Goal: Task Accomplishment & Management: Manage account settings

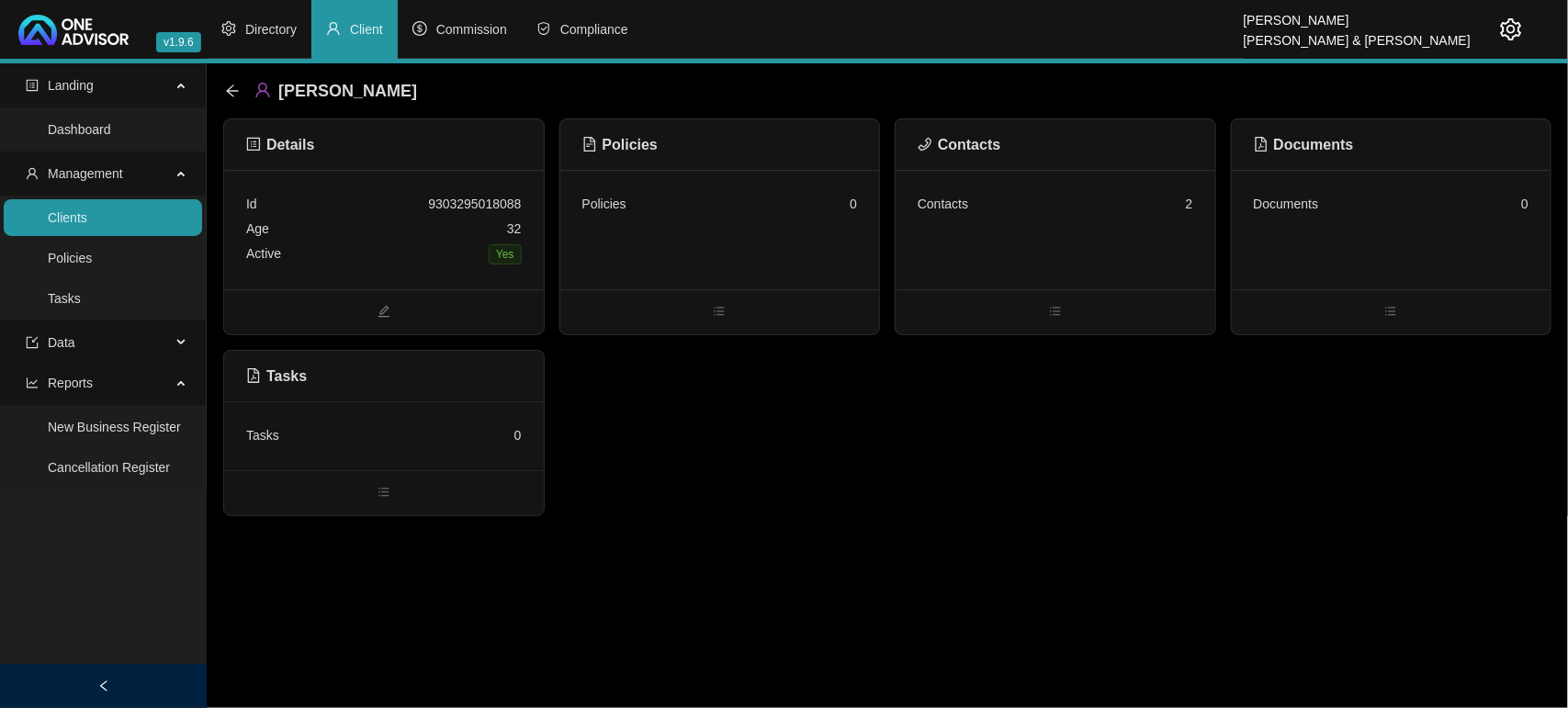
click at [87, 210] on link "Clients" at bounding box center [67, 217] width 39 height 15
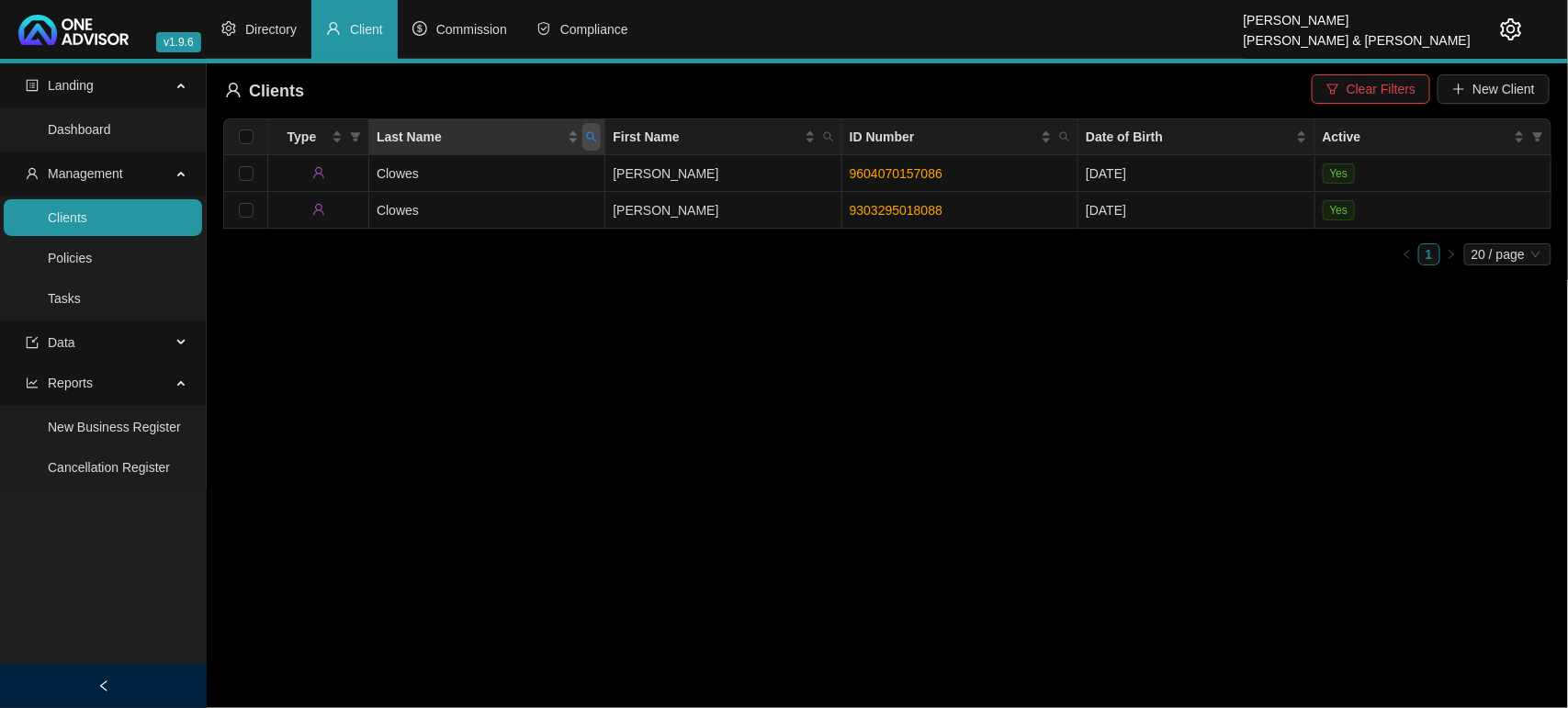
click at [588, 136] on icon "search" at bounding box center [592, 137] width 10 height 10
type input "[PERSON_NAME]"
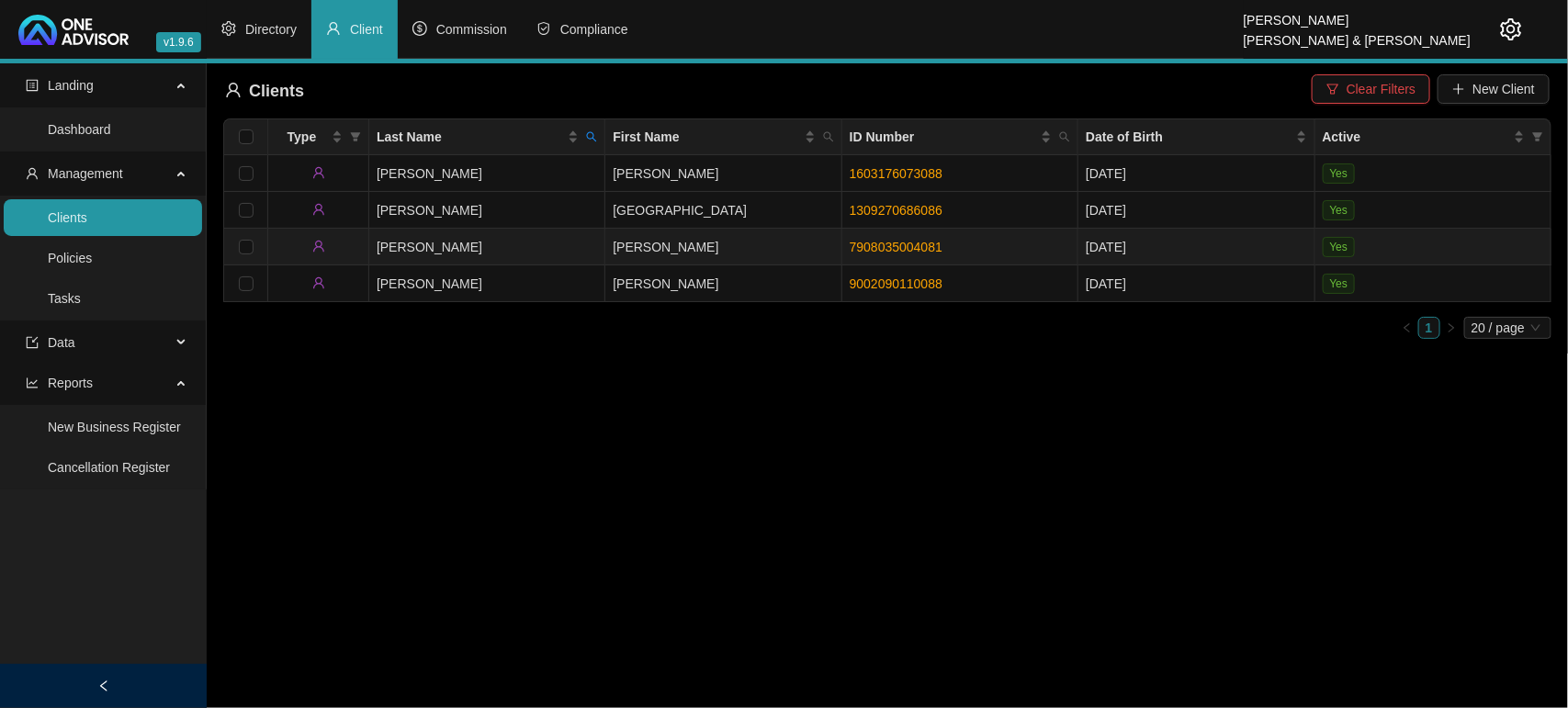
click at [508, 250] on td "[PERSON_NAME]" at bounding box center [487, 247] width 236 height 37
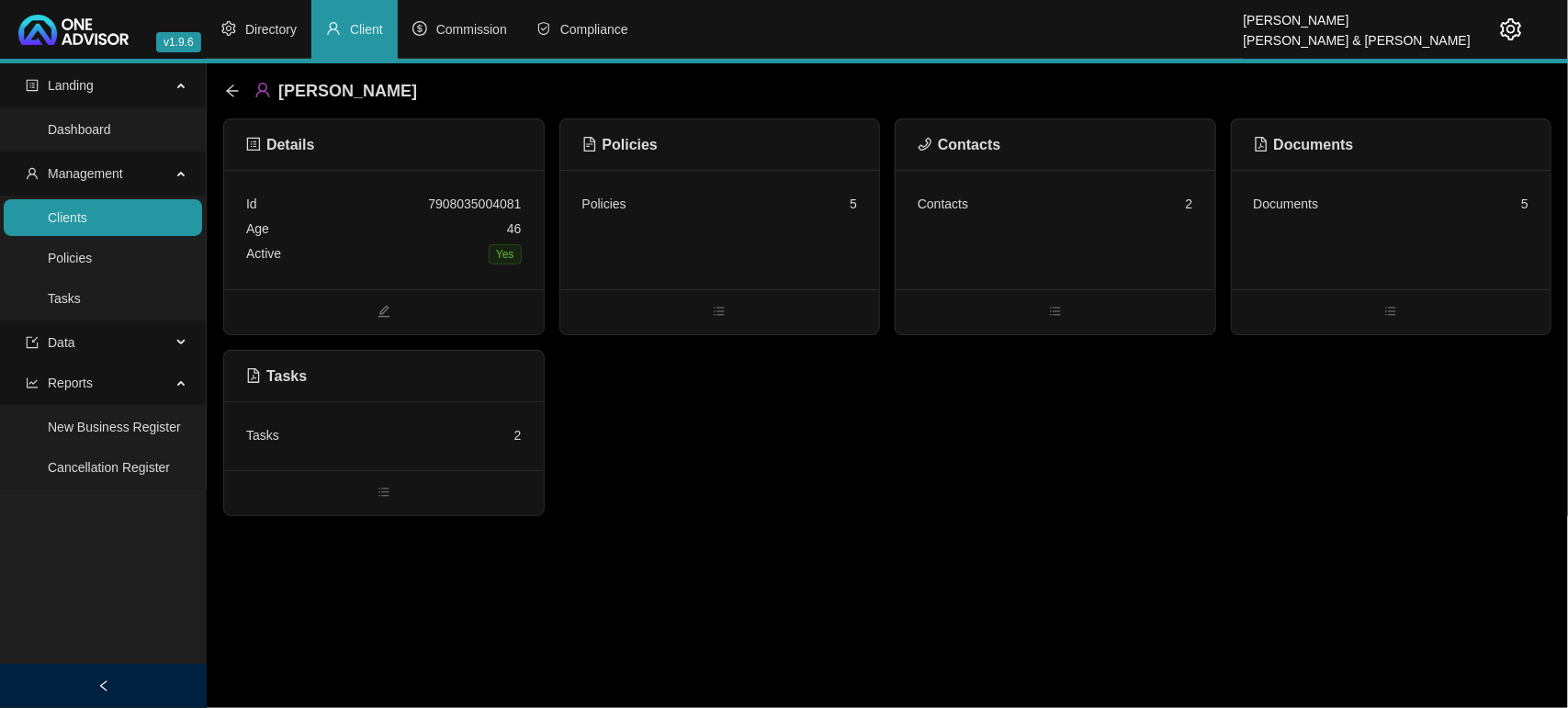
click at [360, 433] on div "Tasks 2" at bounding box center [384, 435] width 275 height 24
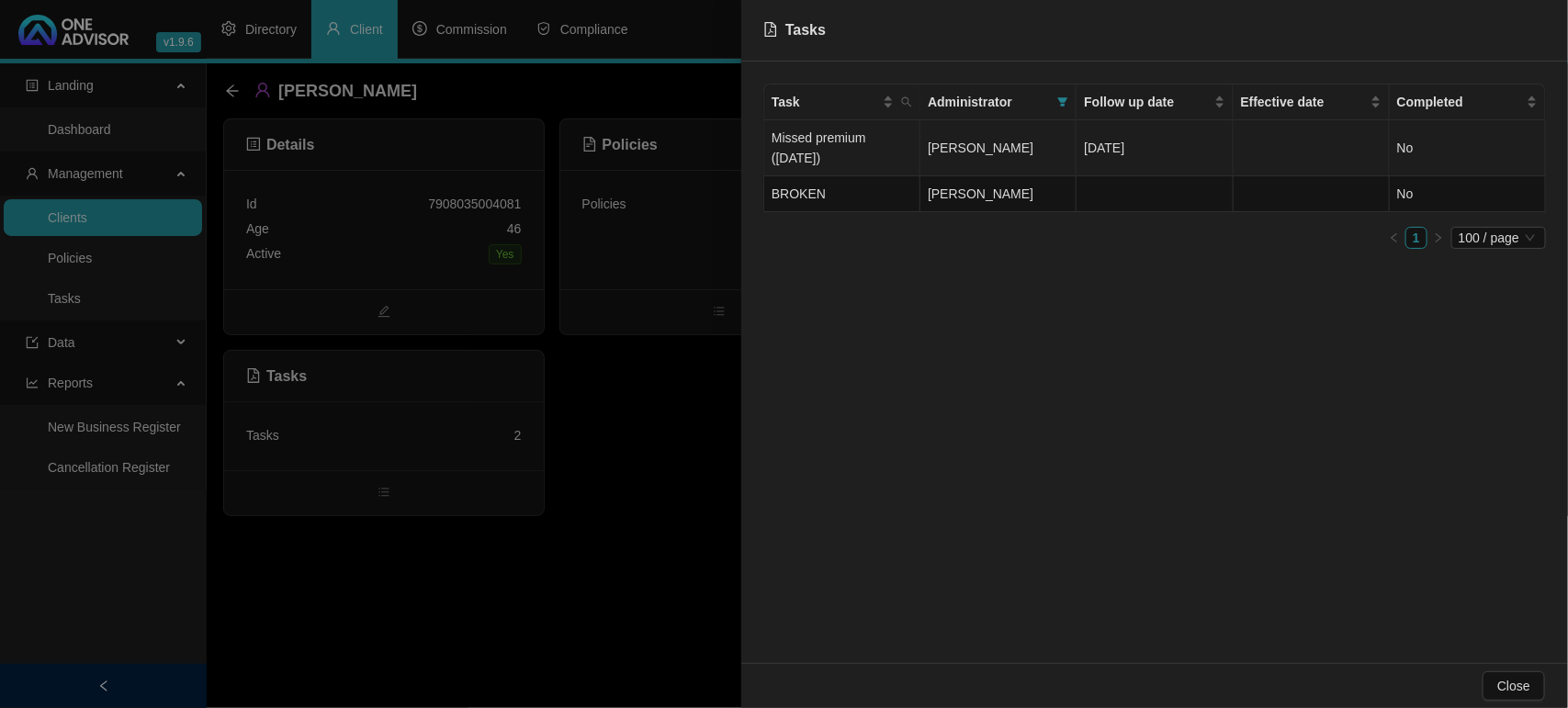
click at [846, 141] on td "Missed premium ([DATE])" at bounding box center [842, 147] width 156 height 56
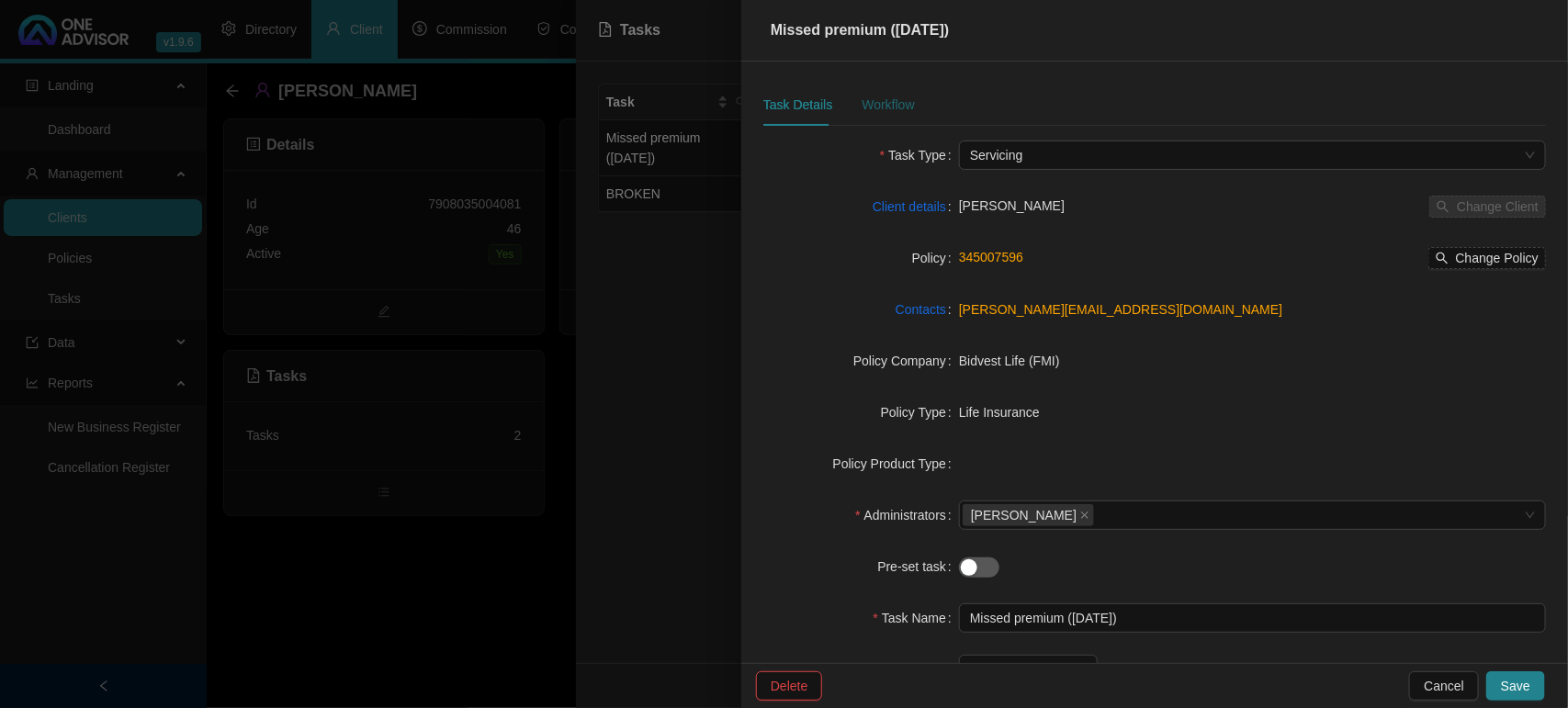
click at [873, 100] on div "Workflow" at bounding box center [888, 104] width 53 height 21
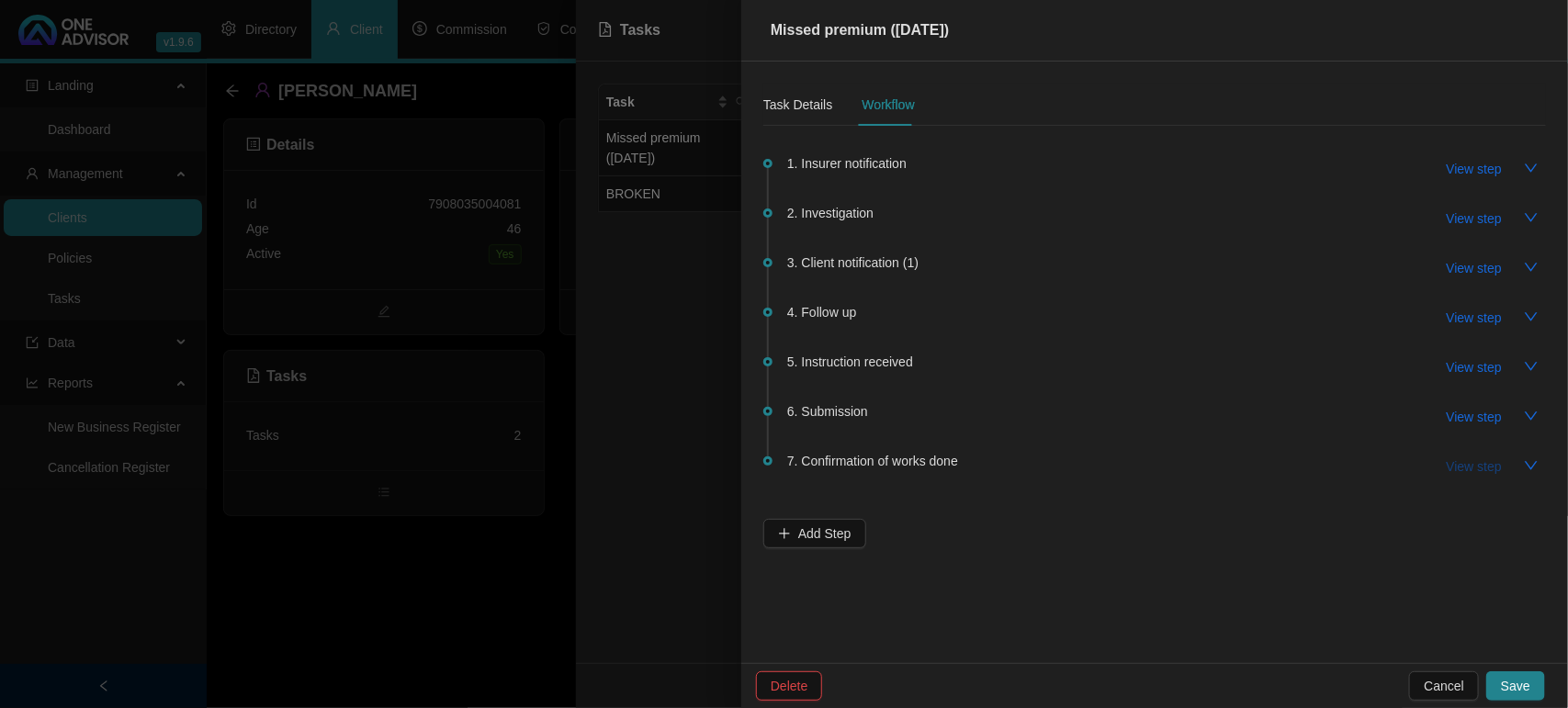
click at [1499, 466] on span "View step" at bounding box center [1474, 466] width 55 height 21
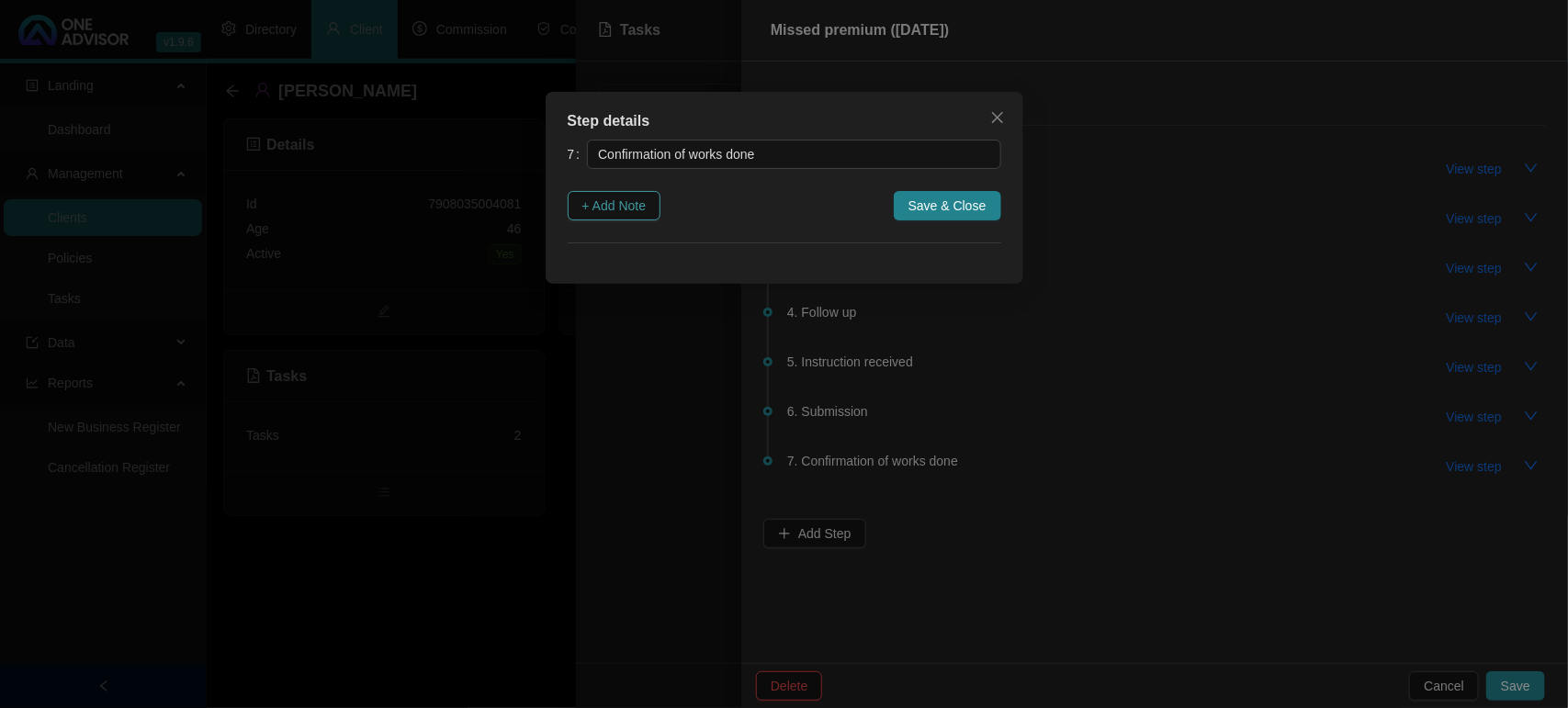
click at [631, 207] on span "+ Add Note" at bounding box center [614, 205] width 64 height 21
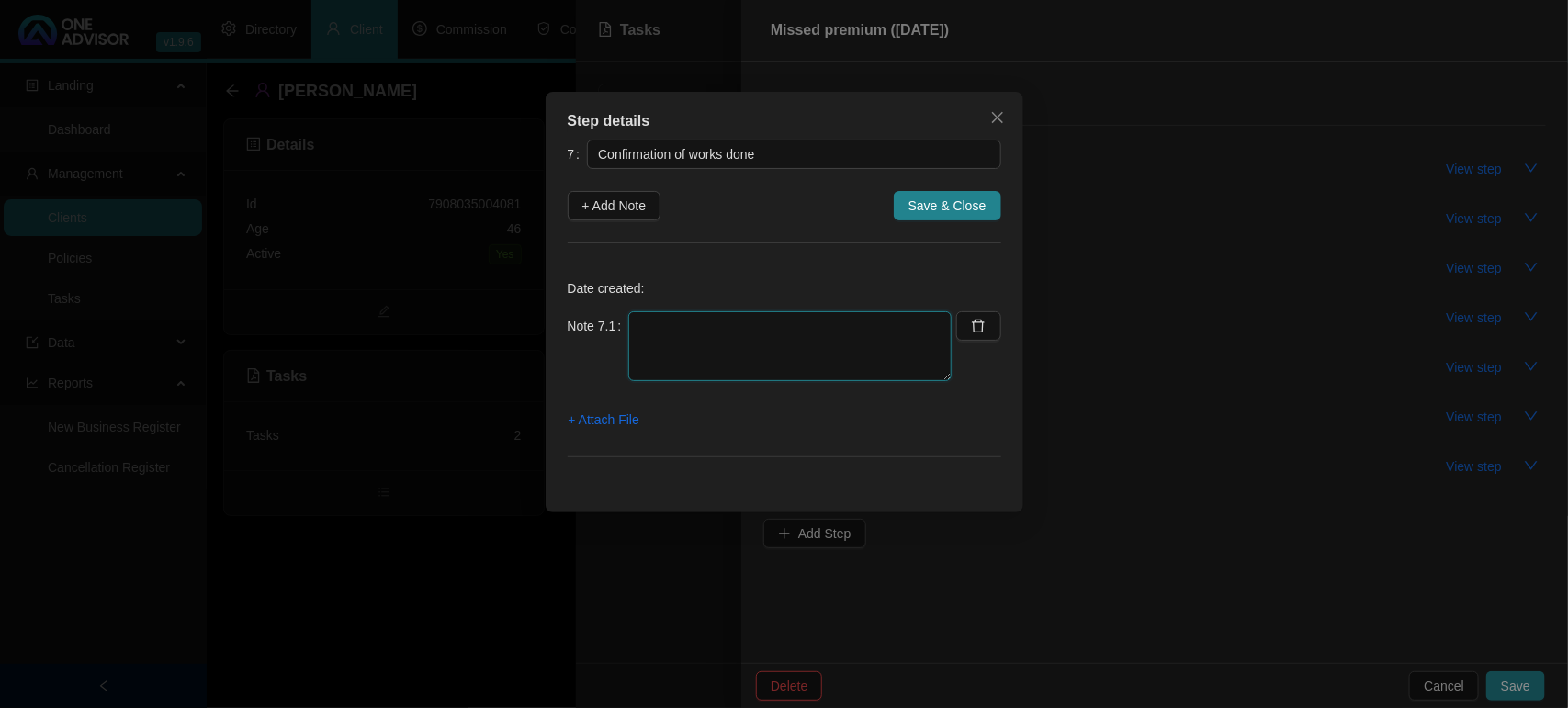
click at [677, 335] on textarea at bounding box center [789, 346] width 323 height 69
type textarea "0"
drag, startPoint x: 995, startPoint y: 112, endPoint x: 1253, endPoint y: 184, distance: 267.9
click at [999, 110] on icon "close" at bounding box center [997, 117] width 15 height 15
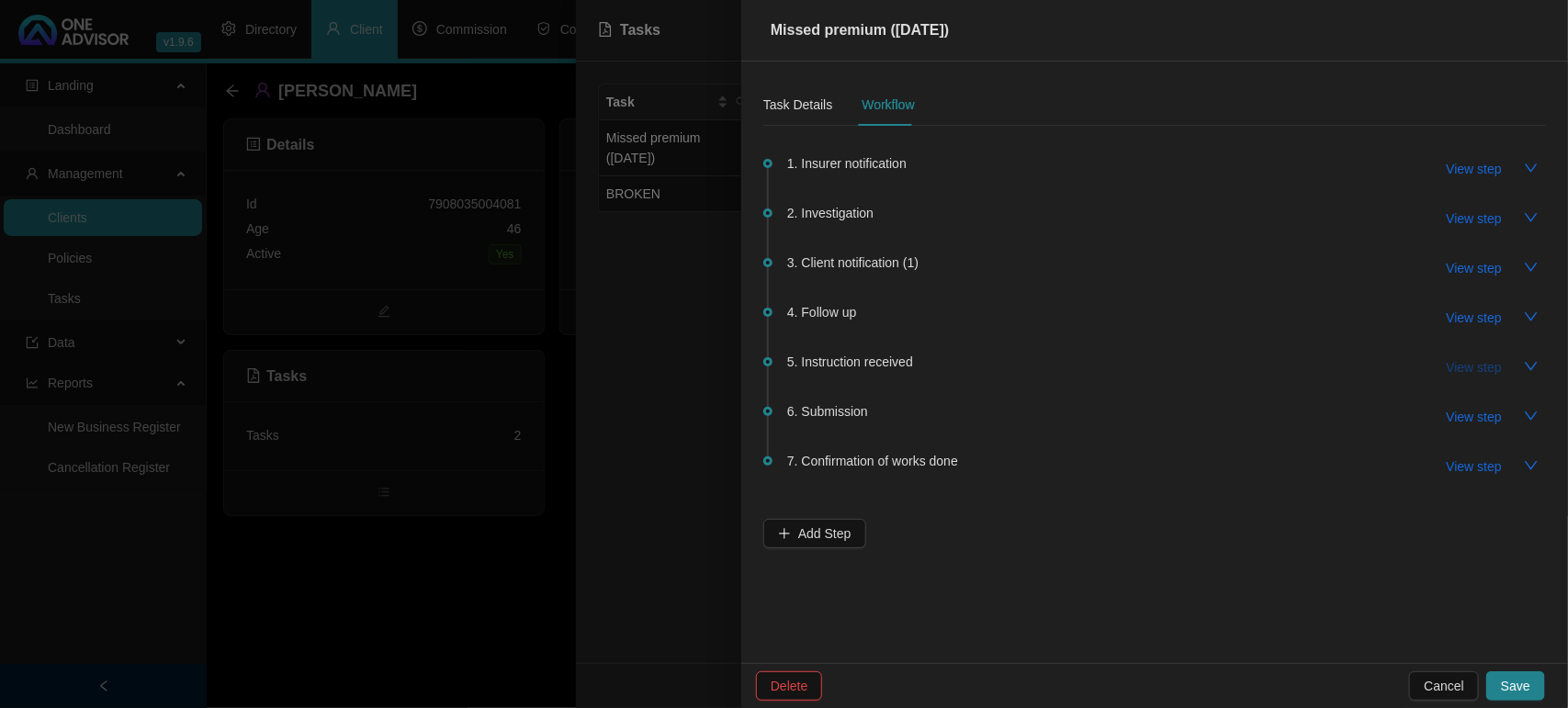
click at [1476, 361] on span "View step" at bounding box center [1474, 367] width 55 height 21
type input "Instruction received"
type textarea "[DATE] - Already discussed with client and he is wanting the bank account to be…"
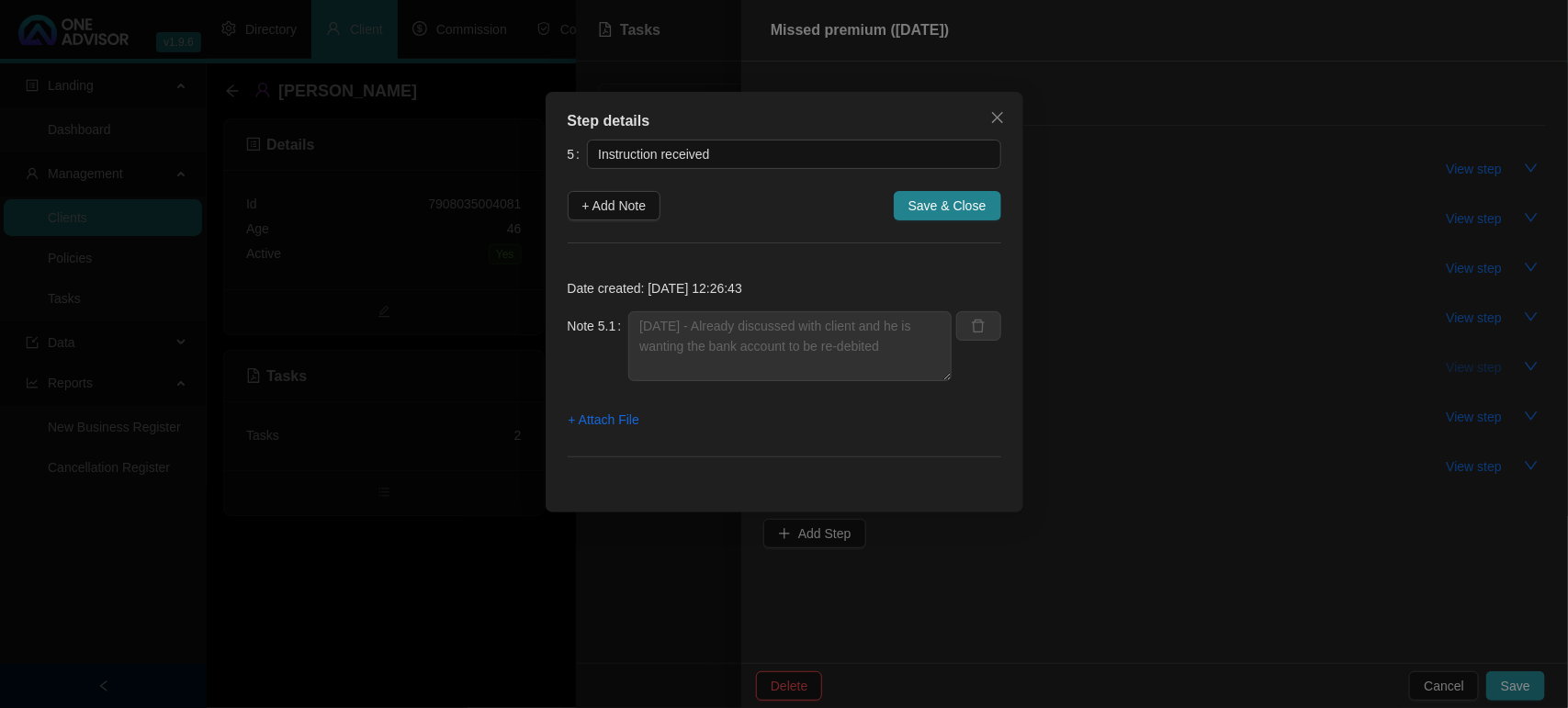
click at [1476, 361] on div "Step details 5 Instruction received + Add Note Save & Close Date created: [DATE…" at bounding box center [784, 354] width 1568 height 708
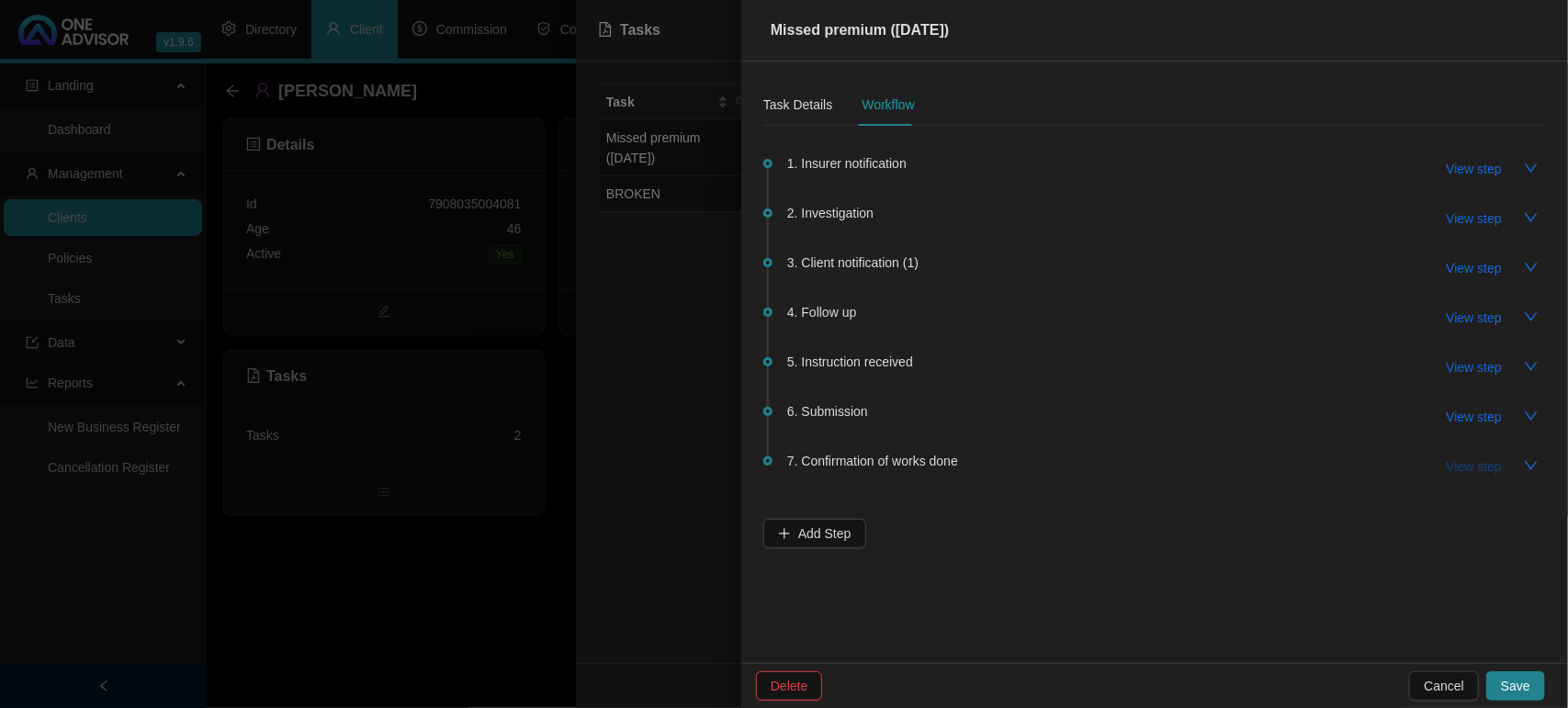
click at [1466, 466] on span "View step" at bounding box center [1474, 466] width 55 height 21
type input "Confirmation of works done"
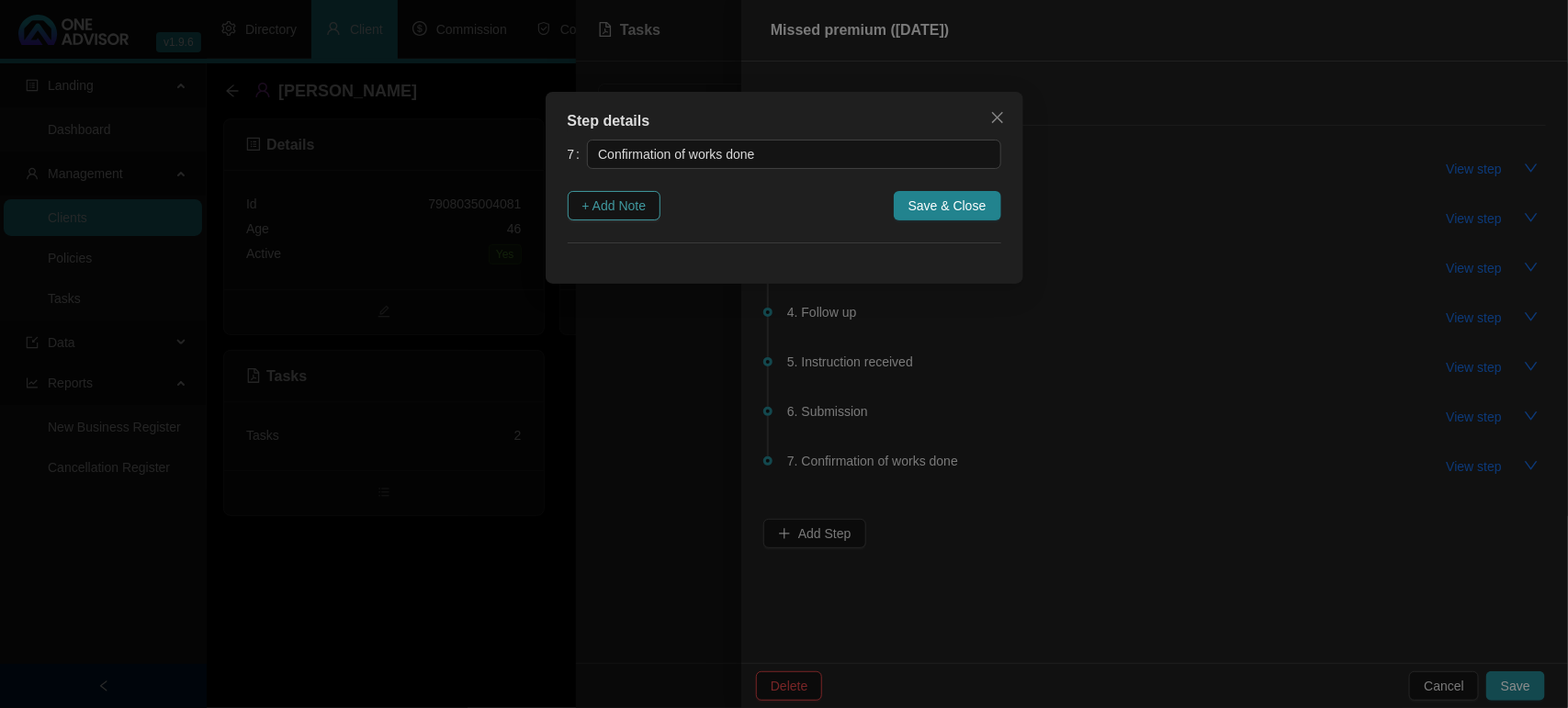
click at [647, 199] on span "+ Add Note" at bounding box center [614, 205] width 64 height 21
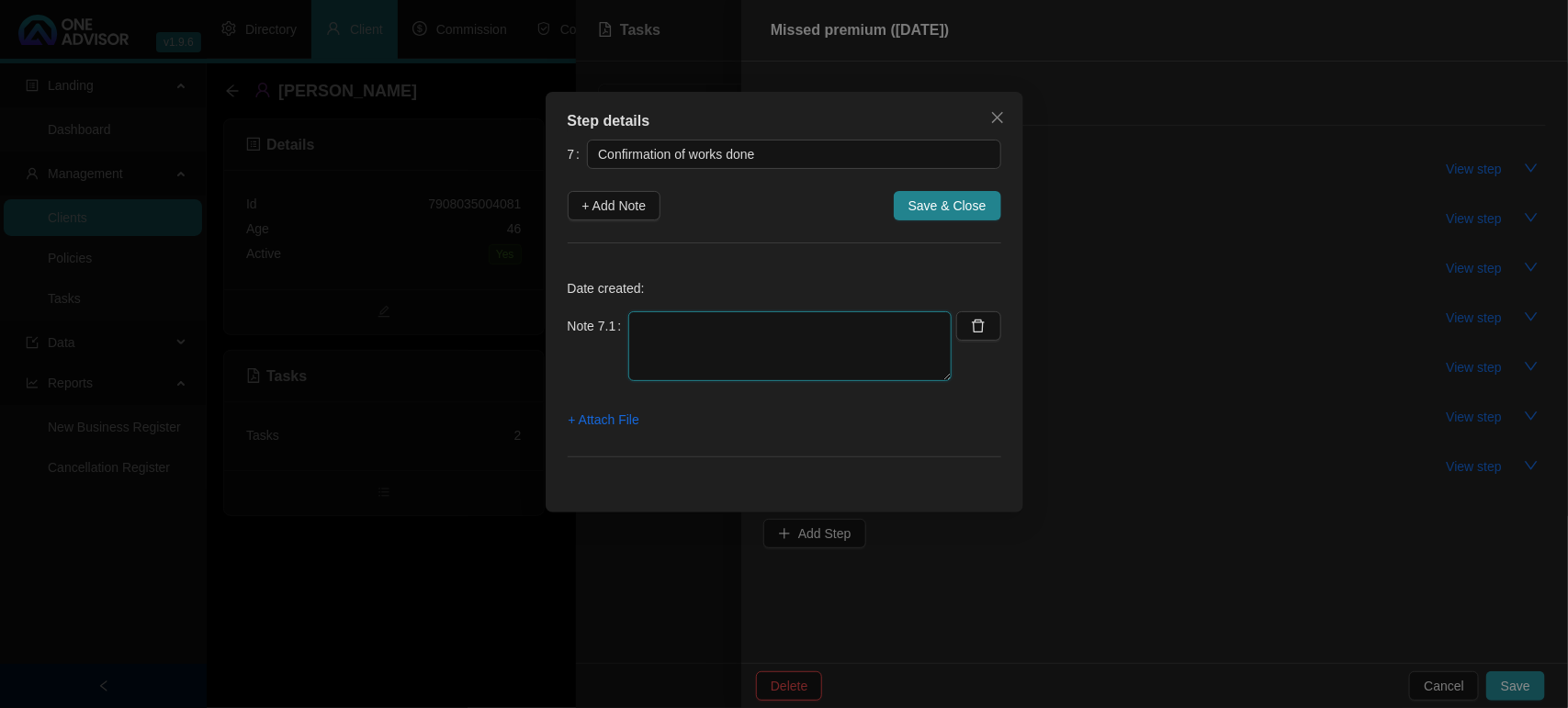
click at [707, 346] on textarea at bounding box center [789, 346] width 323 height 69
type textarea "[DATE] - Went online and the policy is no longer suspended and reflecting as pa…"
click at [608, 423] on span "+ Attach File" at bounding box center [604, 419] width 70 height 21
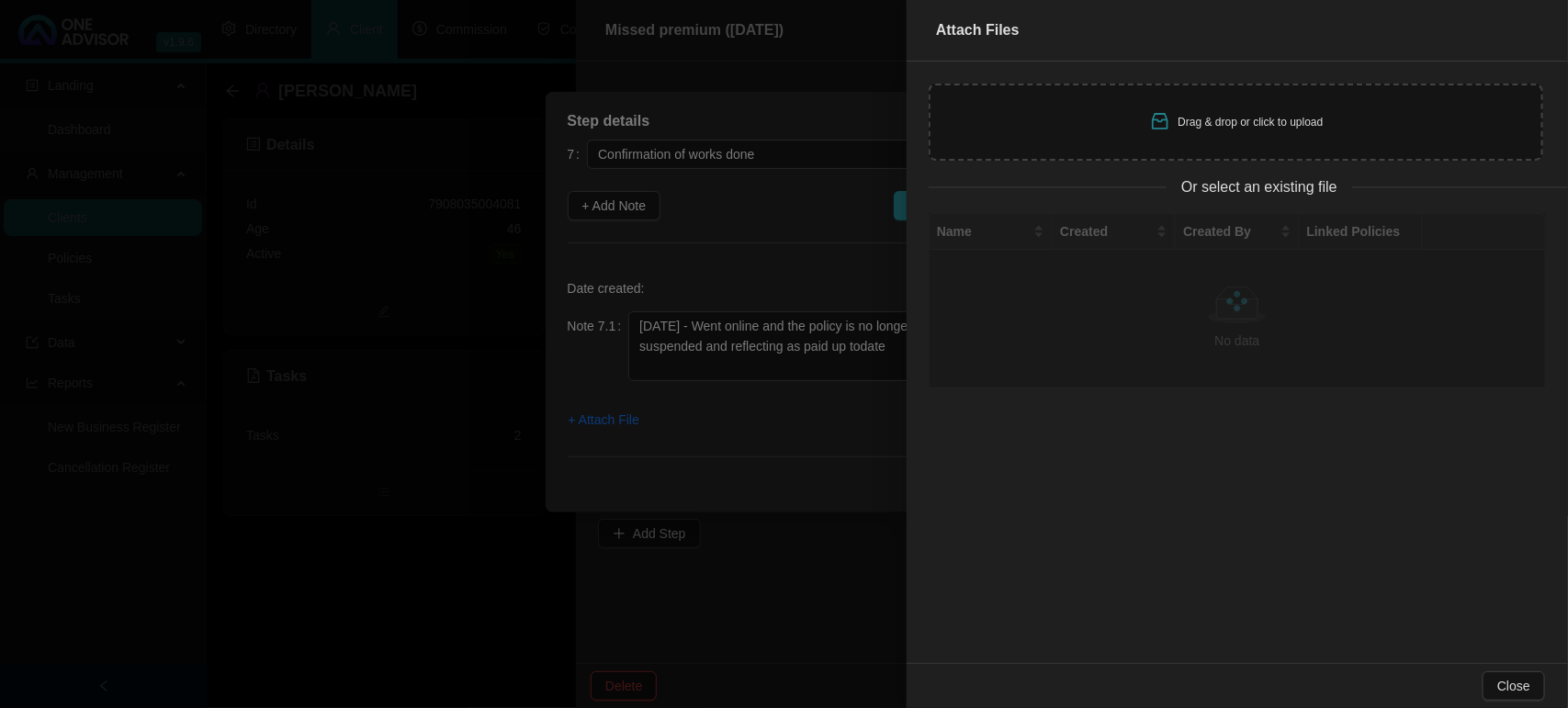
click at [1145, 115] on div "Drag & drop or click to upload" at bounding box center [1236, 122] width 614 height 77
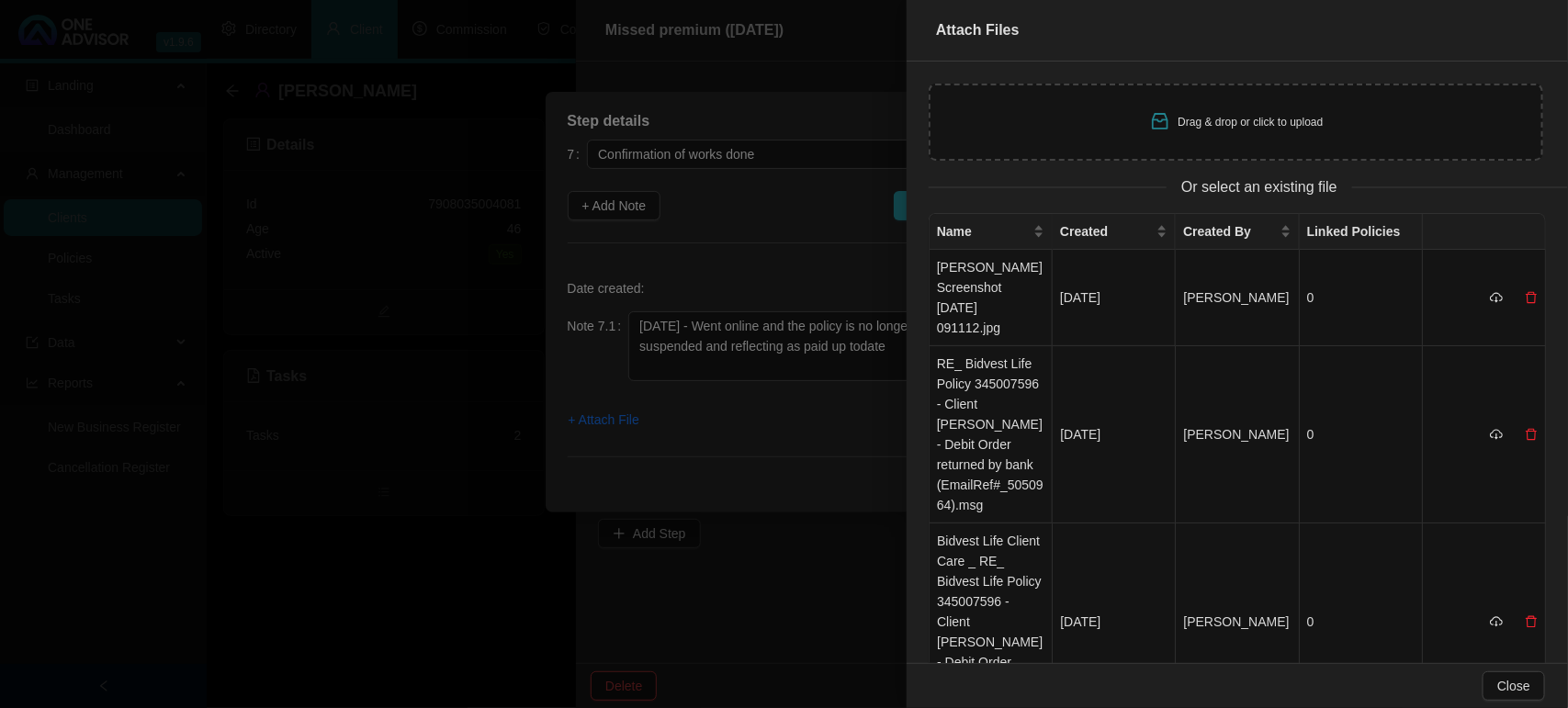
type input "C:\fakepath\[PERSON_NAME] Screenshot [DATE] 113243.jpg"
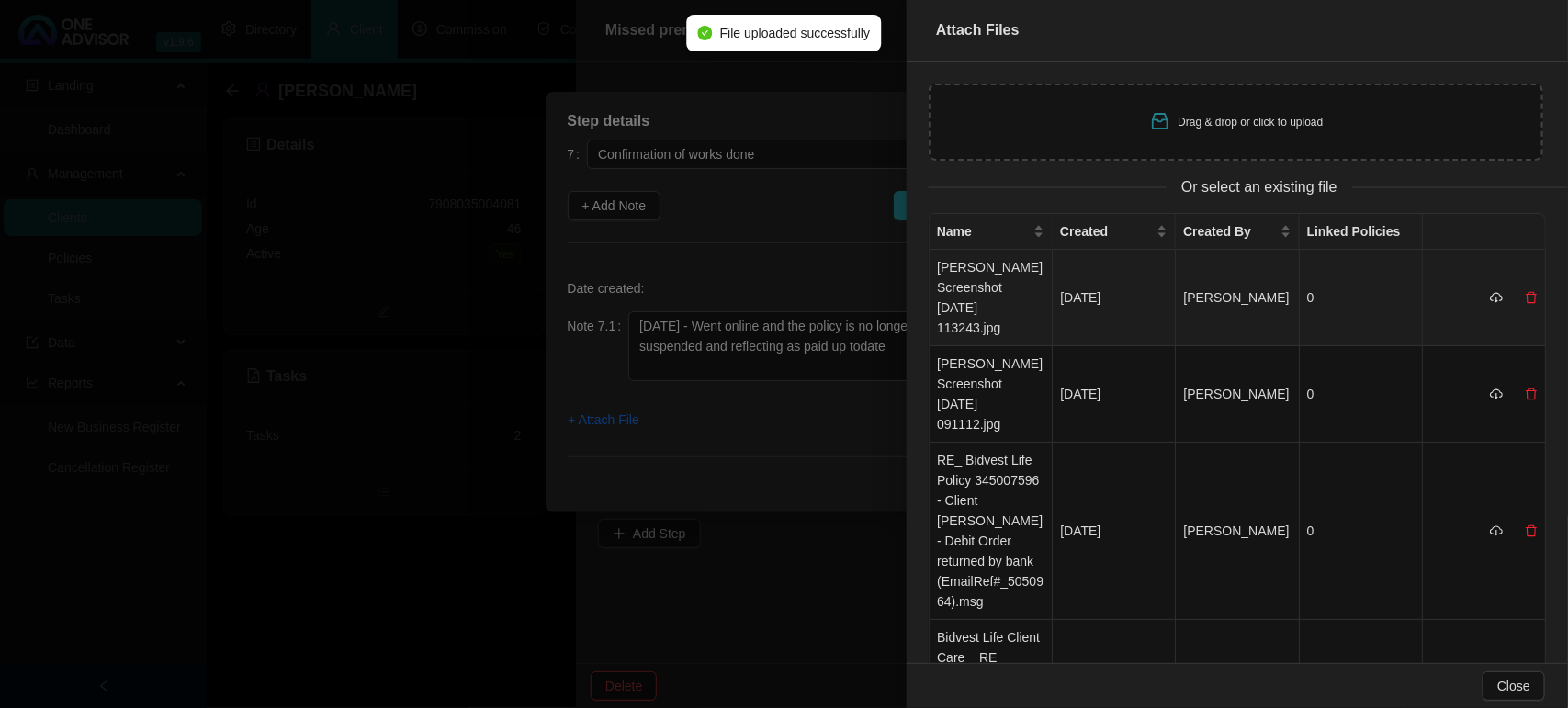
click at [998, 271] on td "[PERSON_NAME] Screenshot [DATE] 113243.jpg" at bounding box center [992, 298] width 123 height 97
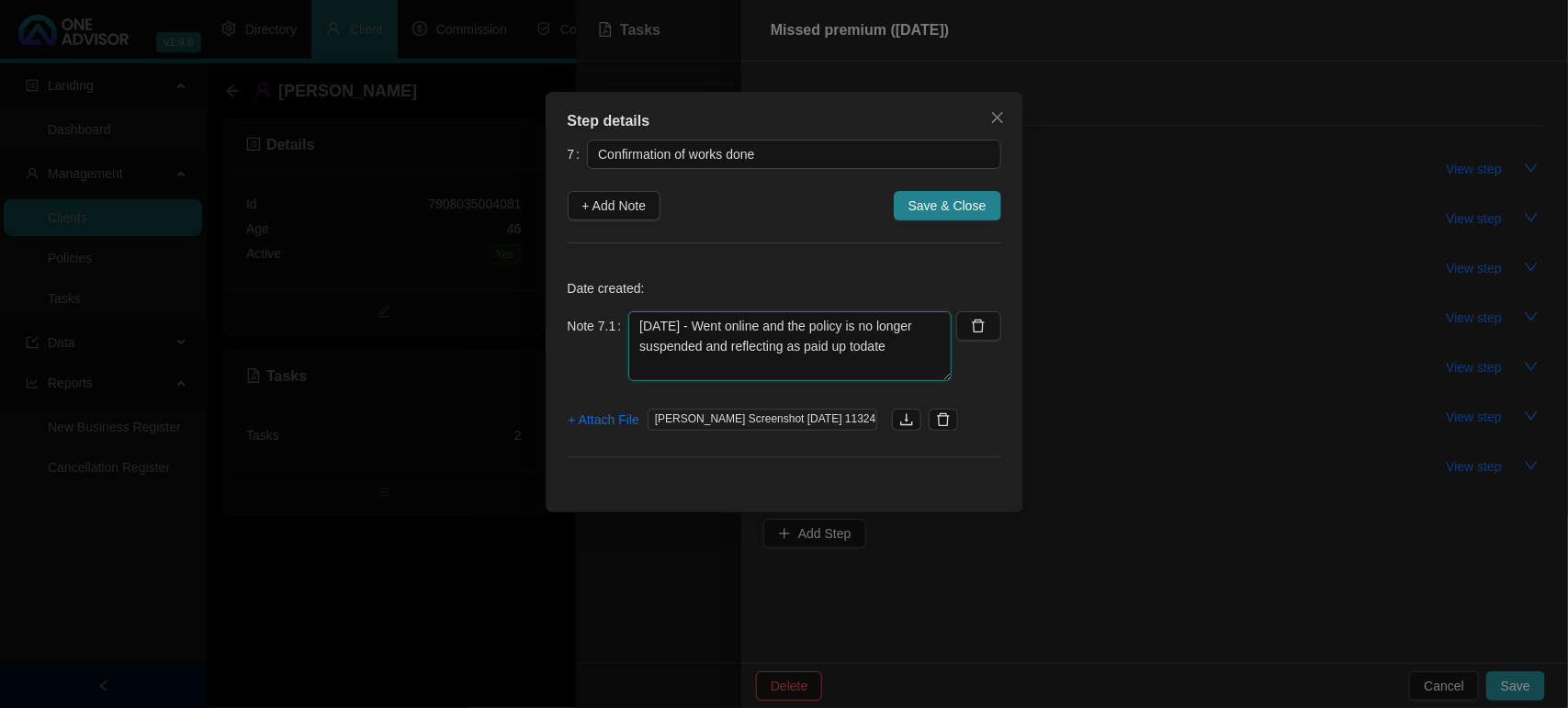
click at [857, 350] on textarea "[DATE] - Went online and the policy is no longer suspended and reflecting as pa…" at bounding box center [789, 346] width 323 height 69
click at [911, 355] on textarea "[DATE] - Went online and the policy is no longer suspended and reflecting as pa…" at bounding box center [789, 346] width 323 height 69
type textarea "[DATE] - Went online and the policy is no longer suspended and reflecting as pa…"
click at [629, 418] on span "+ Attach File" at bounding box center [604, 419] width 70 height 21
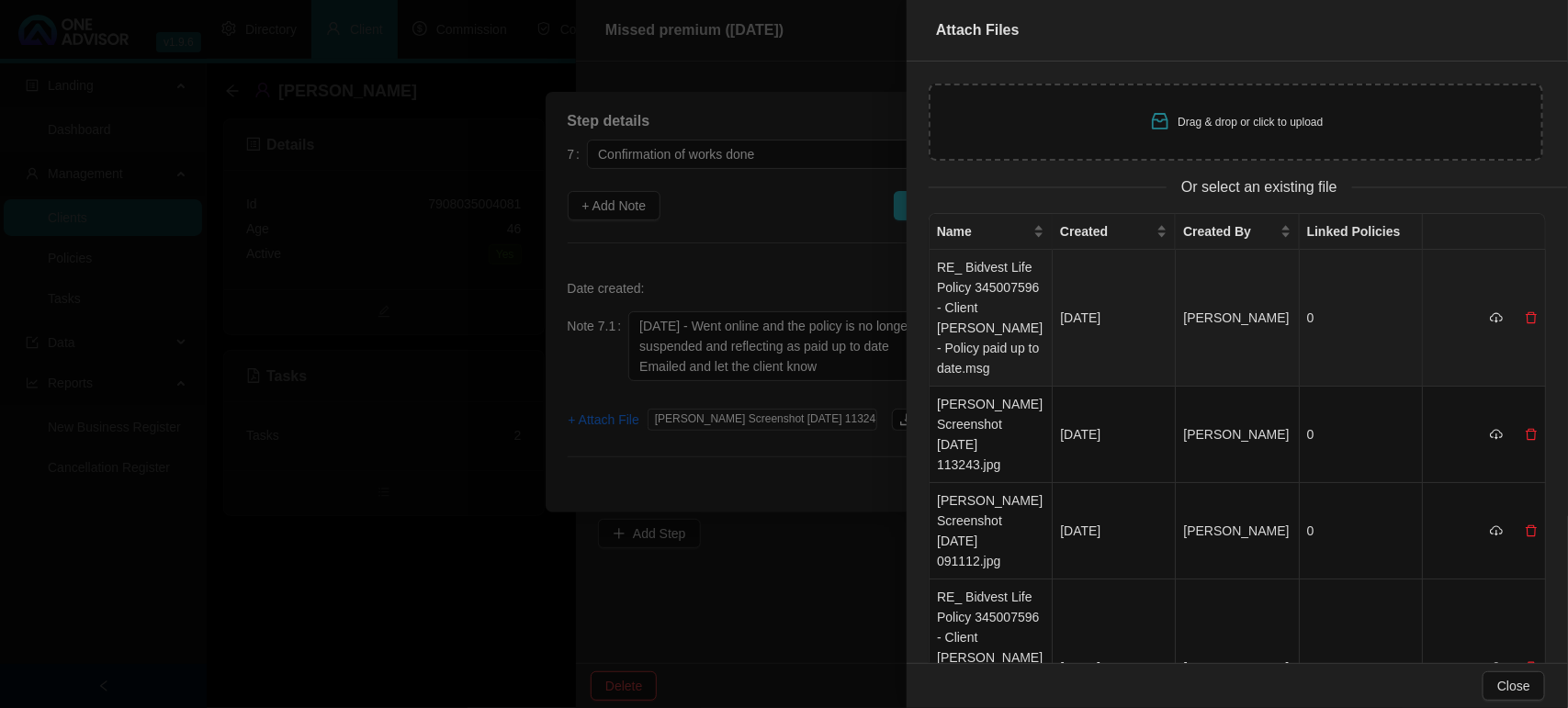
click at [989, 284] on td "RE_ Bidvest Life Policy 345007596 - Client [PERSON_NAME] - Policy paid up to da…" at bounding box center [992, 318] width 123 height 137
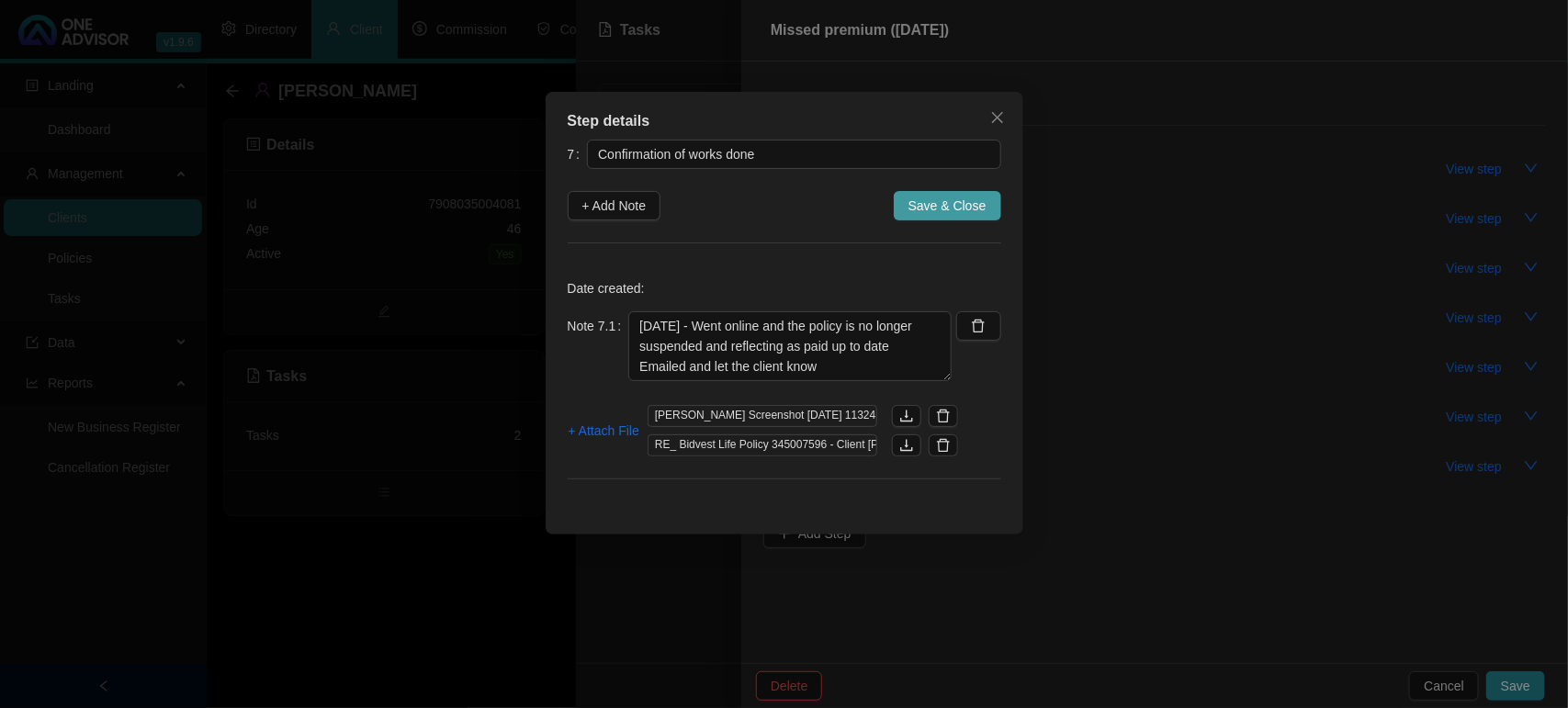
click at [946, 208] on span "Save & Close" at bounding box center [948, 205] width 78 height 21
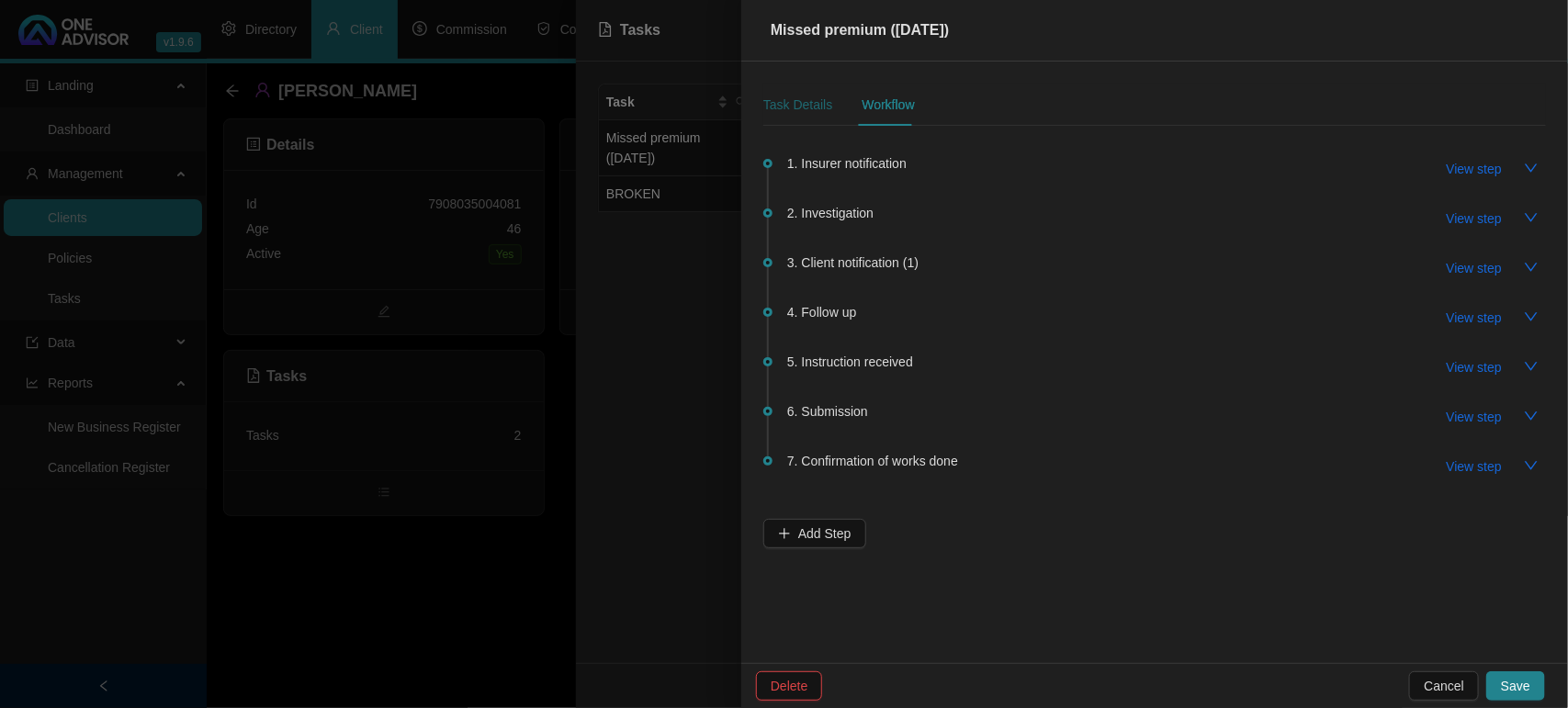
click at [792, 103] on div "Task Details" at bounding box center [797, 104] width 69 height 21
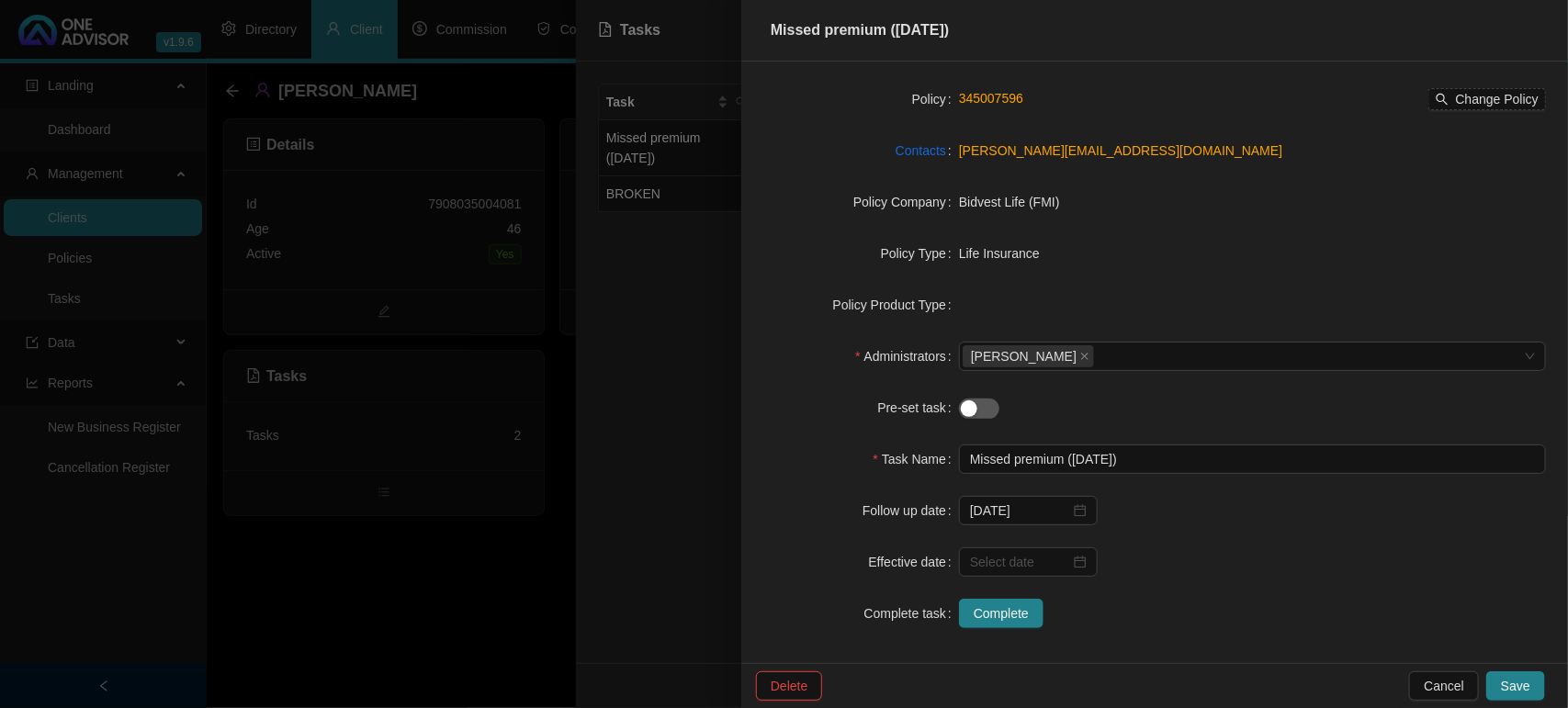
scroll to position [168, 0]
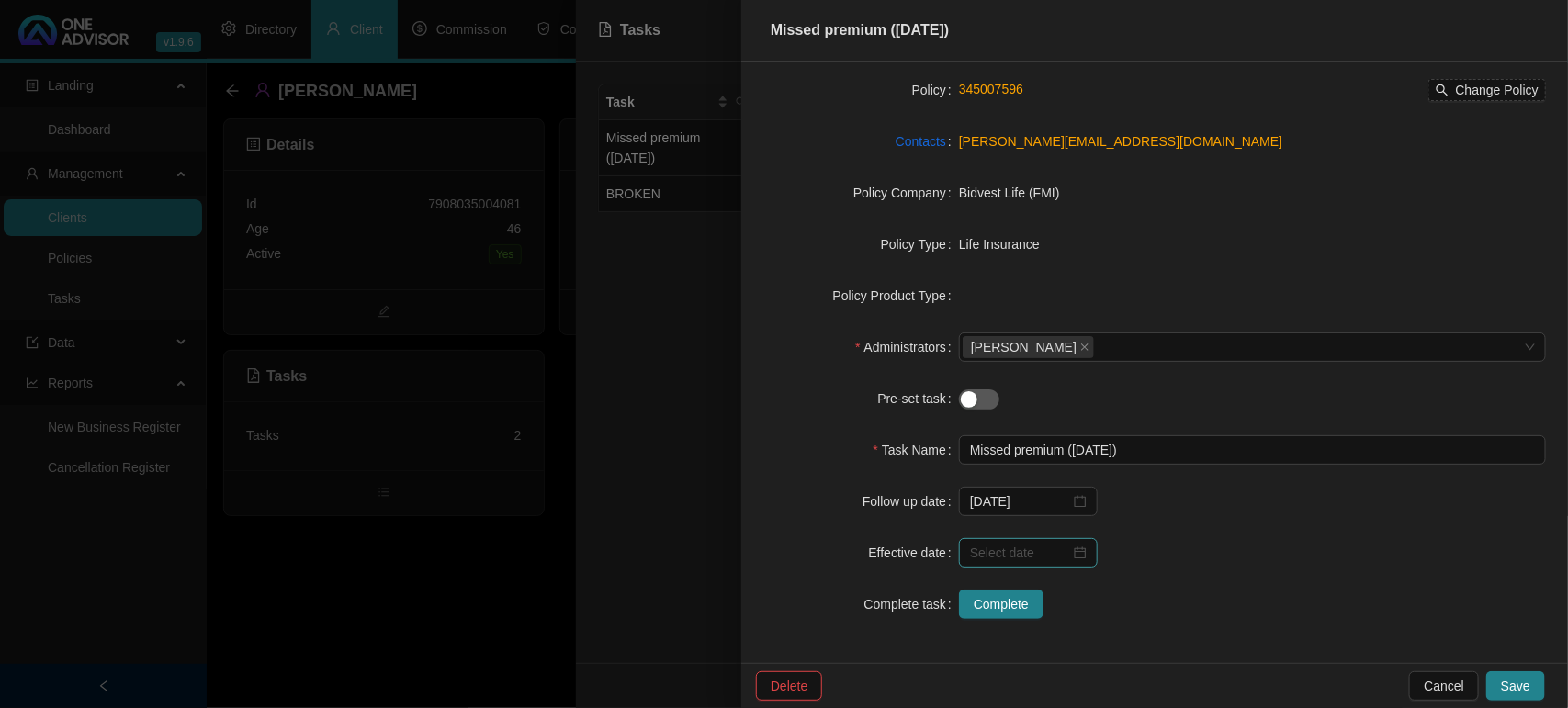
click at [1077, 554] on div at bounding box center [1028, 553] width 116 height 21
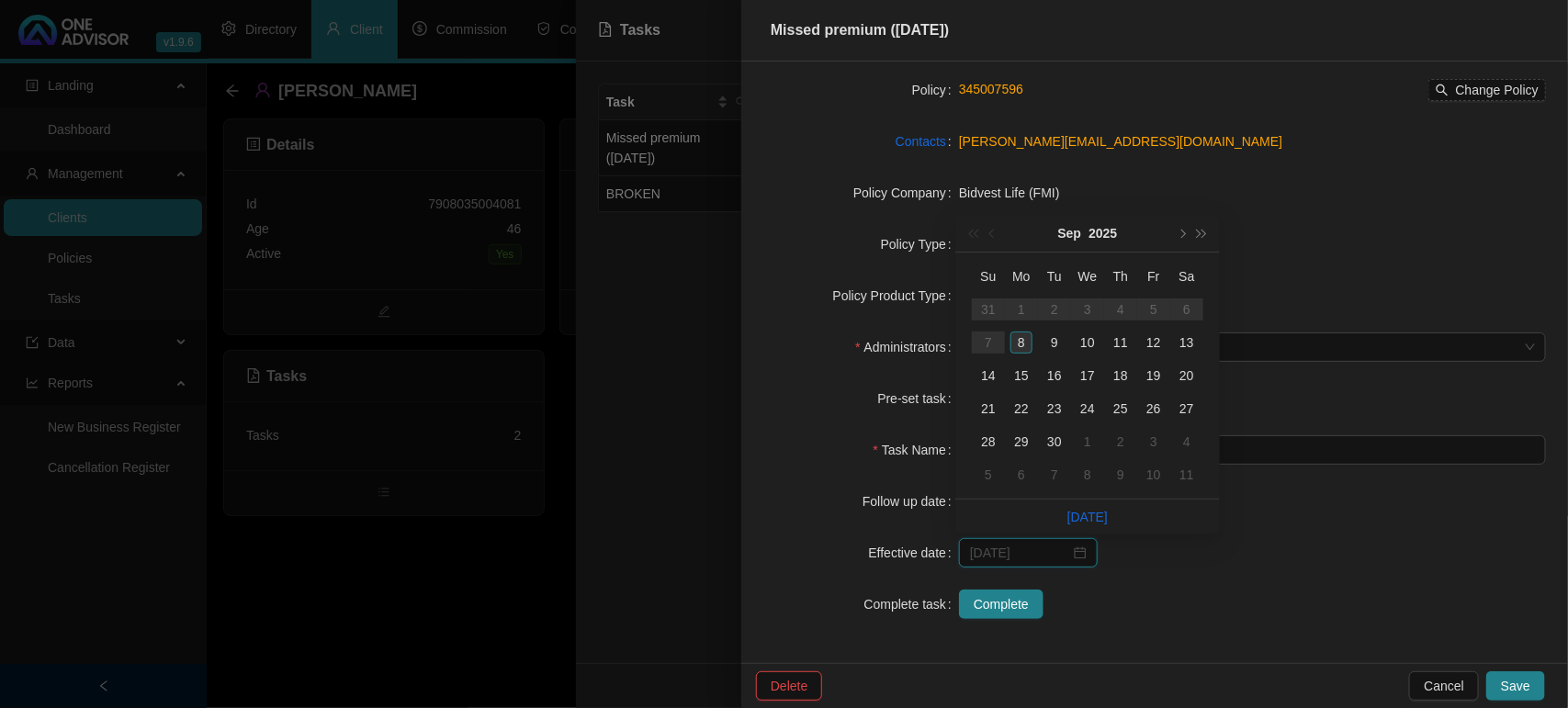
type input "[DATE]"
click at [1025, 345] on div "8" at bounding box center [1021, 342] width 22 height 22
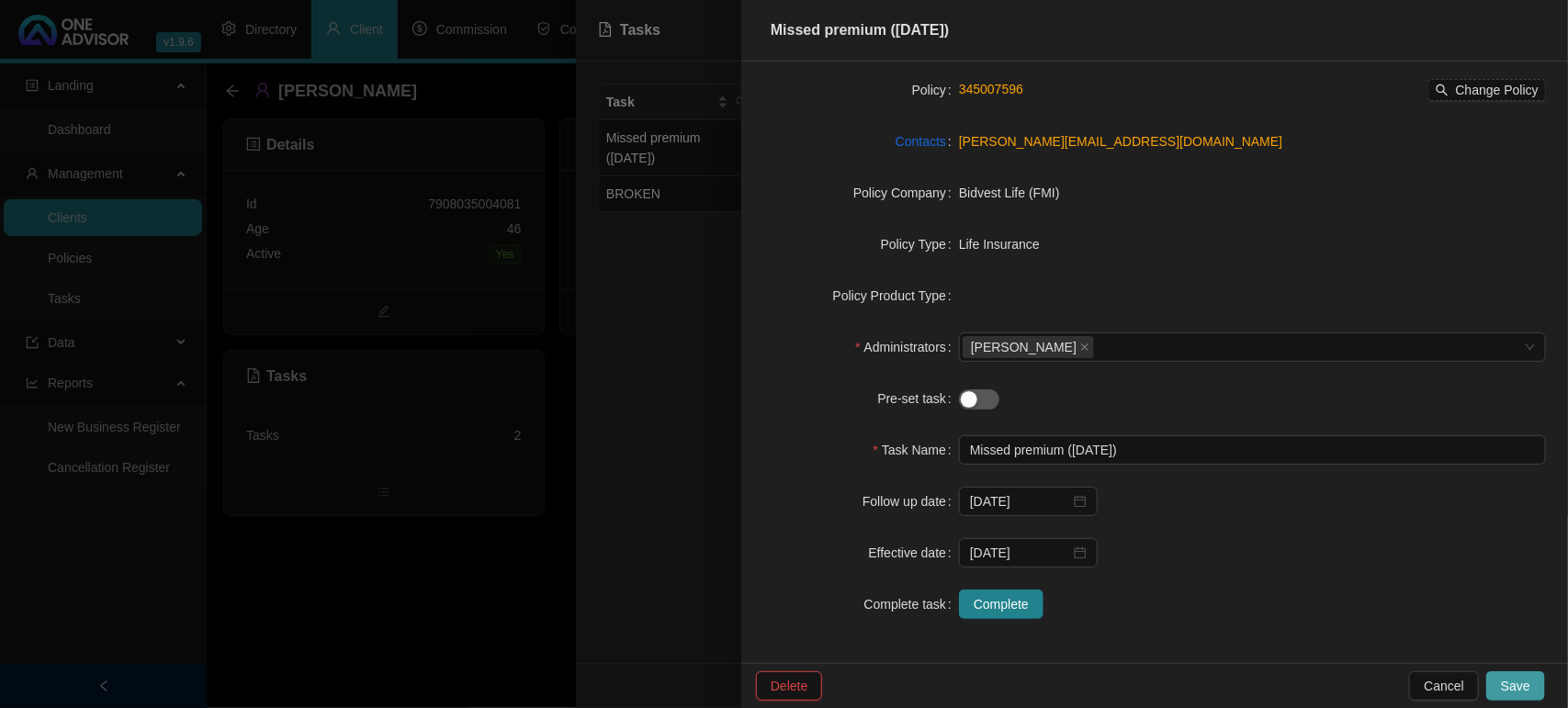
click at [1522, 688] on span "Save" at bounding box center [1515, 686] width 29 height 21
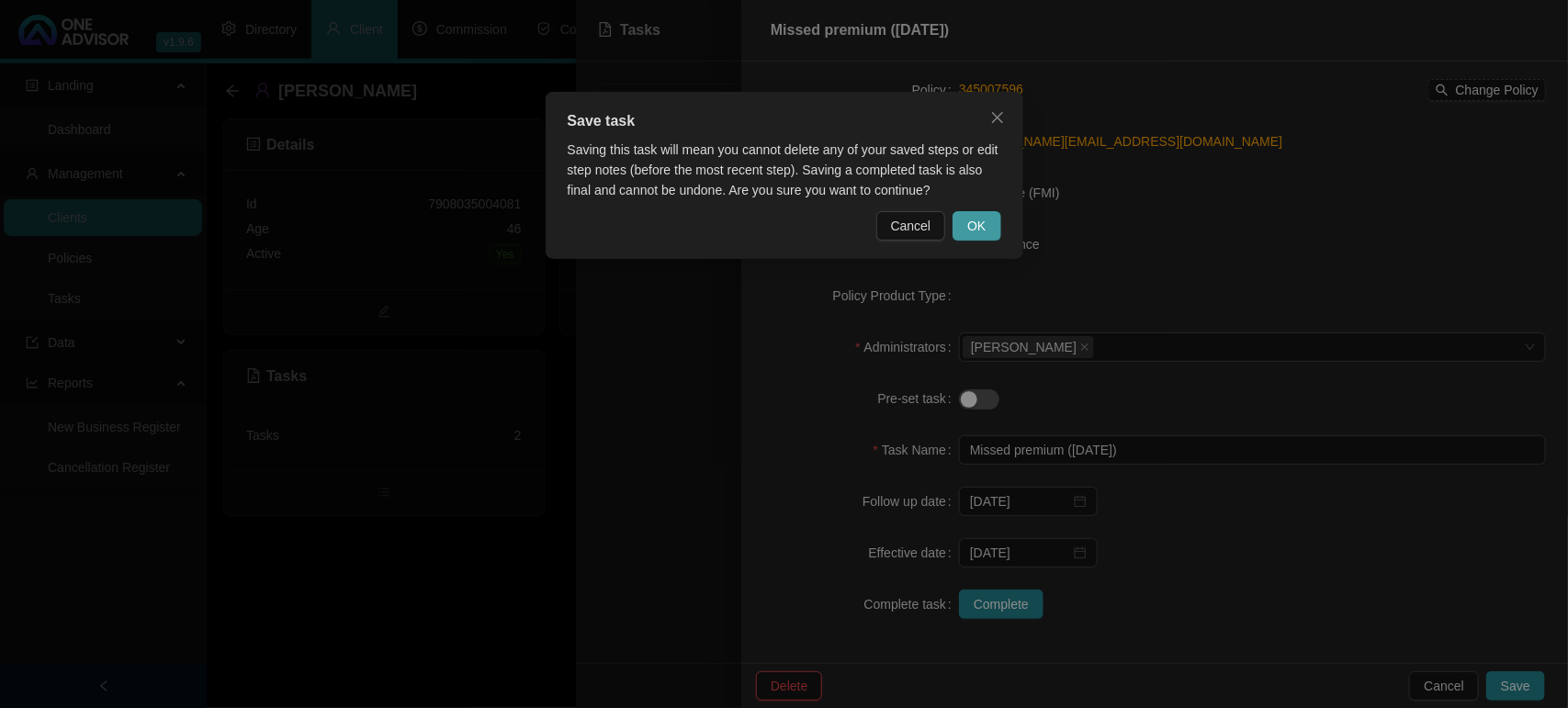
click at [977, 225] on span "OK" at bounding box center [976, 226] width 19 height 21
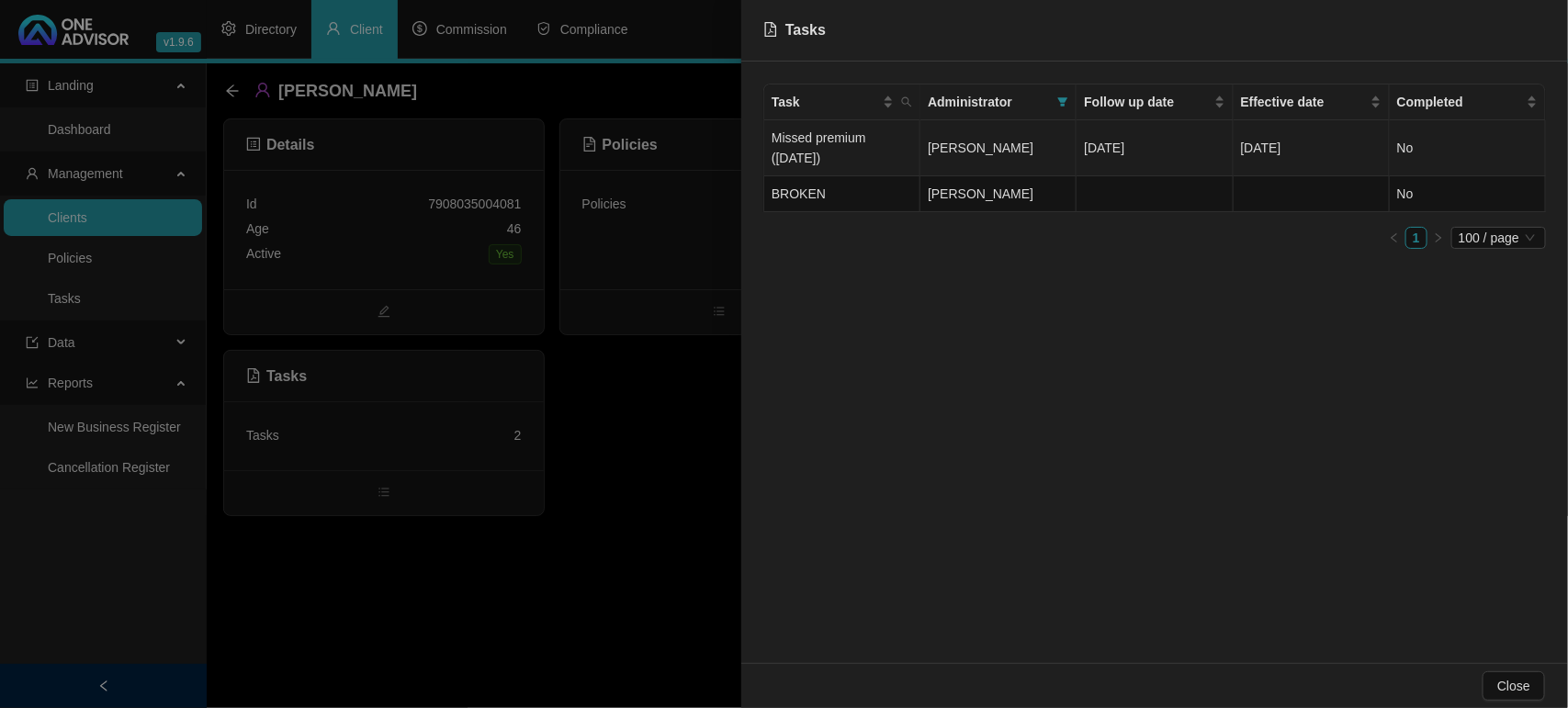
click at [1022, 148] on span "[PERSON_NAME]" at bounding box center [981, 147] width 106 height 15
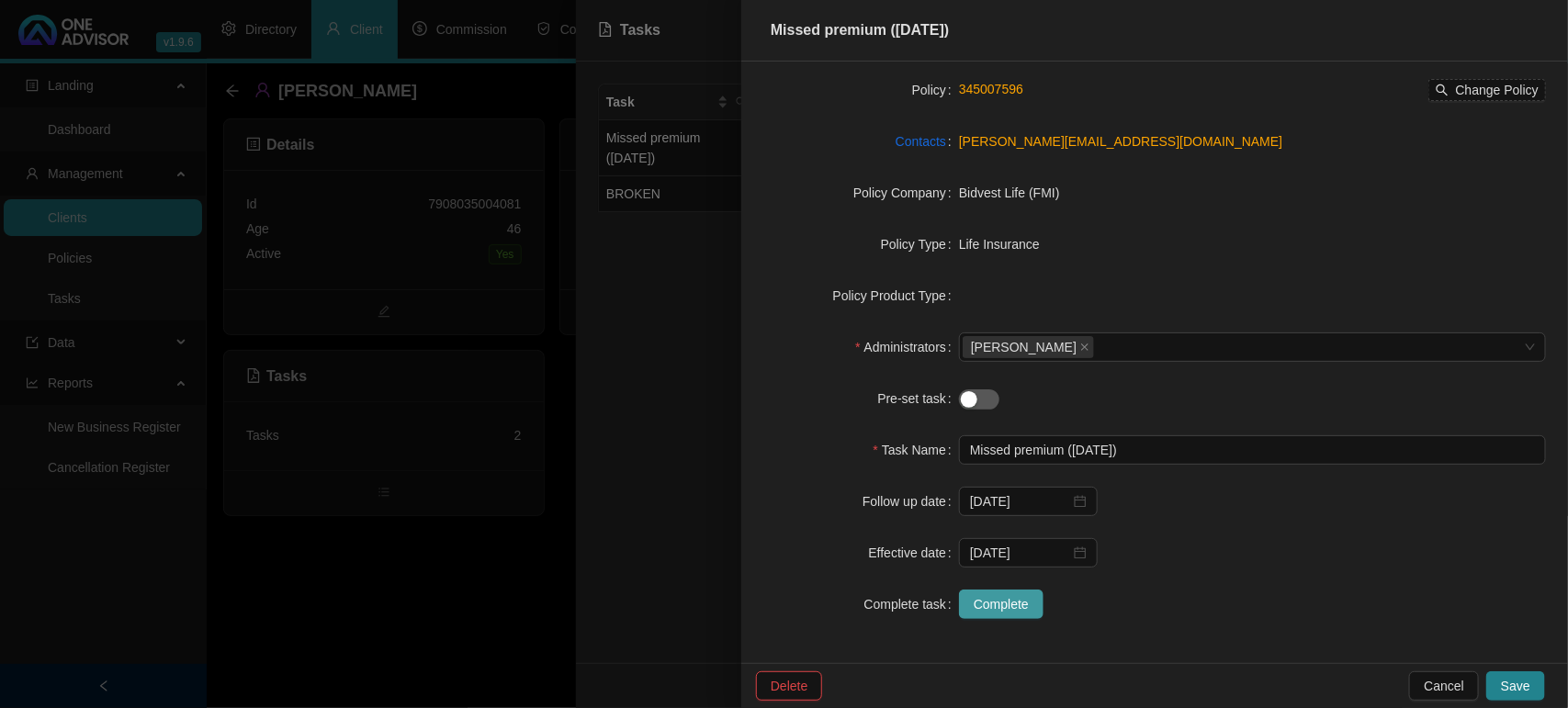
click at [1006, 603] on span "Complete" at bounding box center [1001, 604] width 55 height 21
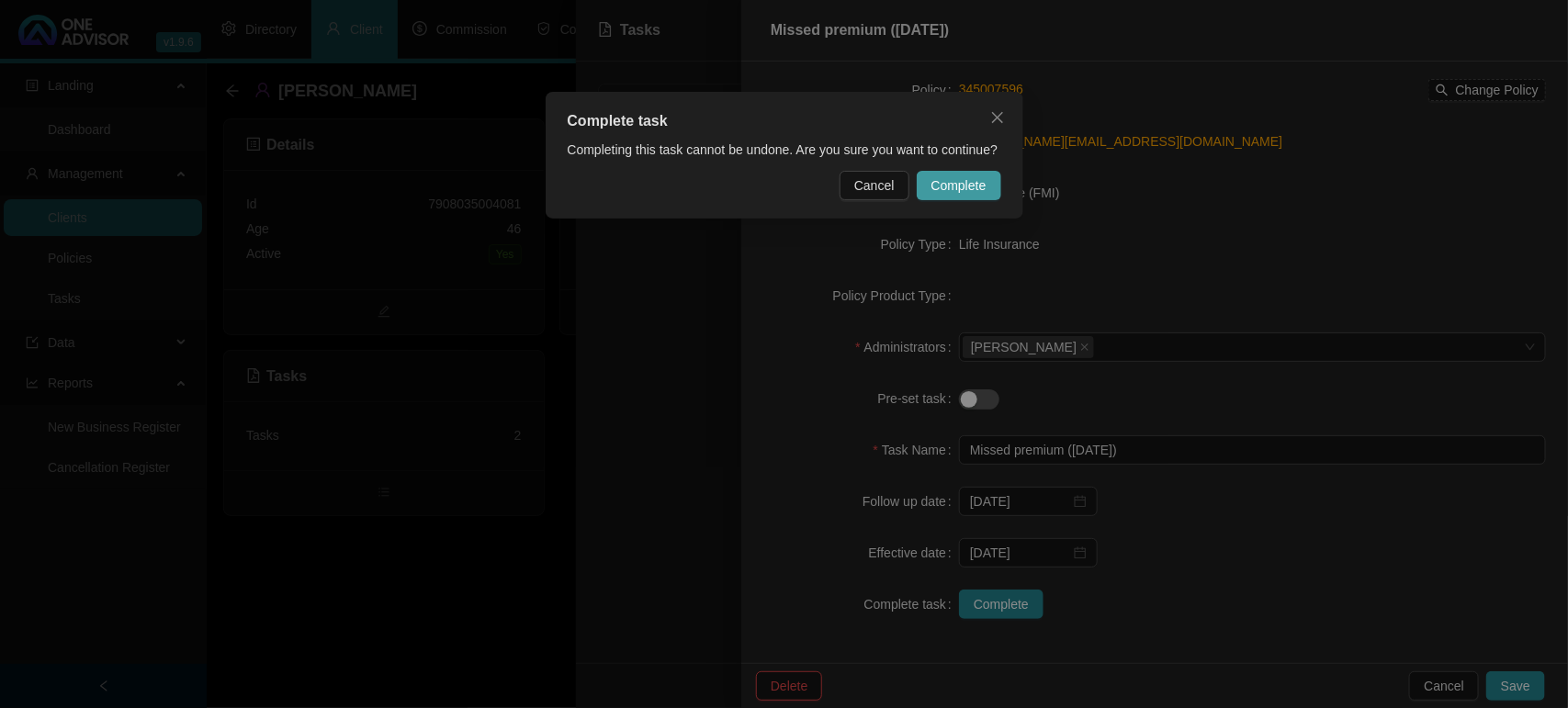
click at [946, 190] on span "Complete" at bounding box center [958, 186] width 55 height 21
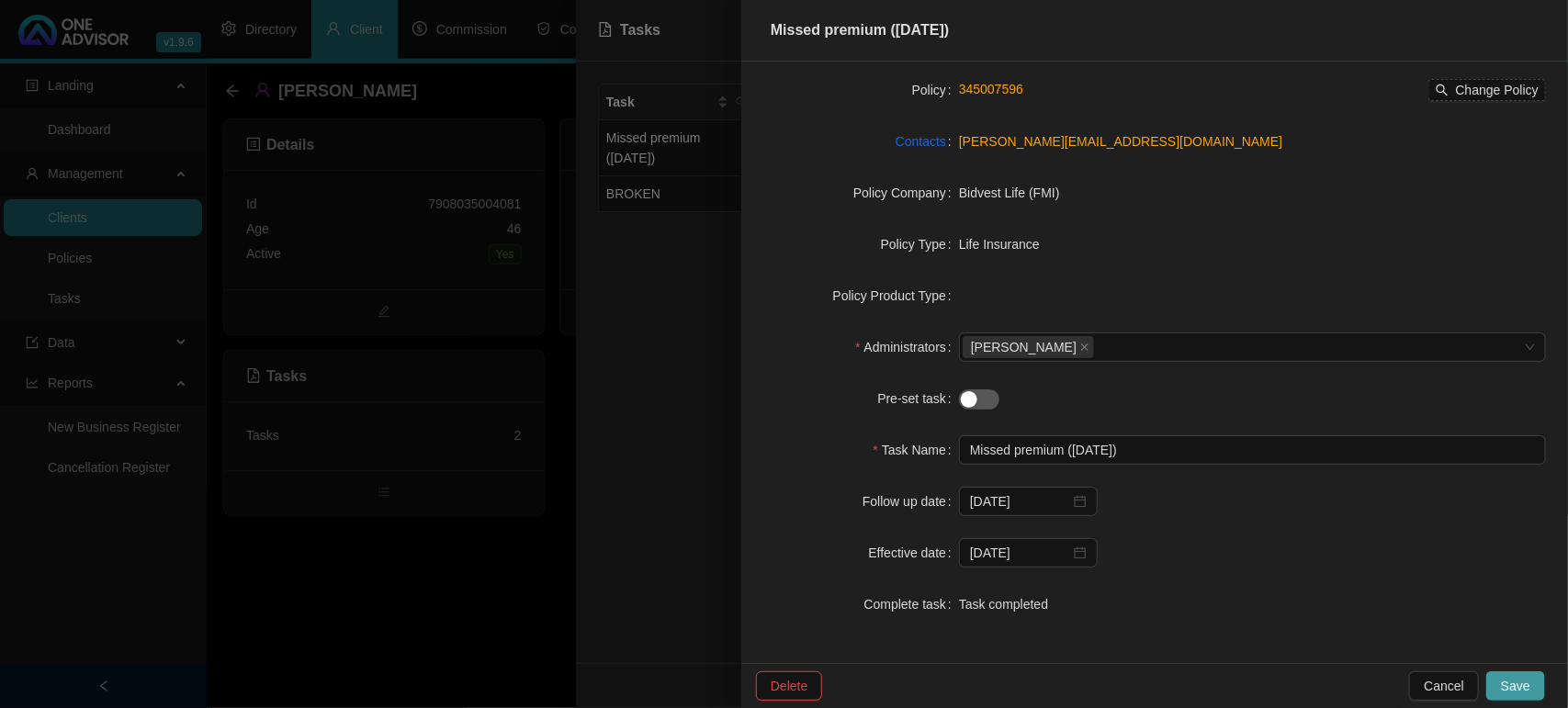
click at [1532, 681] on button "Save" at bounding box center [1515, 686] width 59 height 29
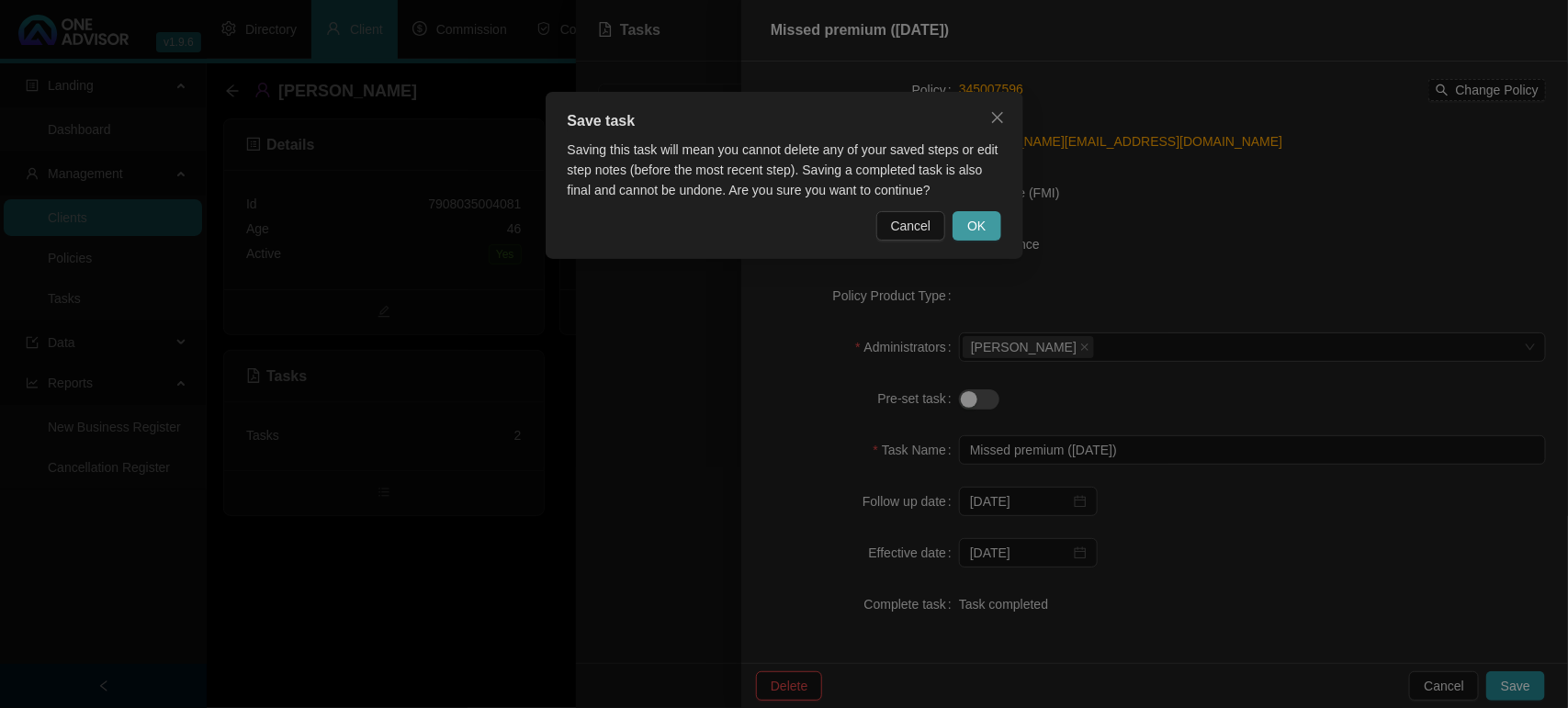
click at [986, 223] on button "OK" at bounding box center [976, 226] width 48 height 29
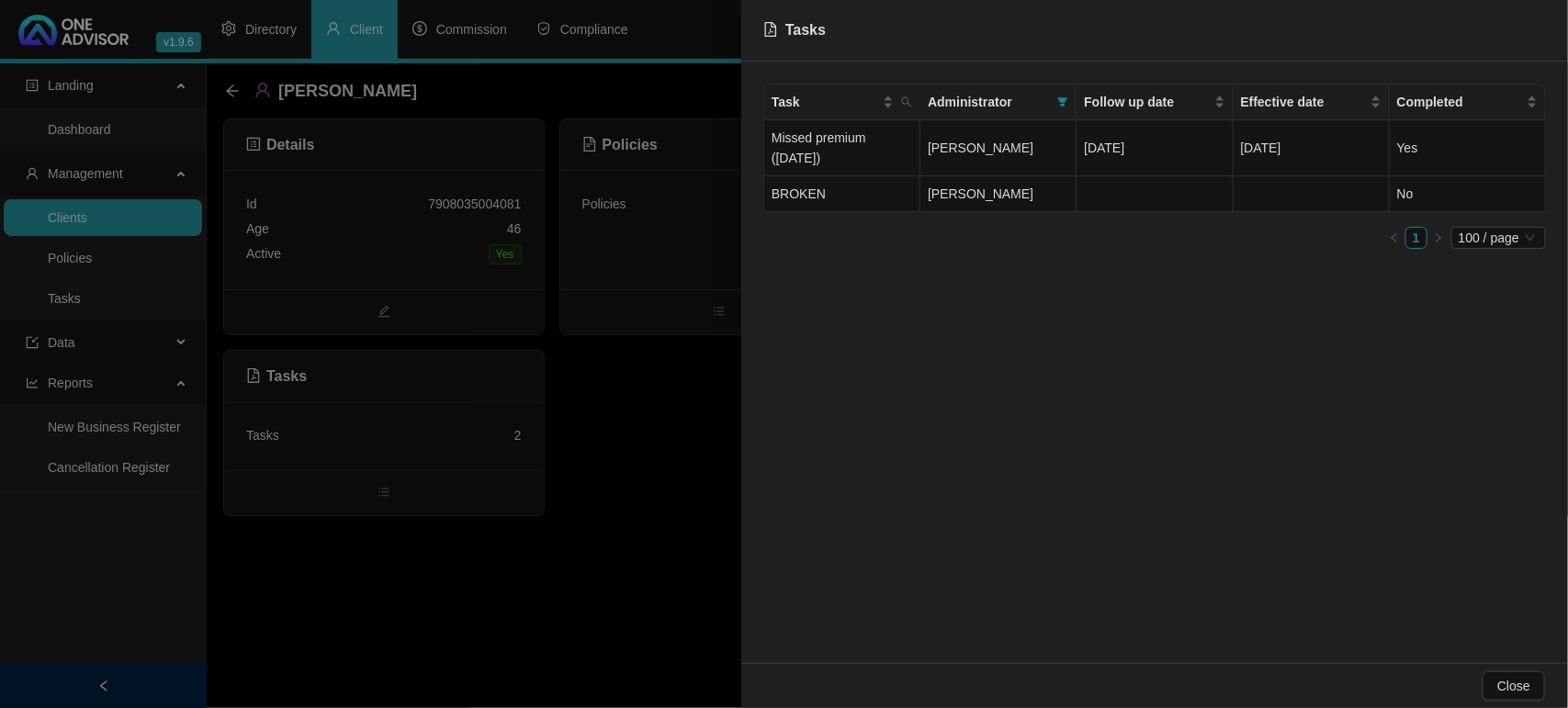
click at [637, 451] on div at bounding box center [784, 354] width 1568 height 708
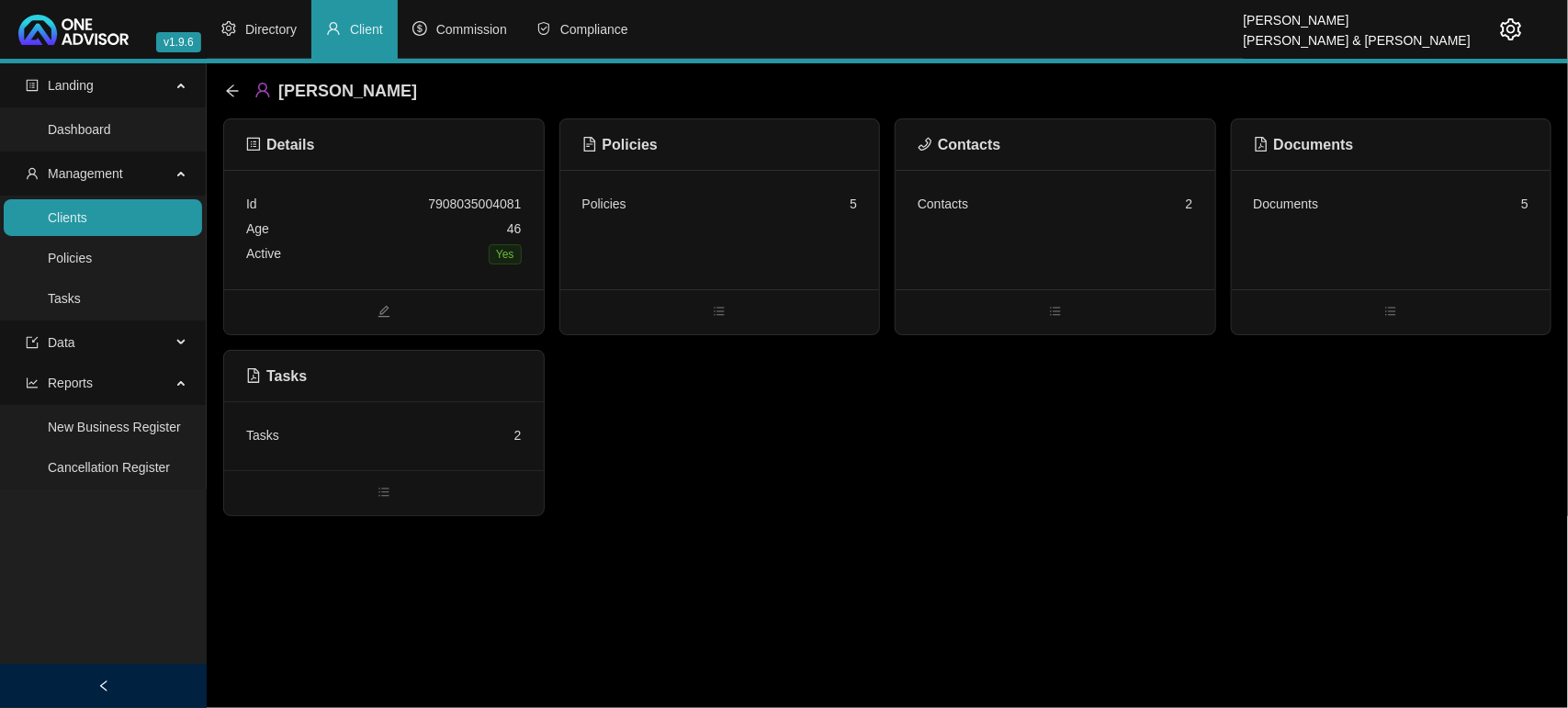
click at [87, 211] on link "Clients" at bounding box center [67, 217] width 39 height 15
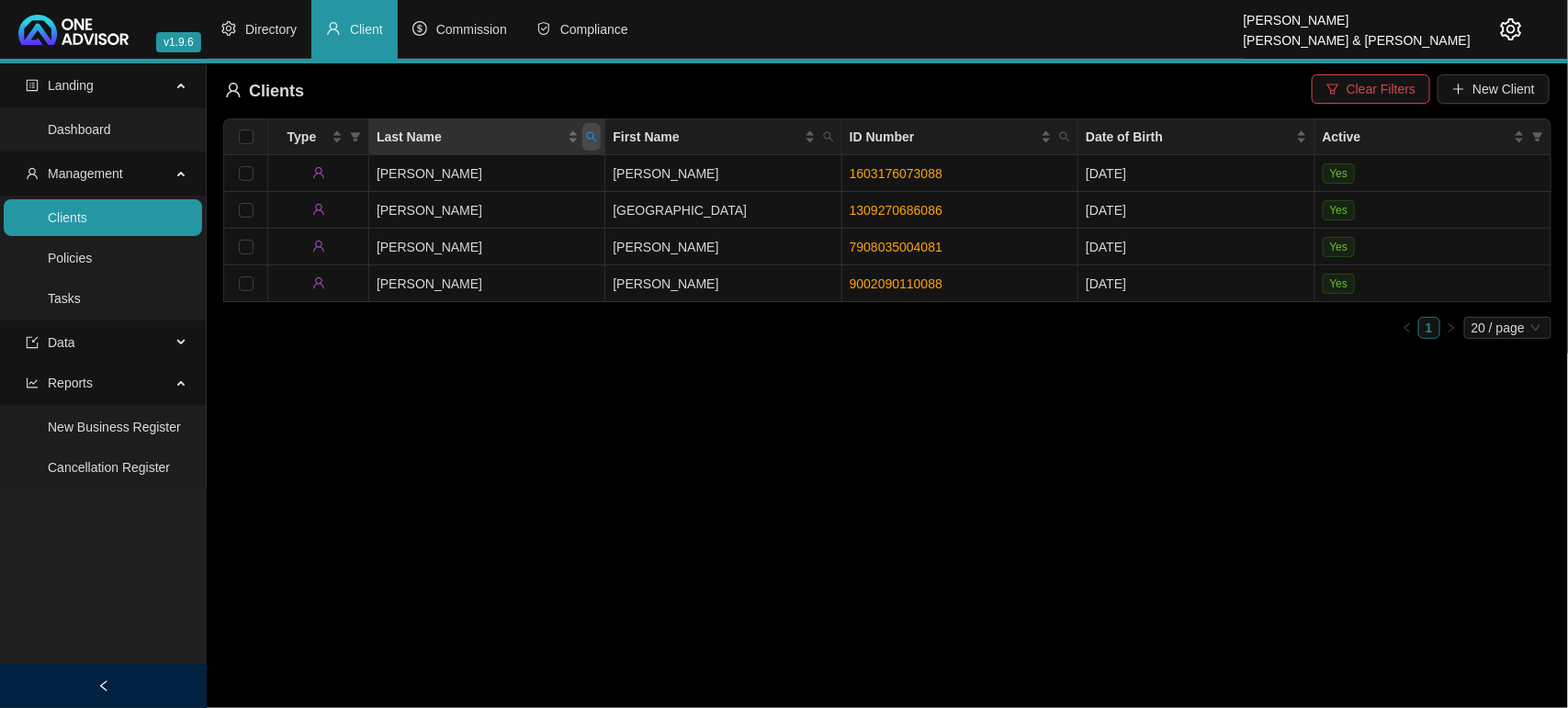
click at [600, 145] on span "Last Name" at bounding box center [591, 137] width 19 height 27
type input "STORAH"
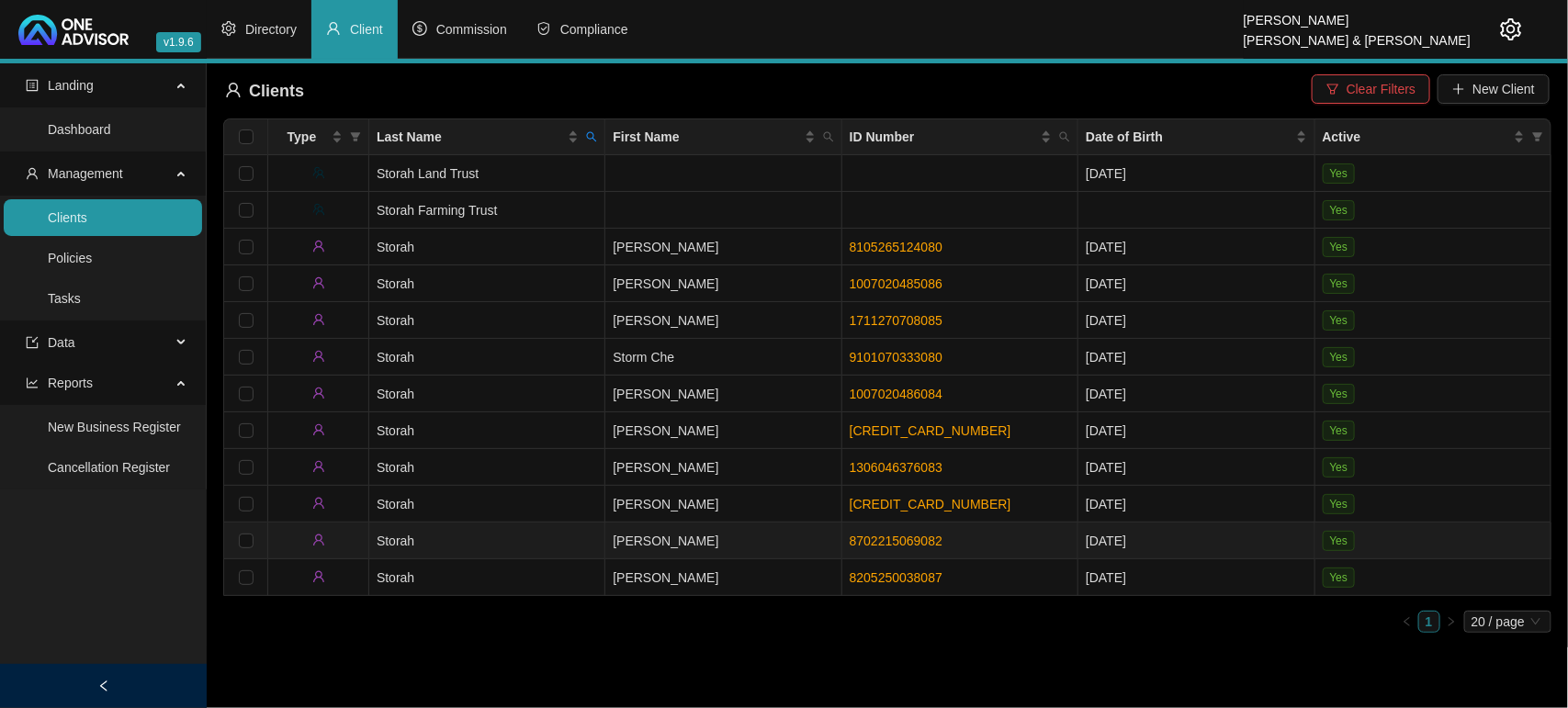
click at [507, 543] on td "Storah" at bounding box center [487, 541] width 236 height 37
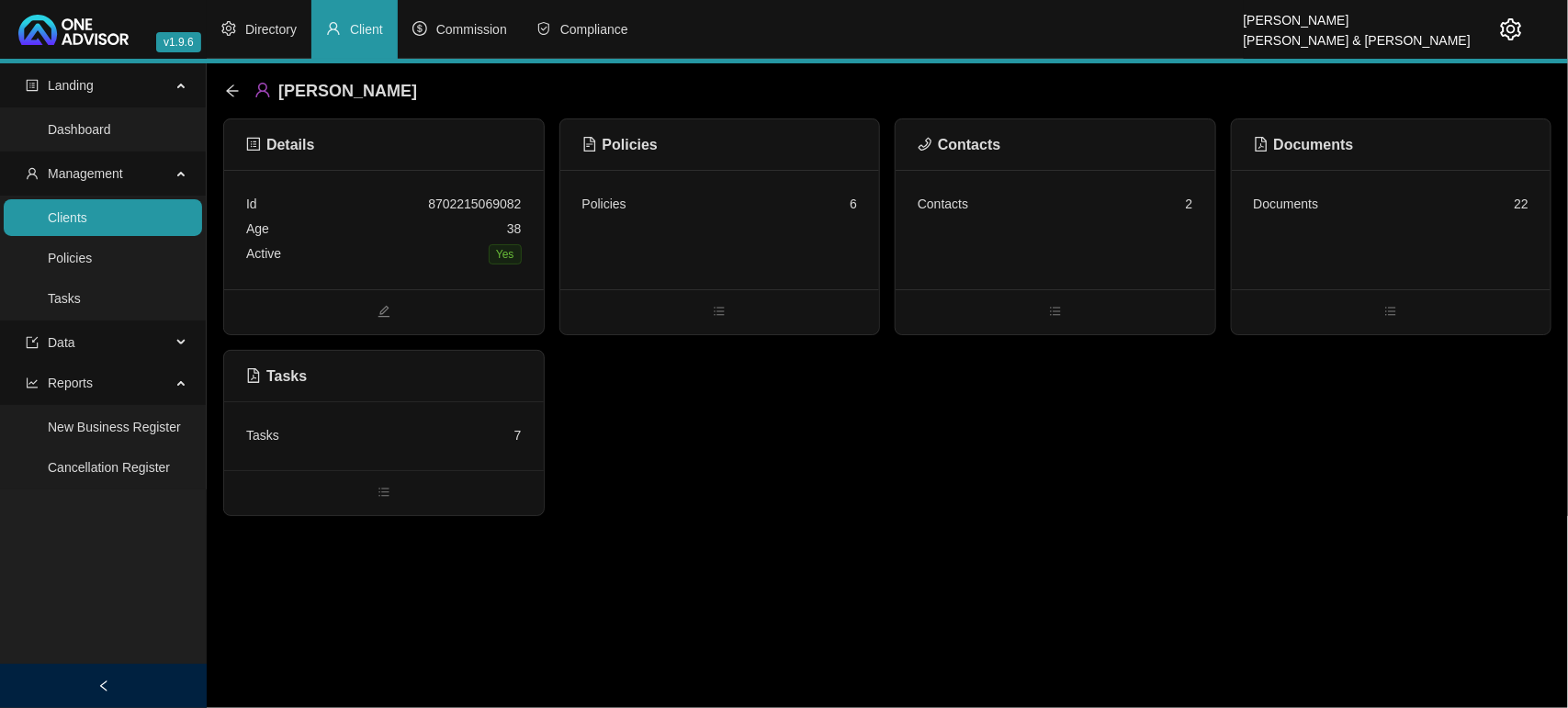
click at [469, 438] on div "Tasks 7" at bounding box center [384, 435] width 275 height 24
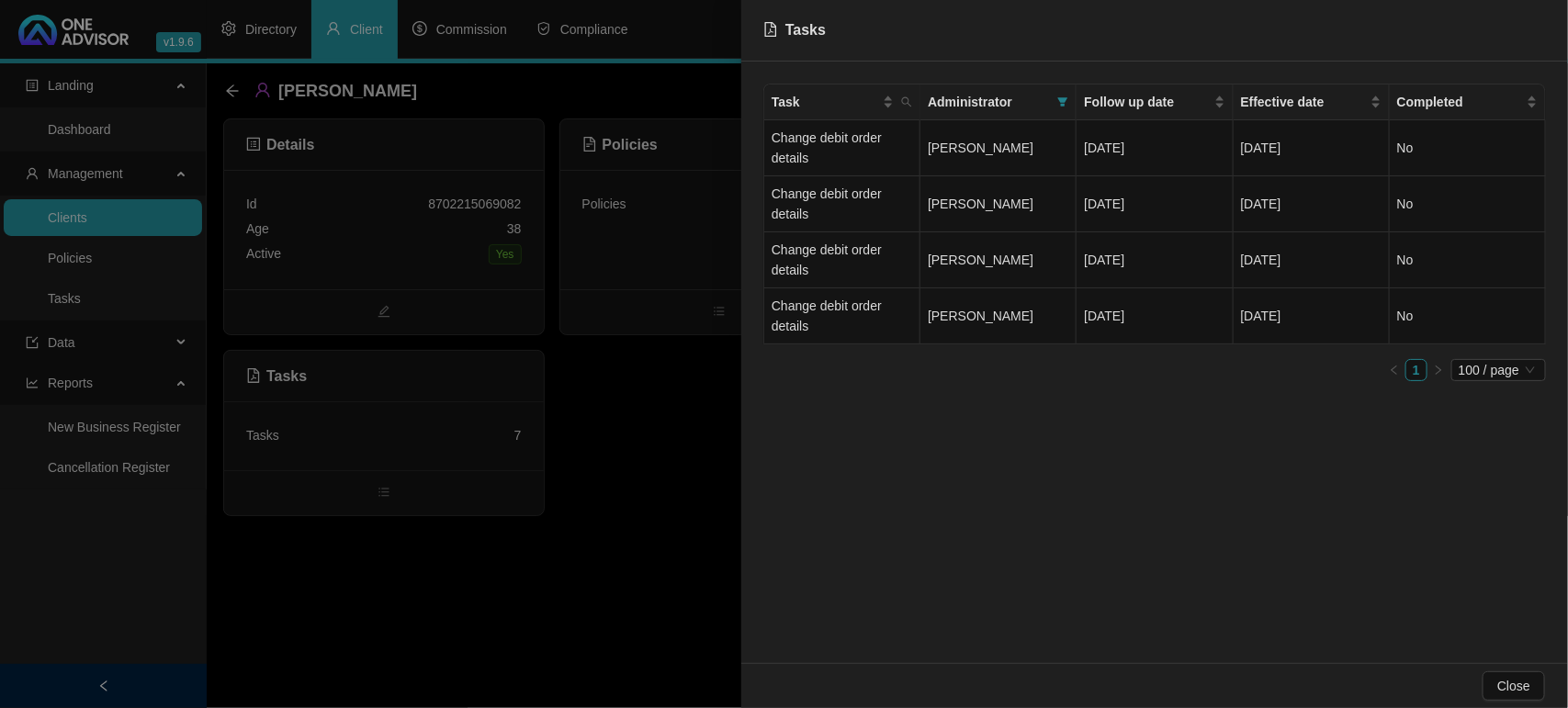
click at [136, 299] on div at bounding box center [784, 354] width 1568 height 708
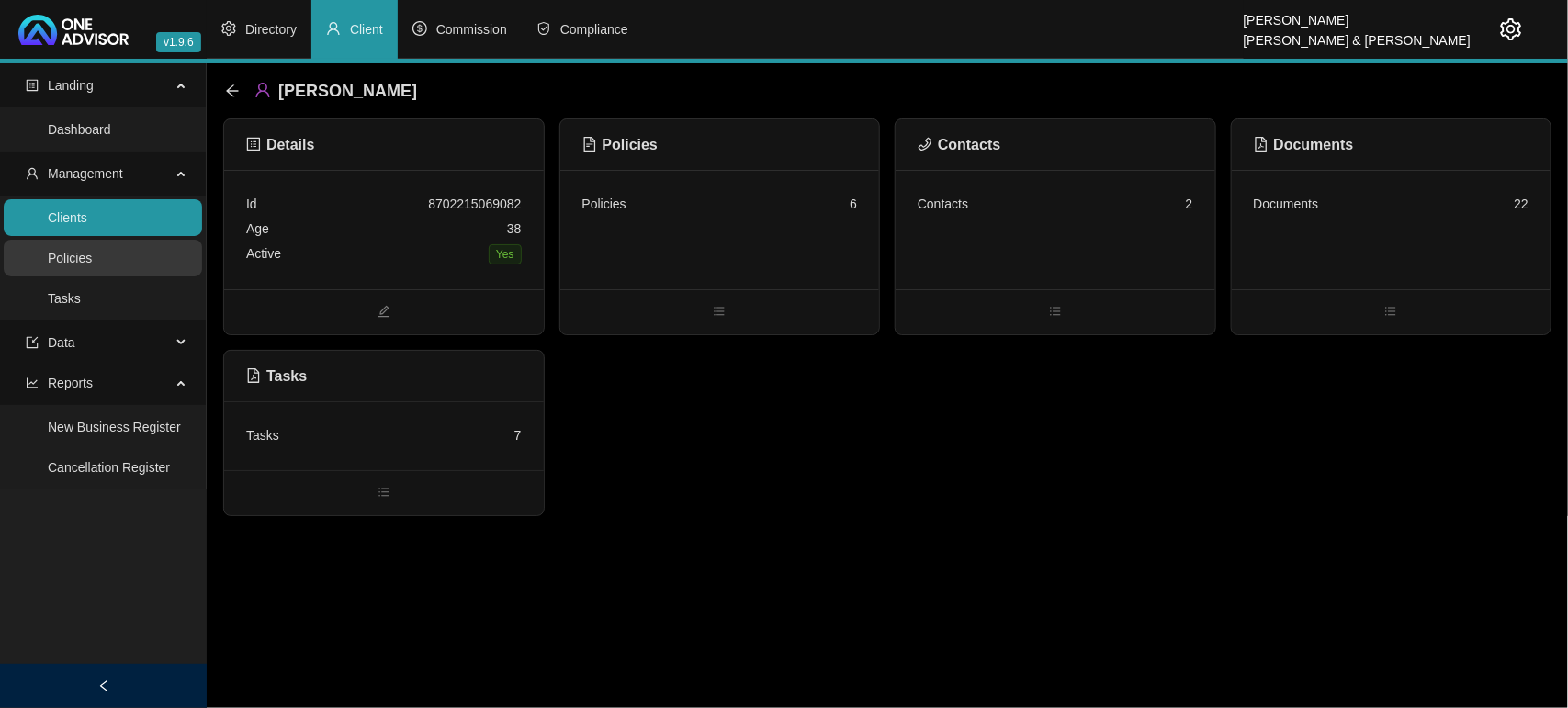
click at [92, 257] on link "Policies" at bounding box center [69, 258] width 44 height 15
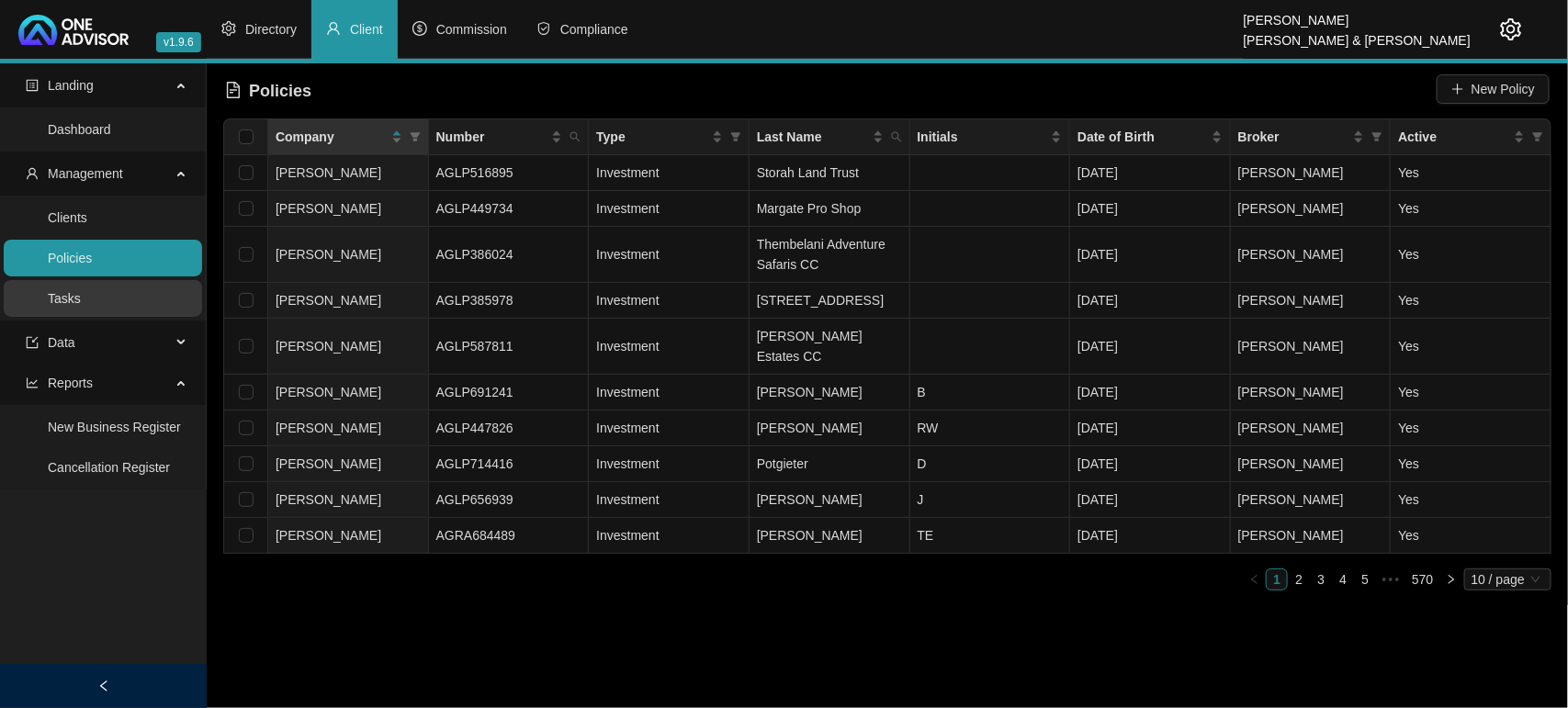
click at [81, 296] on link "Tasks" at bounding box center [64, 298] width 33 height 15
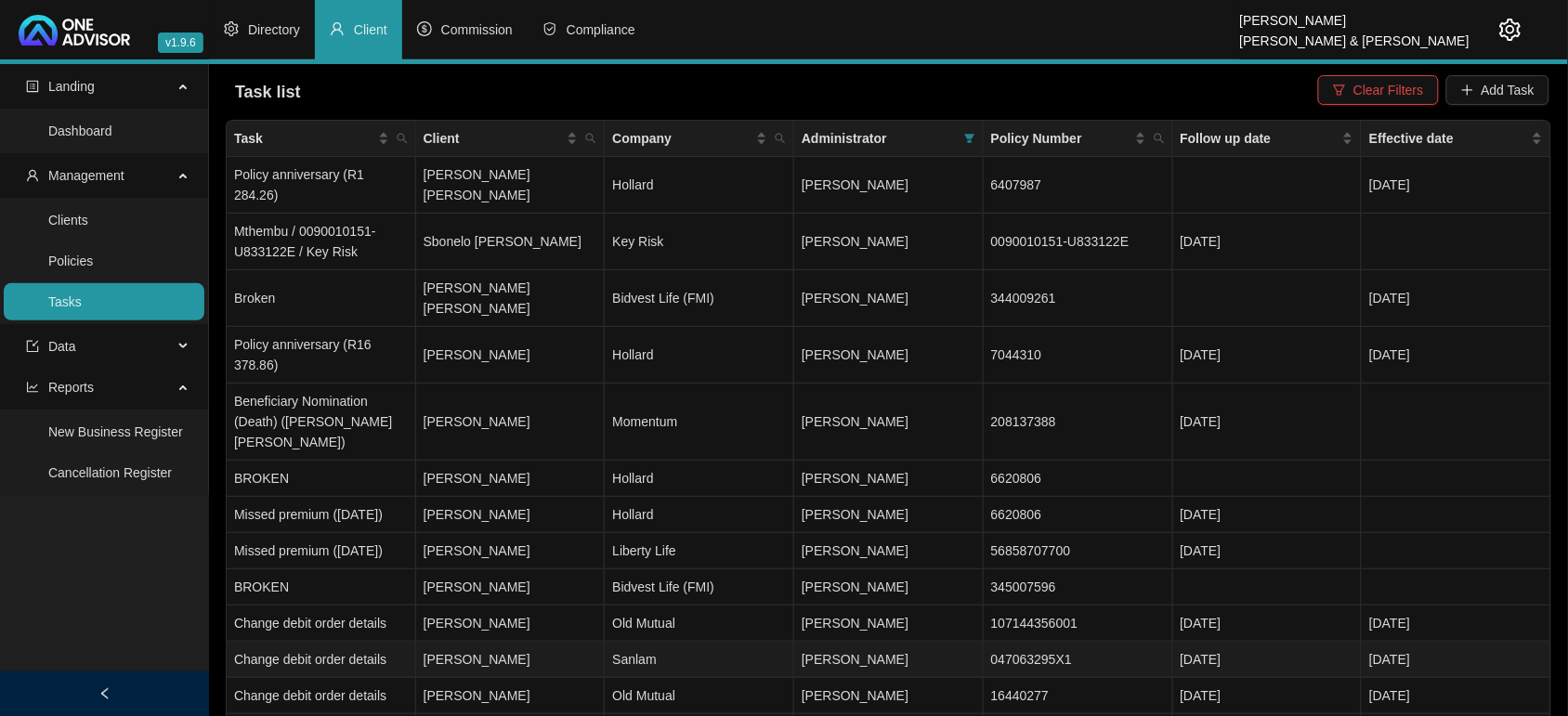
click at [565, 647] on td "[PERSON_NAME]" at bounding box center [511, 660] width 190 height 37
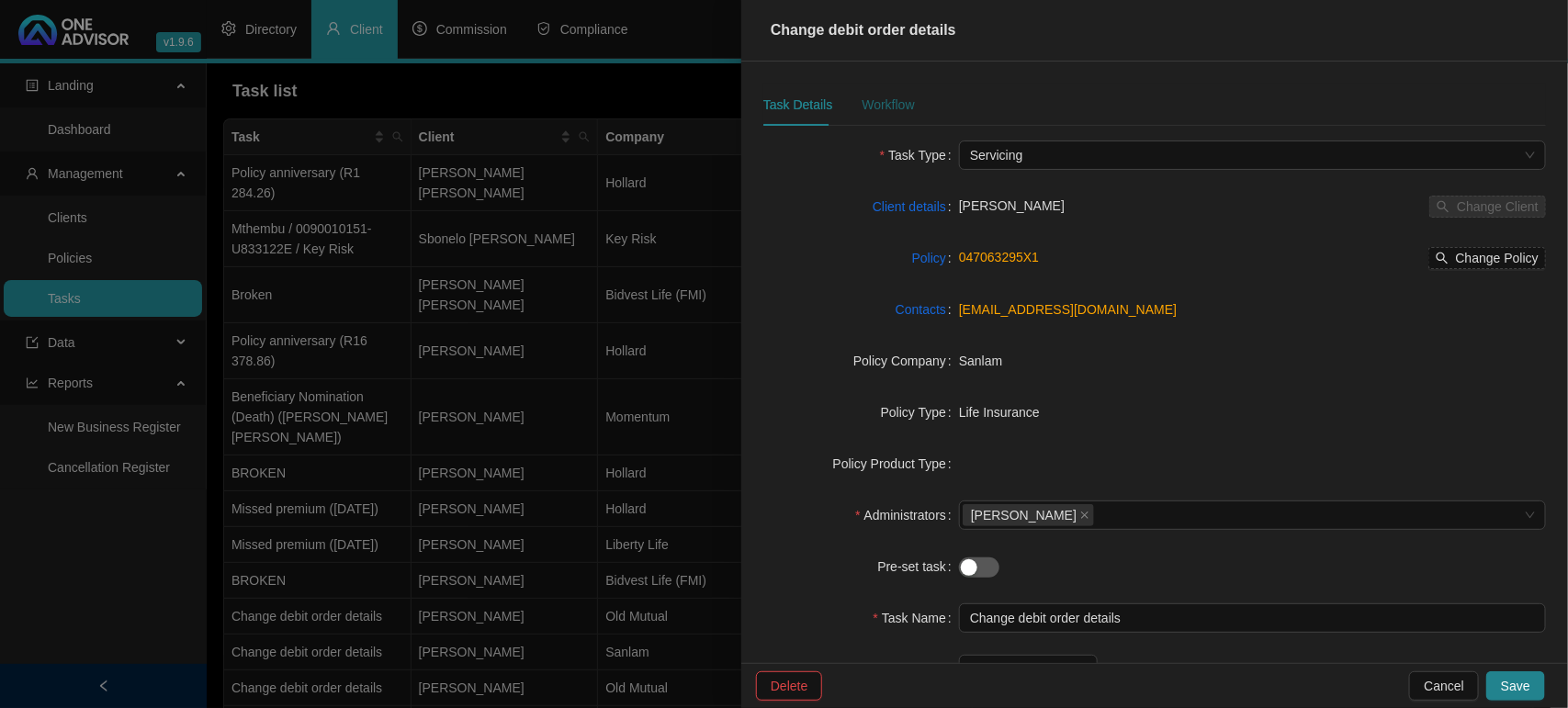
click at [883, 102] on div "Workflow" at bounding box center [888, 104] width 53 height 21
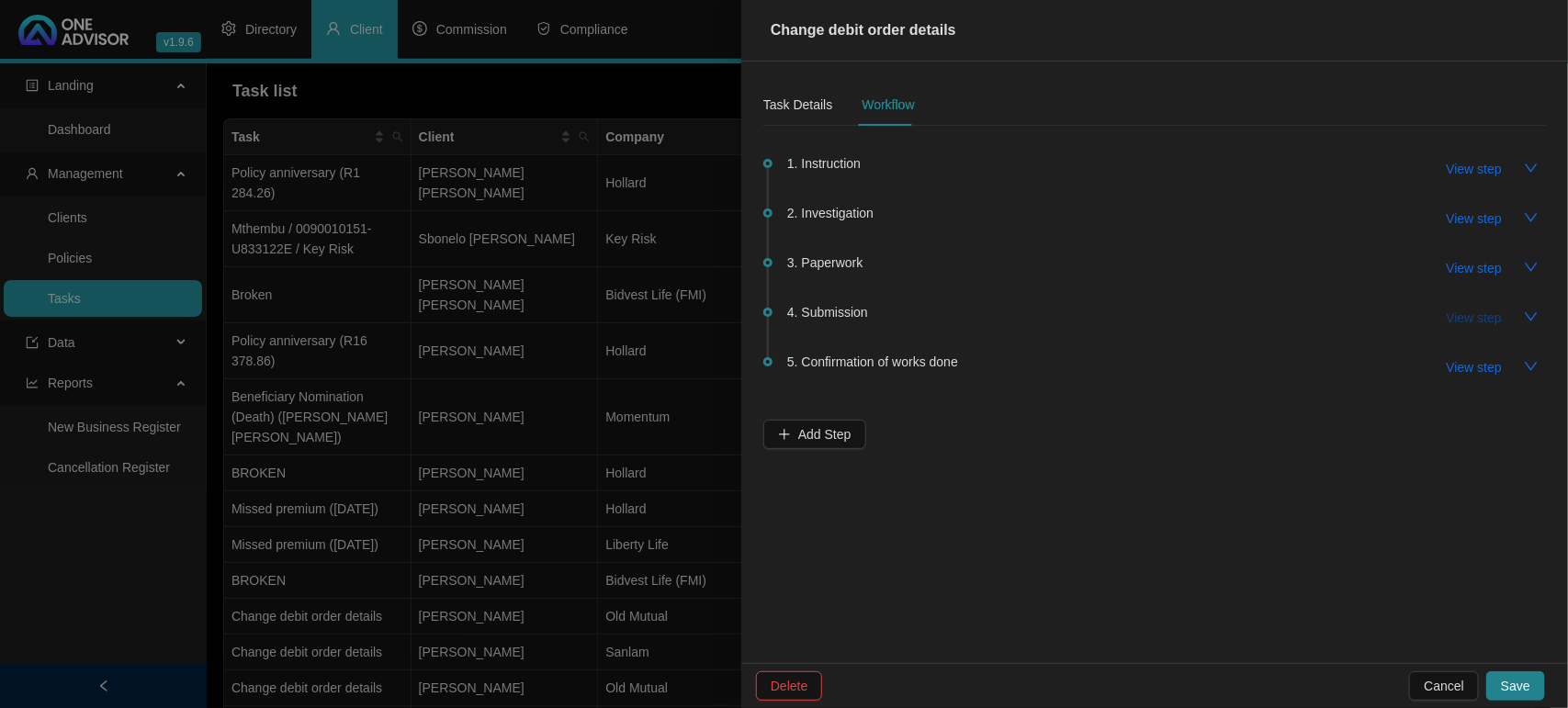
click at [1467, 322] on span "View step" at bounding box center [1474, 317] width 55 height 21
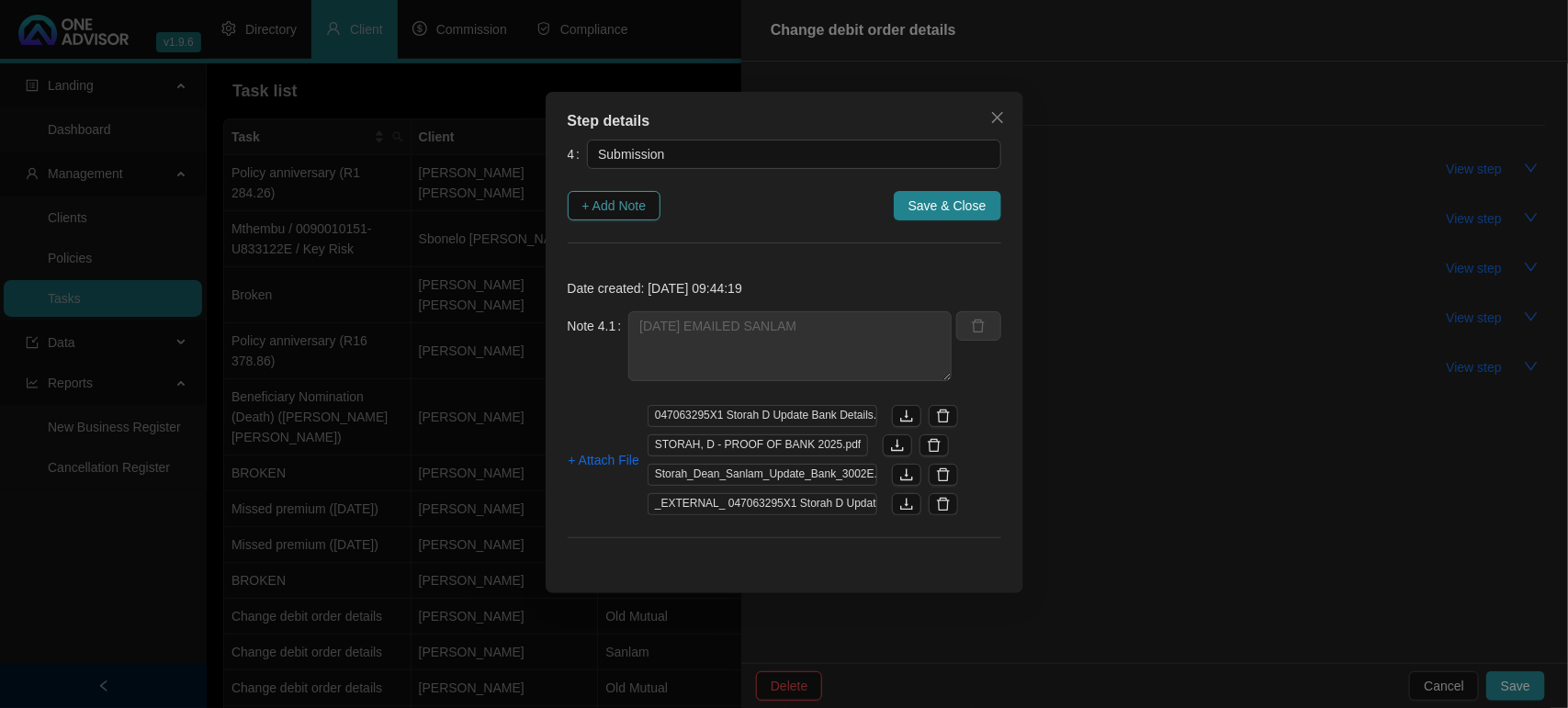
click at [627, 197] on span "+ Add Note" at bounding box center [614, 205] width 64 height 21
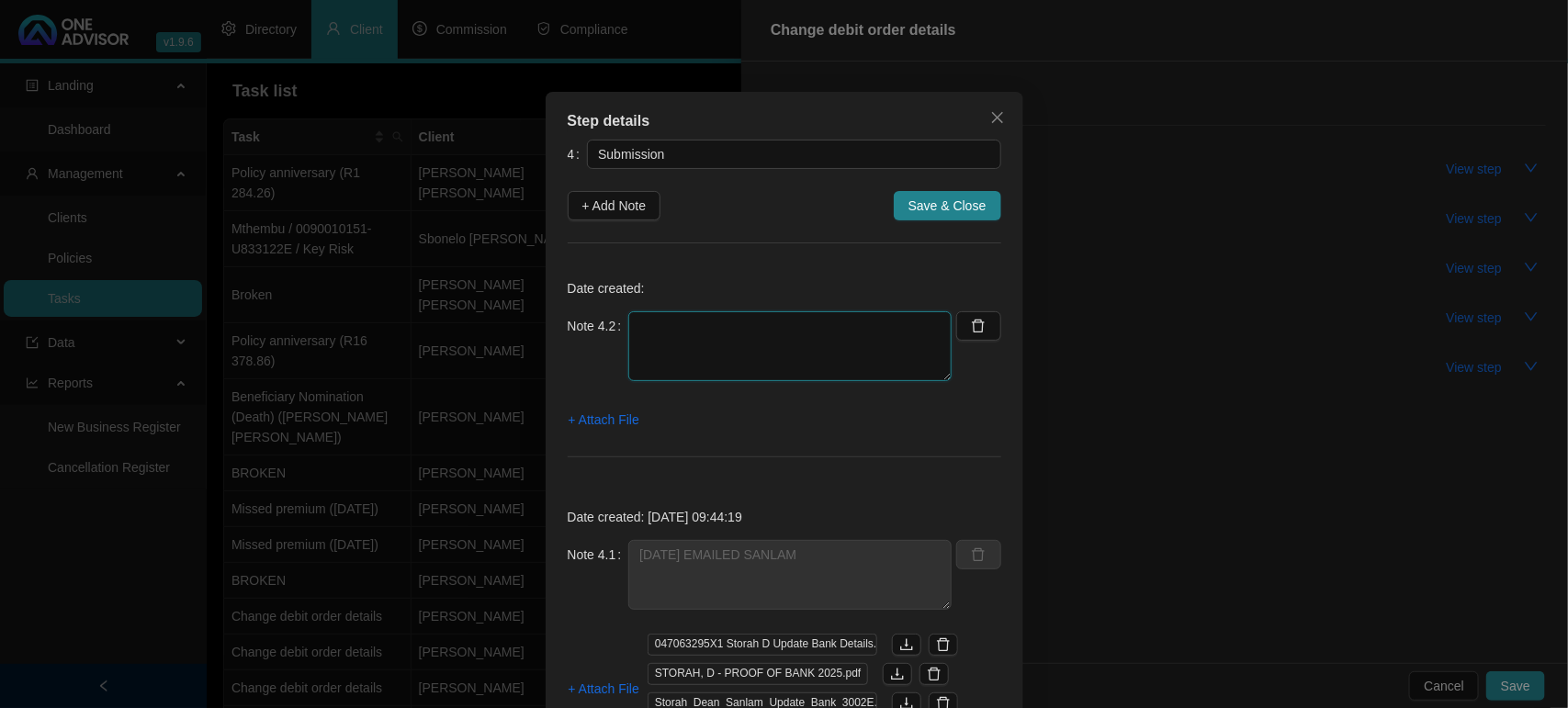
click at [687, 312] on textarea at bounding box center [789, 346] width 323 height 69
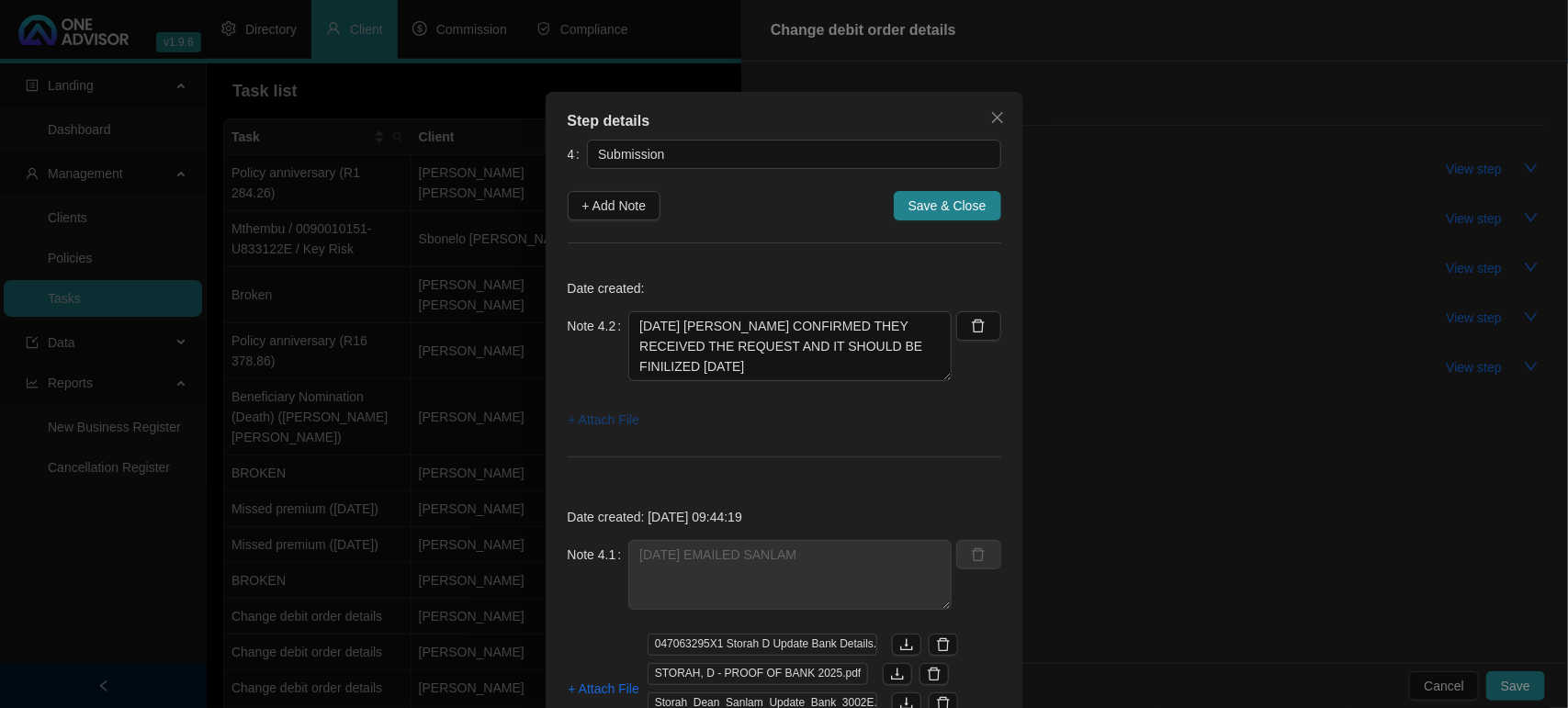
click at [625, 423] on span "+ Attach File" at bounding box center [604, 419] width 70 height 21
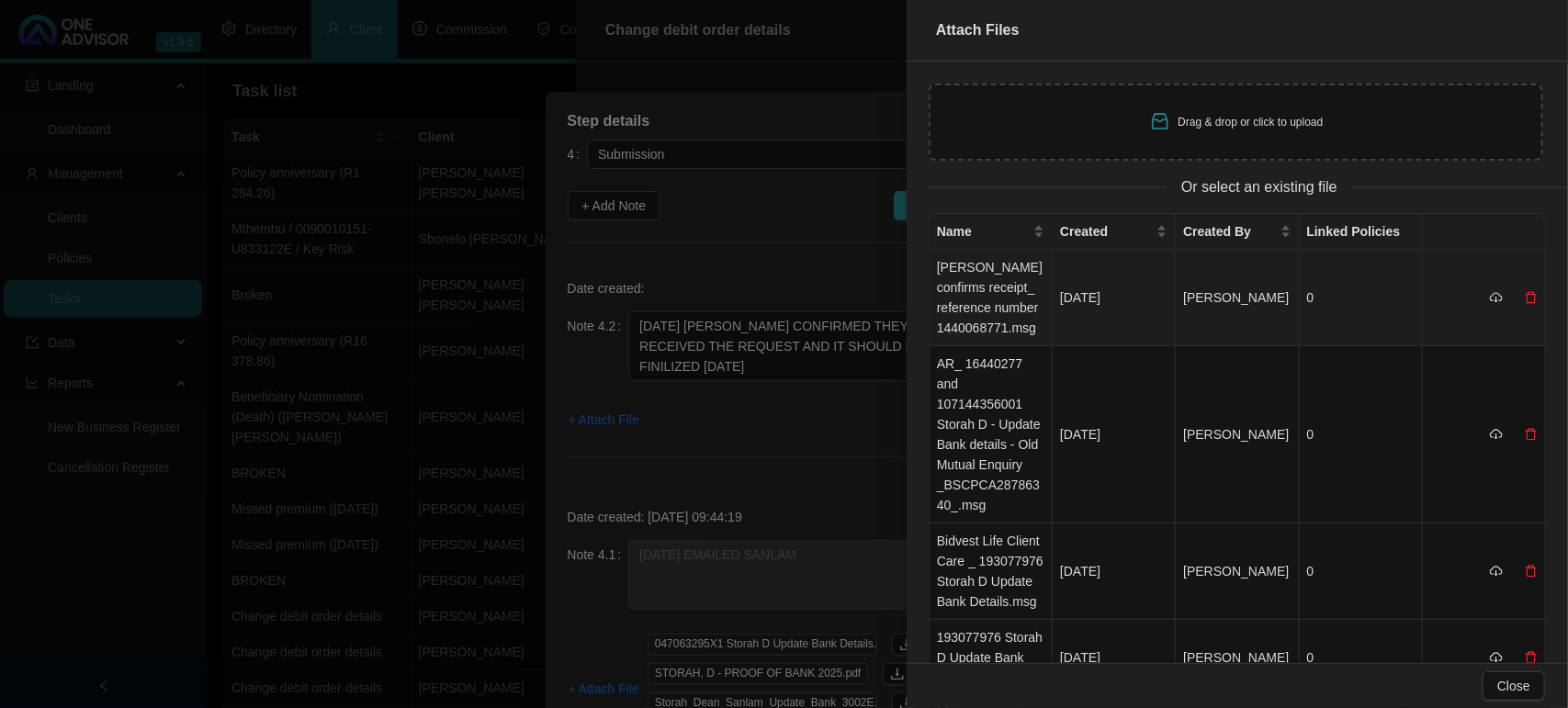
click at [991, 299] on td "[PERSON_NAME] confirms receipt_ reference number 1440068771.msg" at bounding box center [992, 298] width 123 height 97
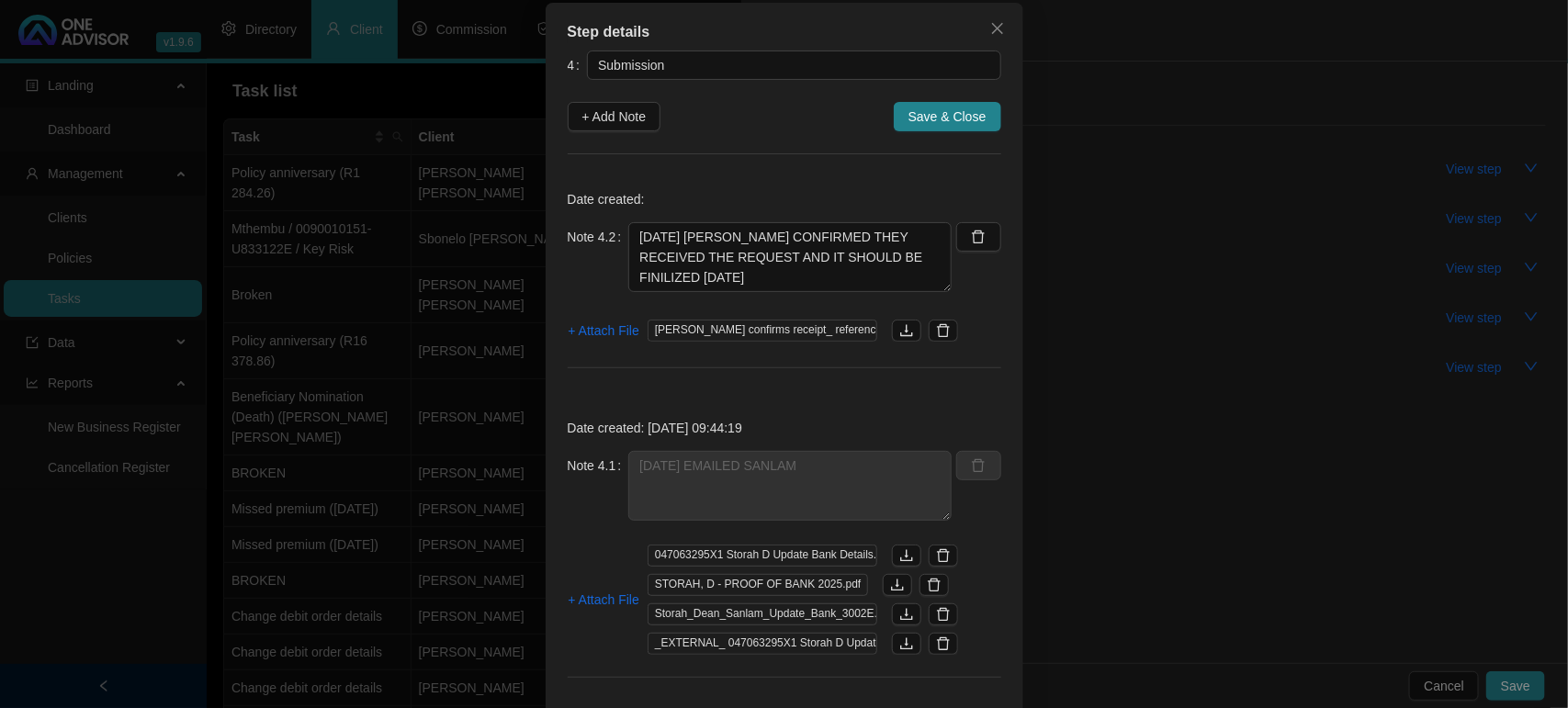
scroll to position [136, 0]
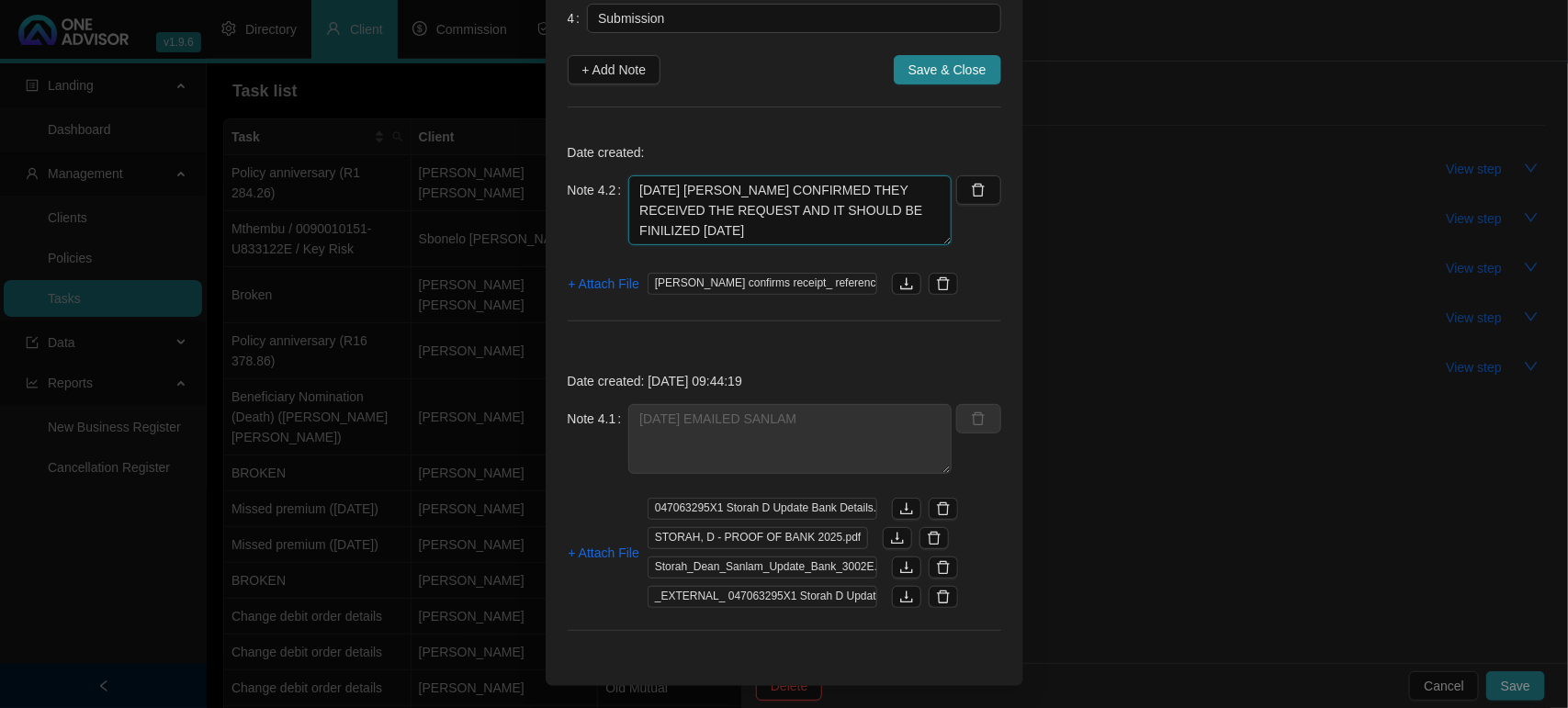
click at [741, 232] on textarea "[DATE] [PERSON_NAME] CONFIRMED THEY RECEIVED THE REQUEST AND IT SHOULD BE FINIL…" at bounding box center [789, 210] width 323 height 69
paste textarea "1440068771"
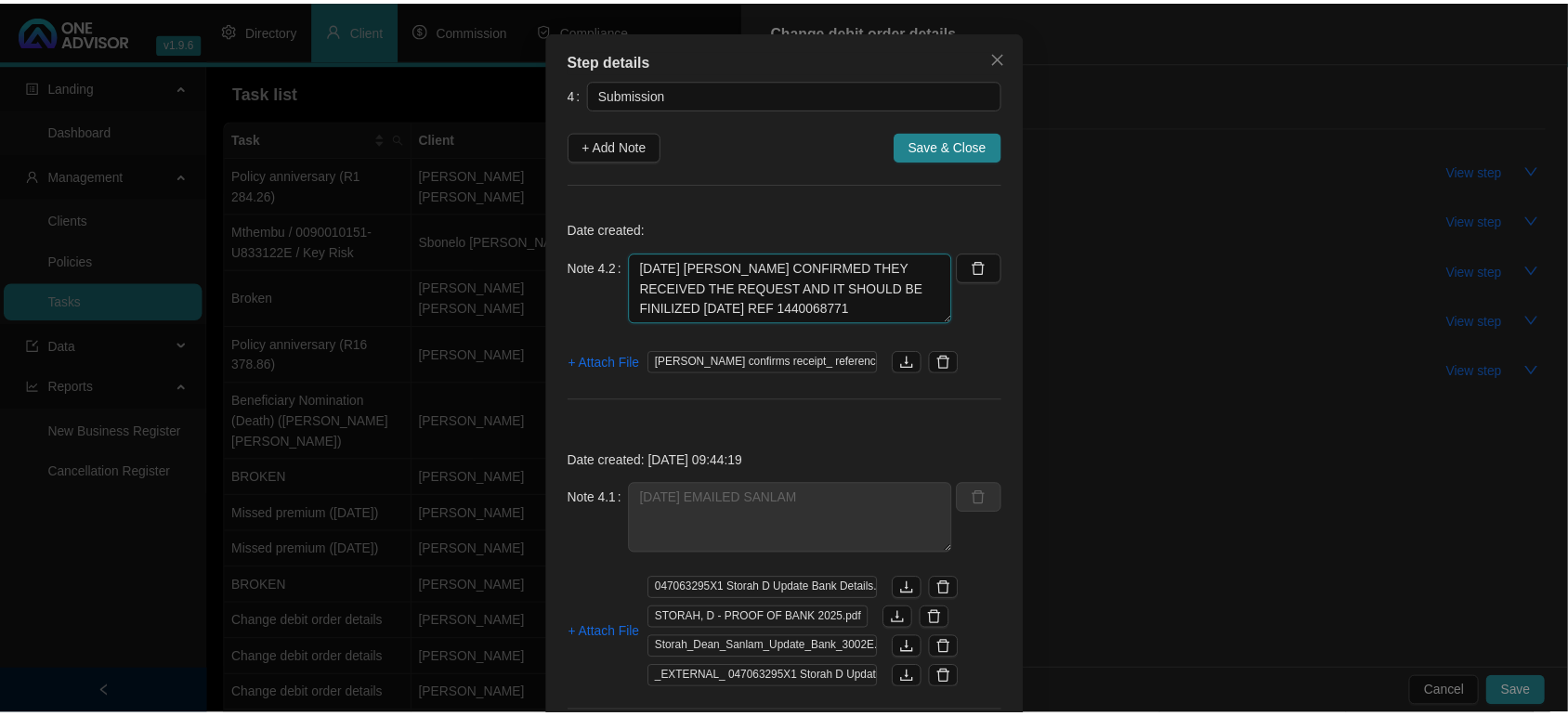
scroll to position [22, 0]
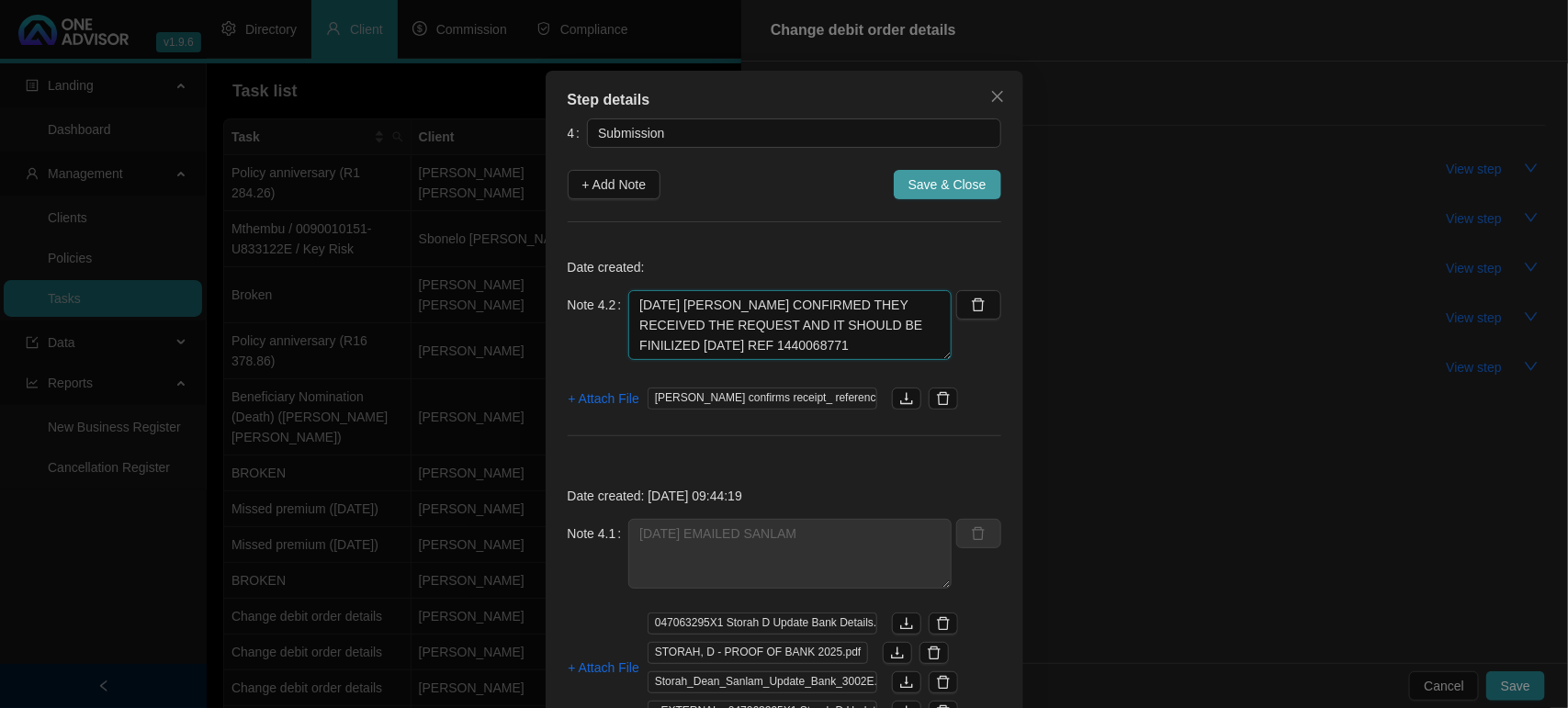
type textarea "[DATE] [PERSON_NAME] CONFIRMED THEY RECEIVED THE REQUEST AND IT SHOULD BE FINIL…"
click at [909, 190] on span "Save & Close" at bounding box center [948, 185] width 78 height 21
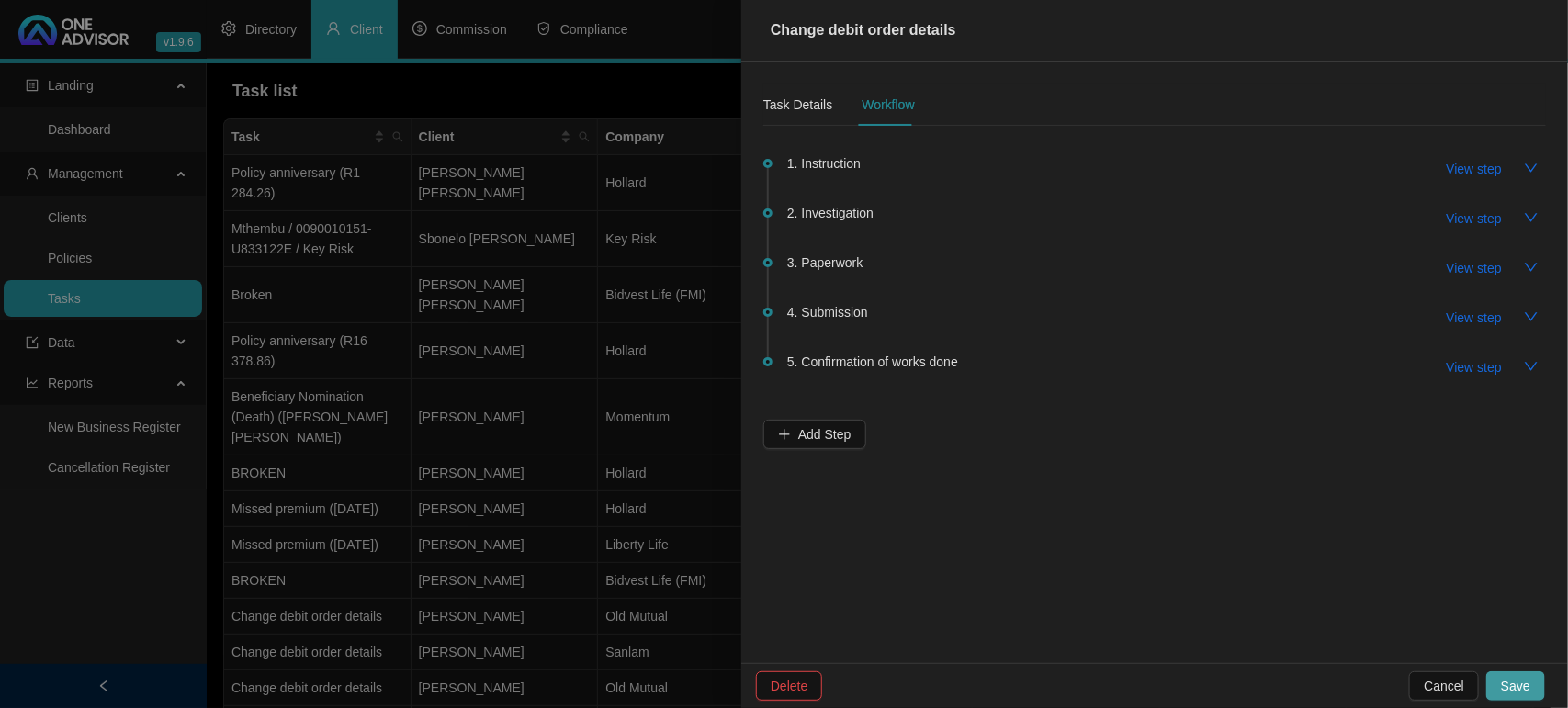
click at [1504, 685] on span "Save" at bounding box center [1515, 686] width 29 height 21
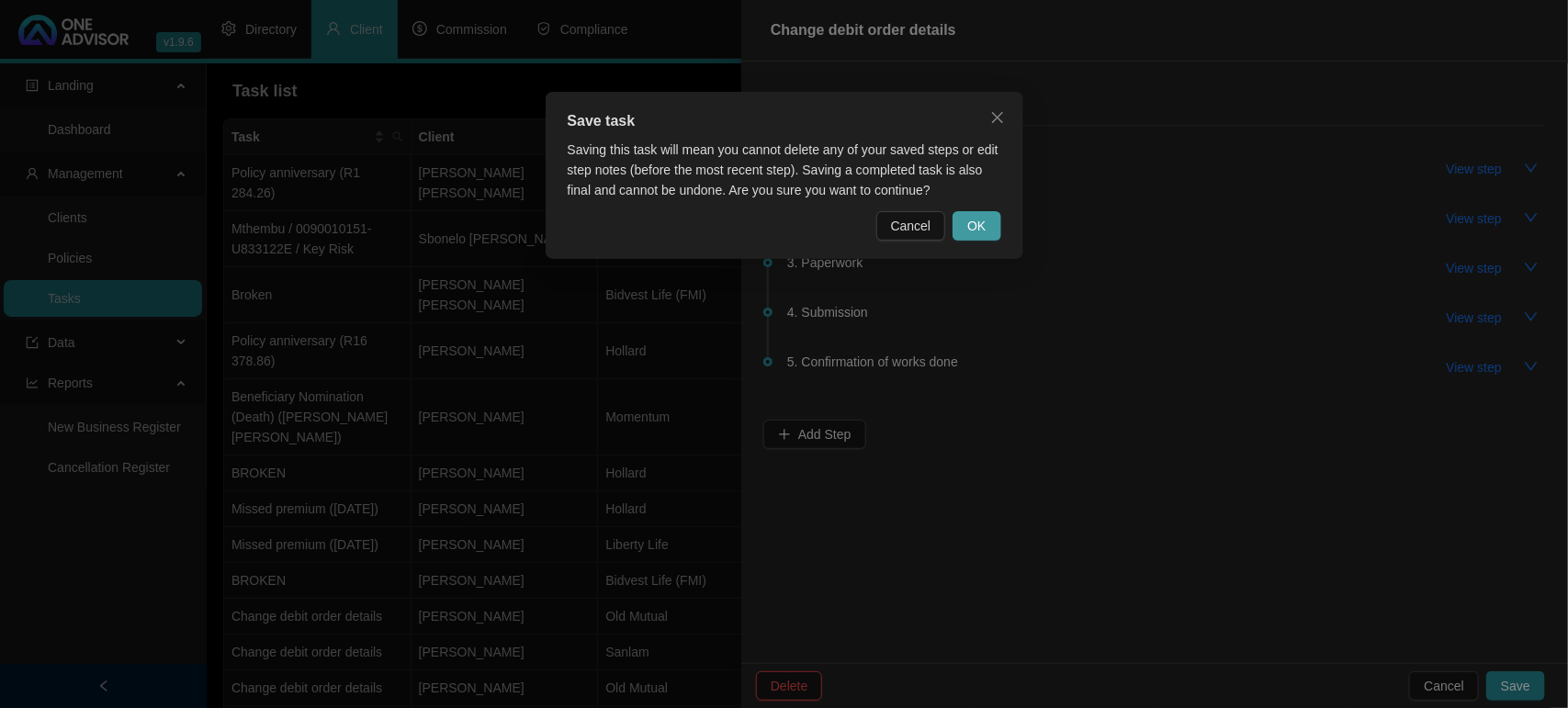
click at [979, 234] on span "OK" at bounding box center [976, 226] width 19 height 21
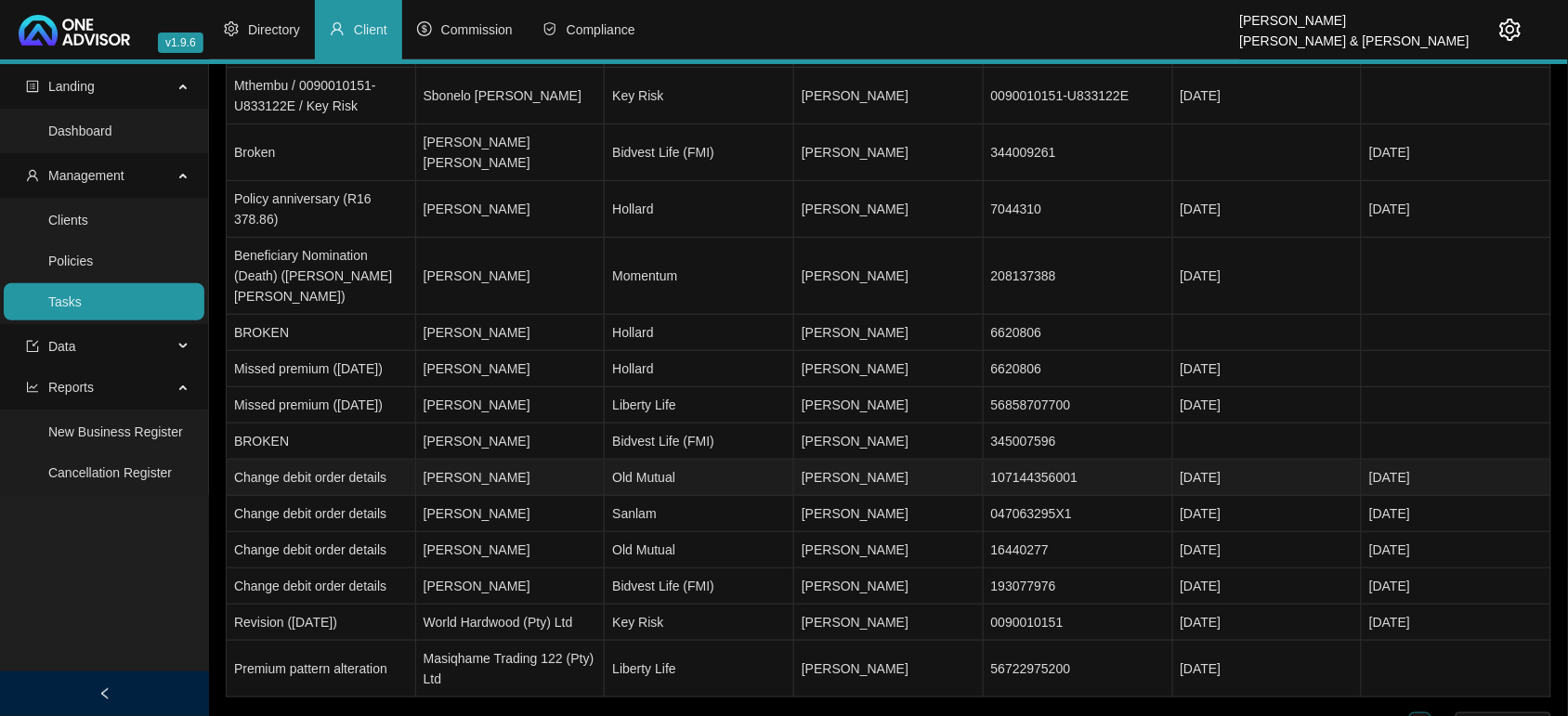
scroll to position [163, 0]
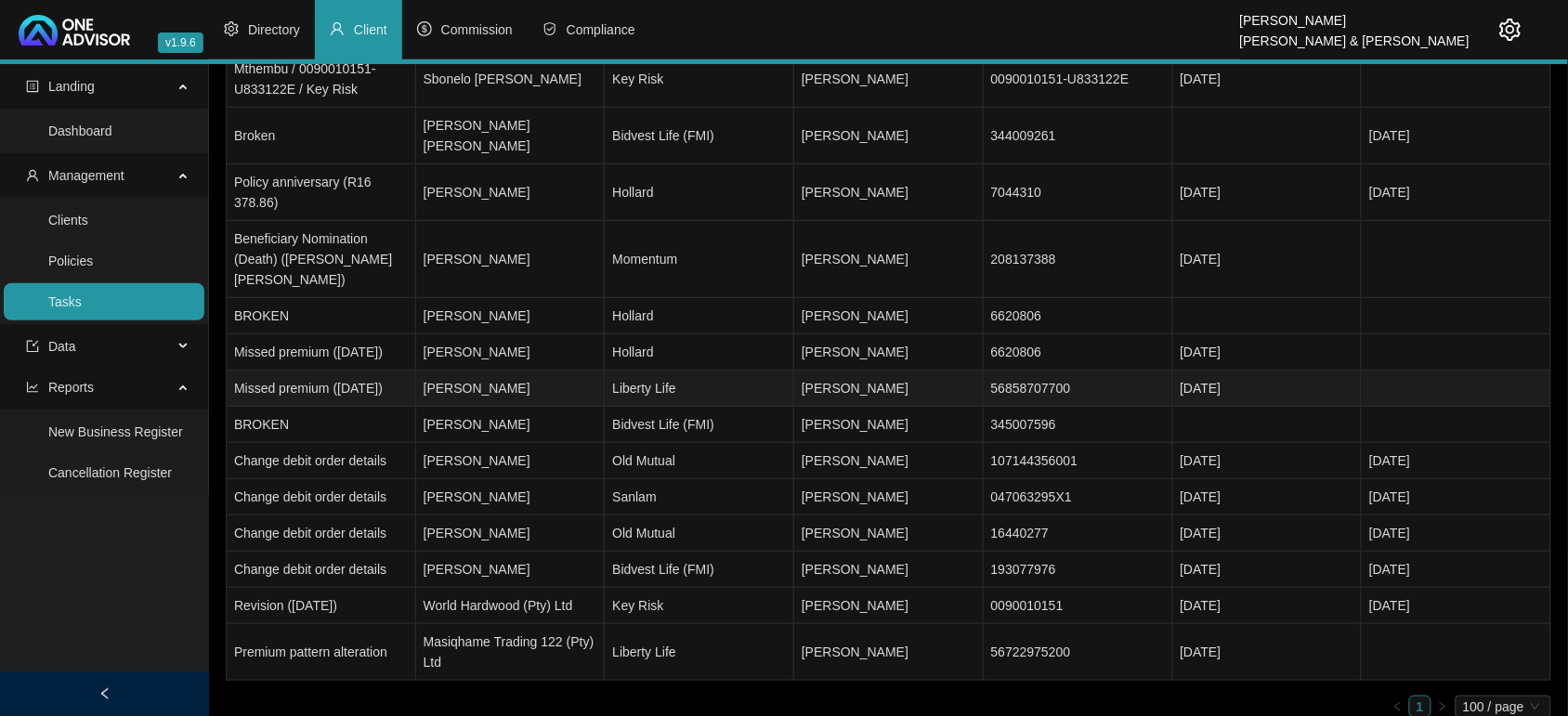
click at [527, 370] on td "[PERSON_NAME]" at bounding box center [511, 388] width 190 height 37
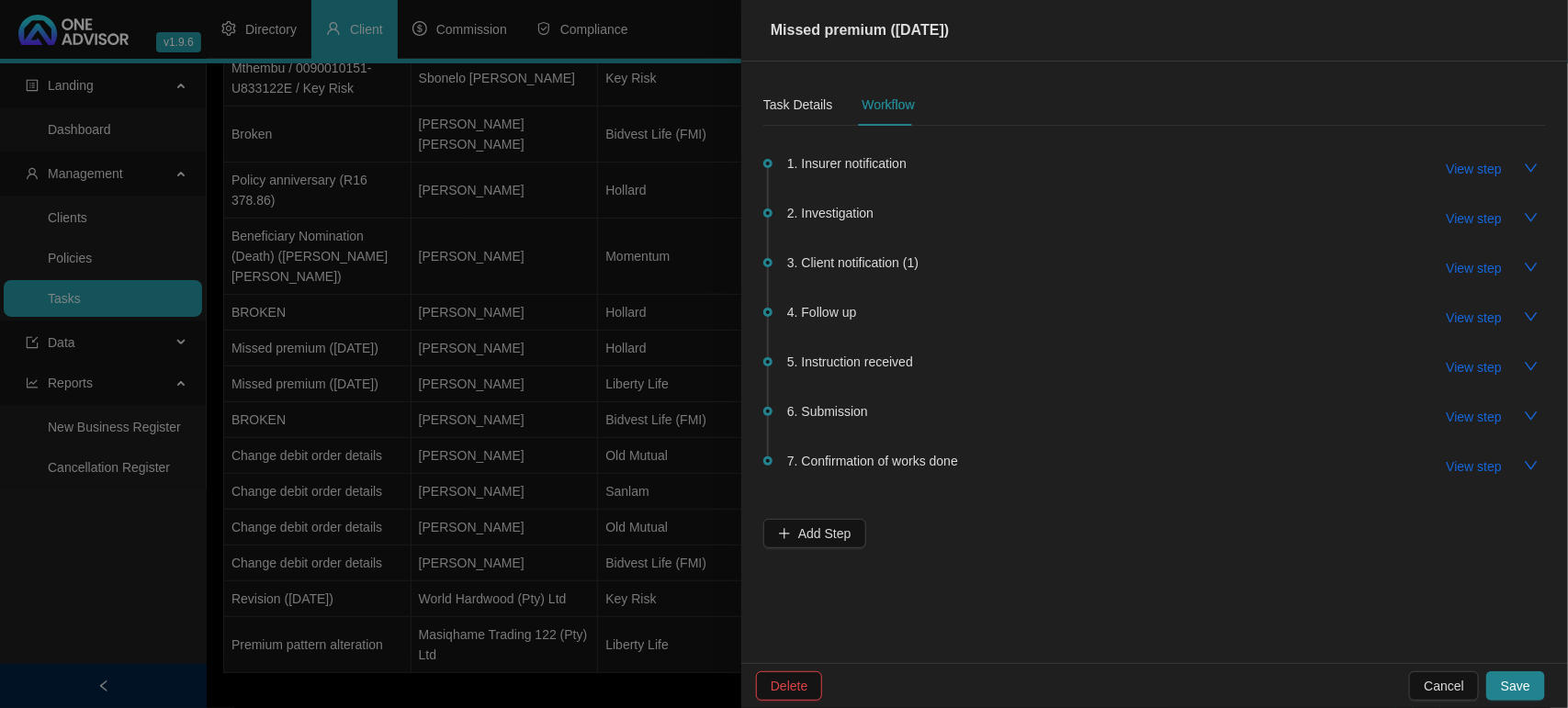
click at [438, 391] on div at bounding box center [784, 354] width 1568 height 708
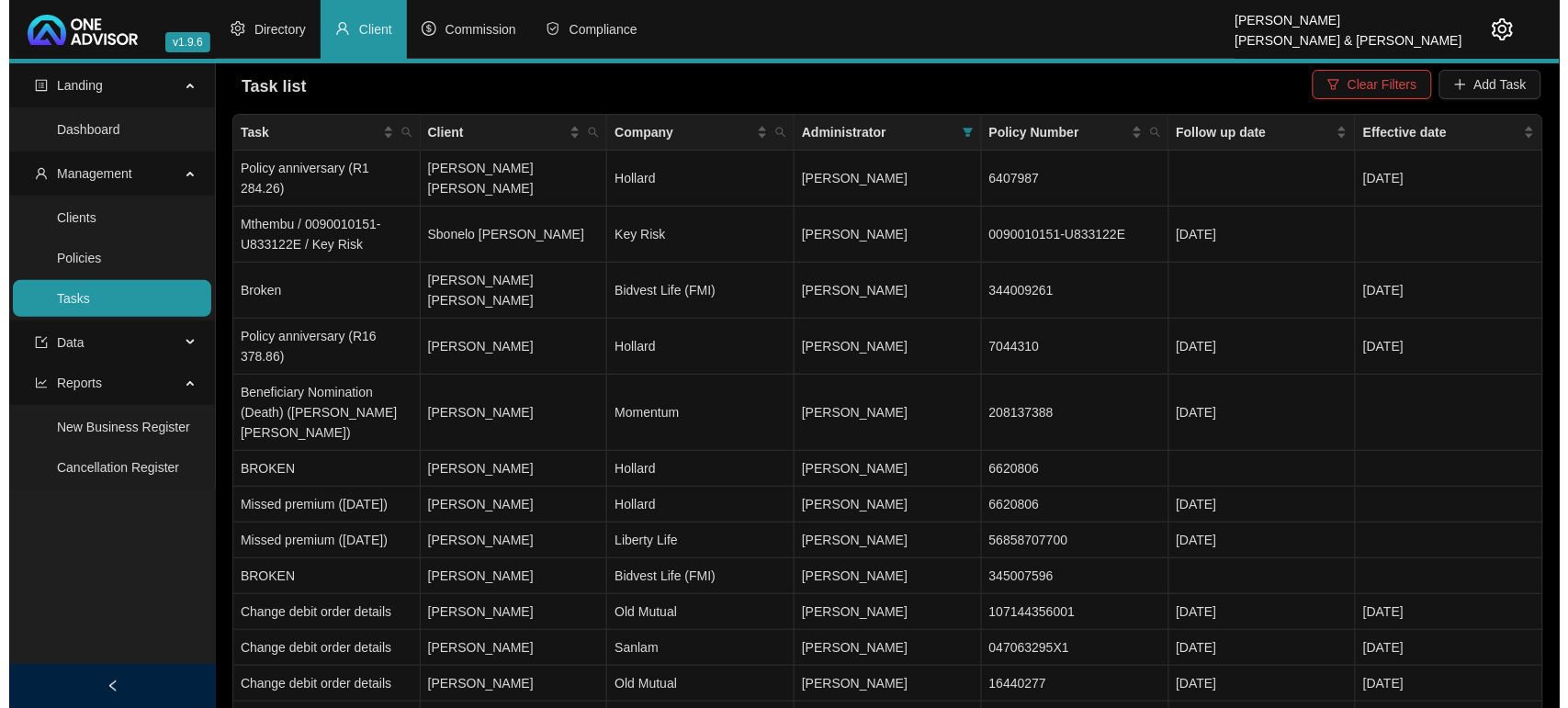
scroll to position [0, 0]
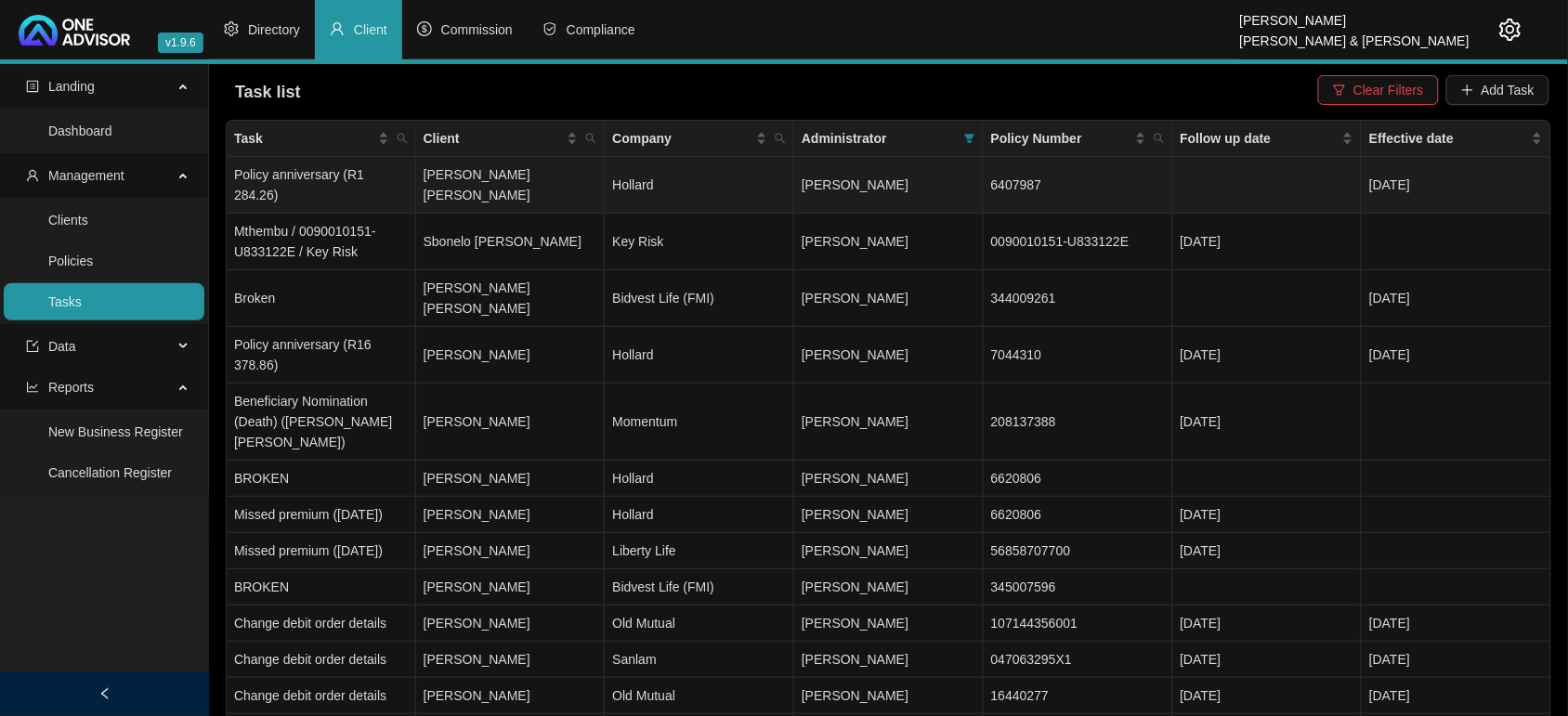
click at [536, 179] on td "[PERSON_NAME] [PERSON_NAME]" at bounding box center [511, 185] width 190 height 56
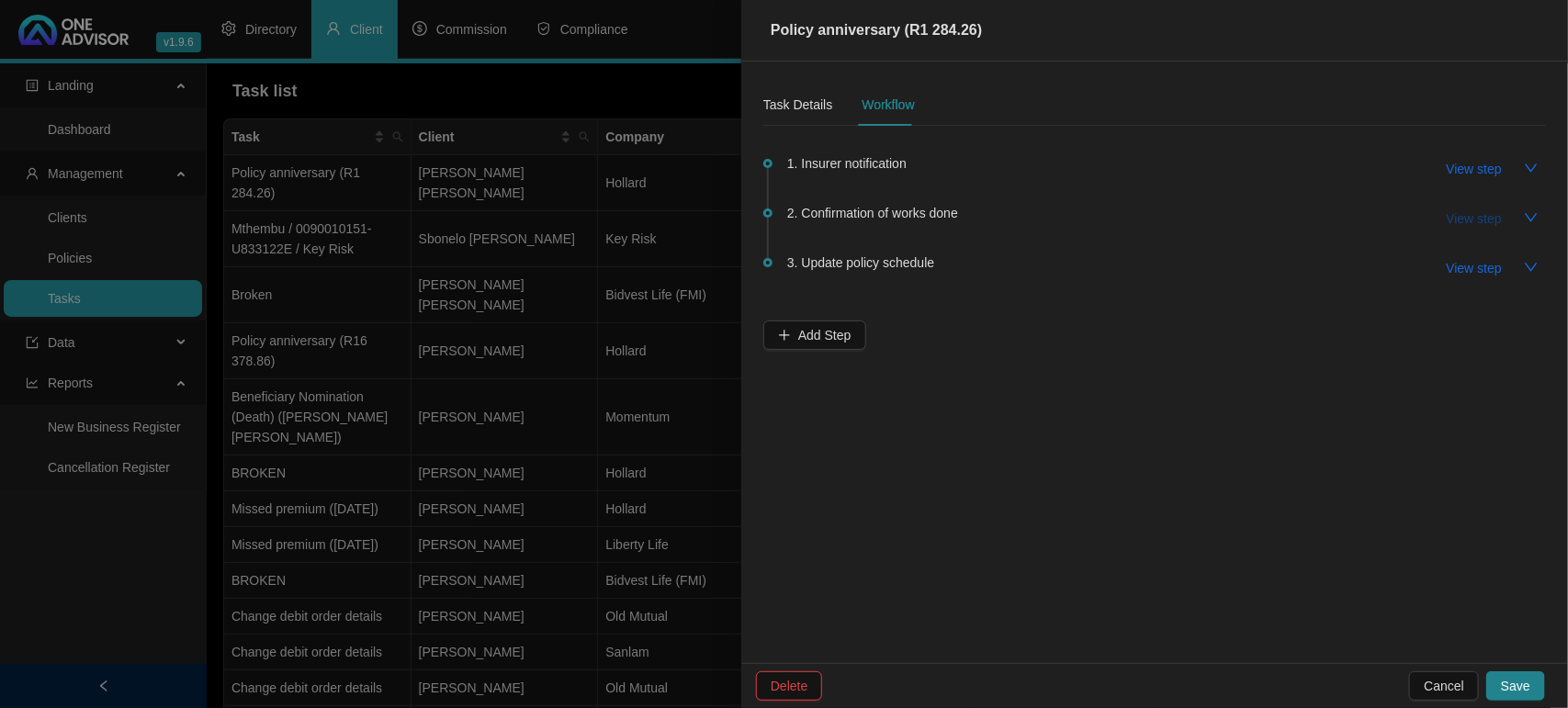
click at [1458, 214] on span "View step" at bounding box center [1474, 218] width 55 height 21
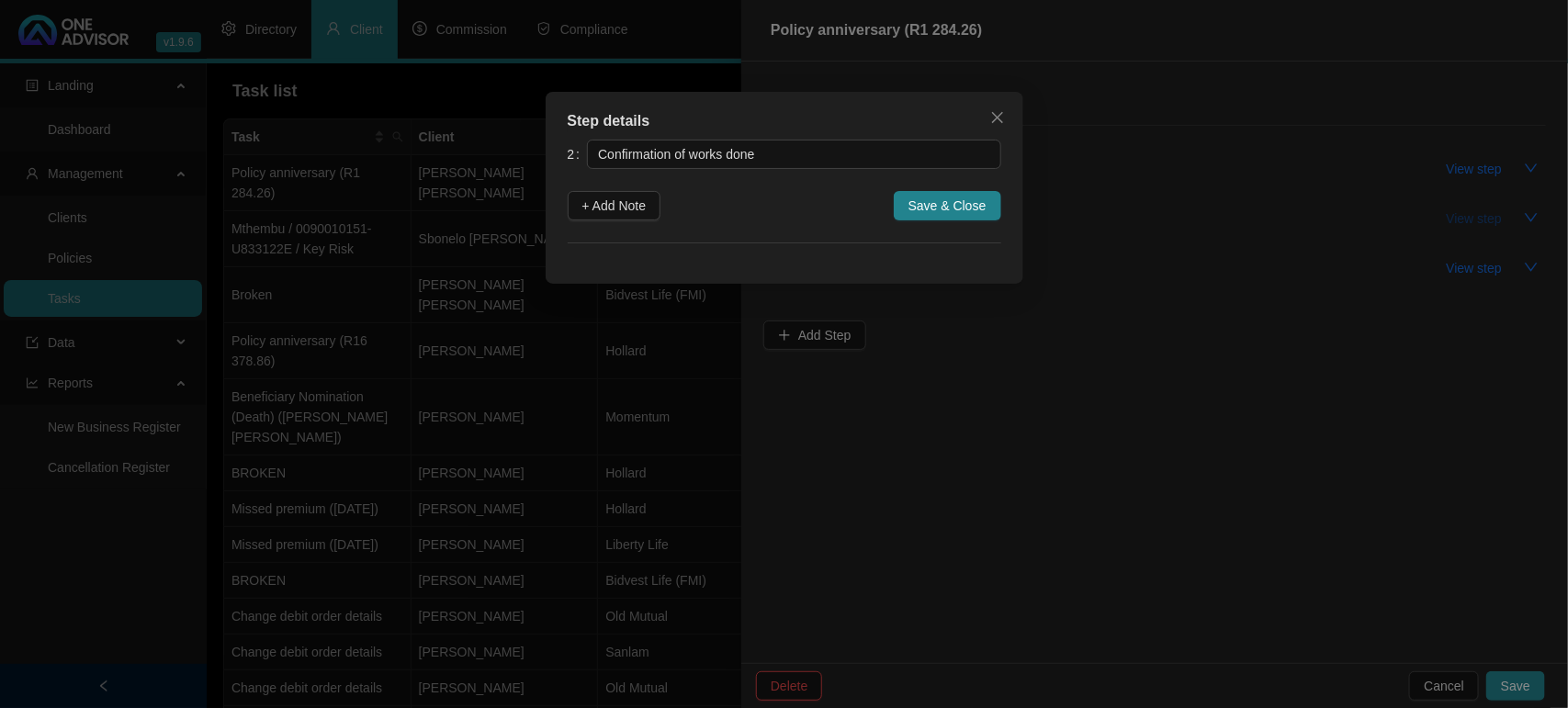
click at [1458, 214] on div "Step details 2 Confirmation of works done + Add Note Save & Close Cancel OK" at bounding box center [784, 354] width 1568 height 708
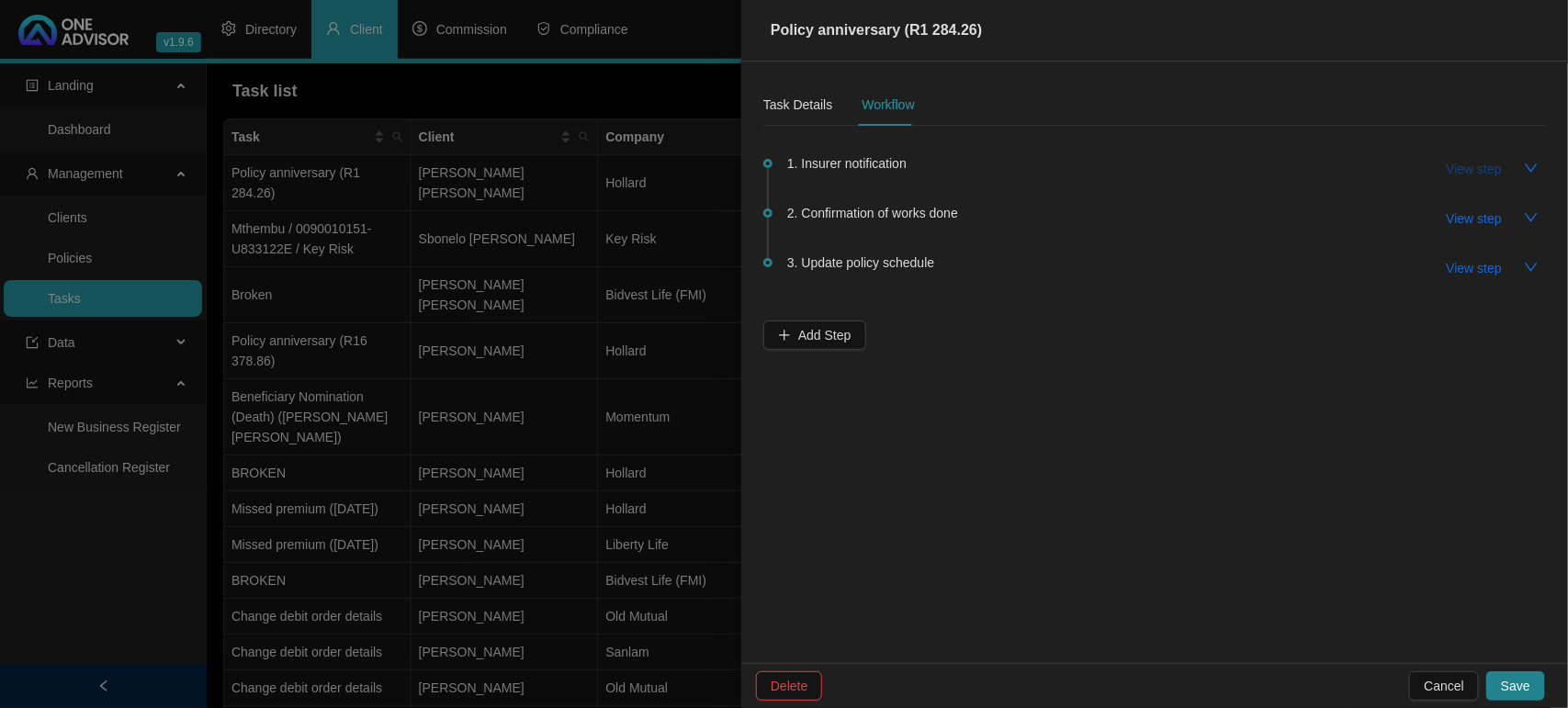
click at [1467, 166] on span "View step" at bounding box center [1474, 169] width 55 height 21
type input "Insurer notification"
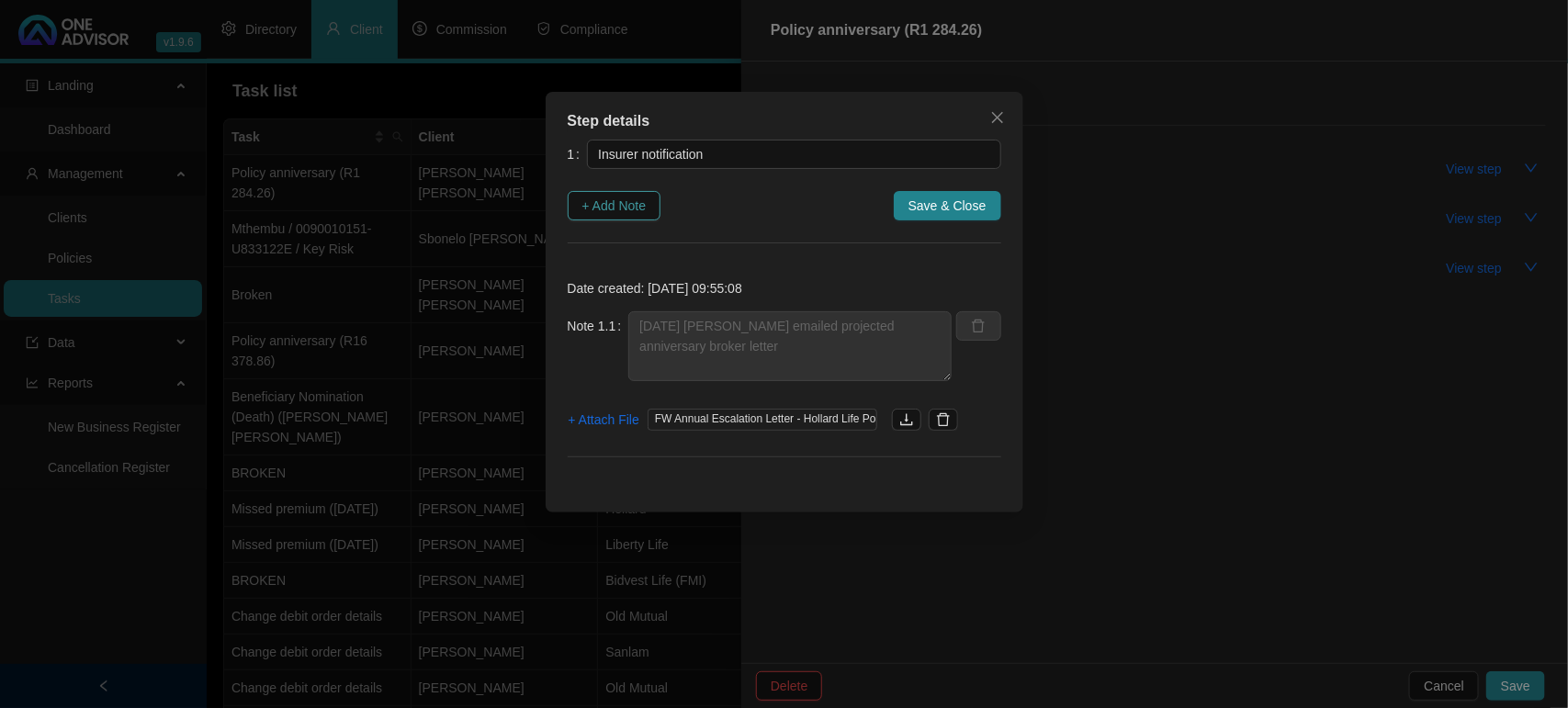
click at [640, 207] on span "+ Add Note" at bounding box center [614, 205] width 64 height 21
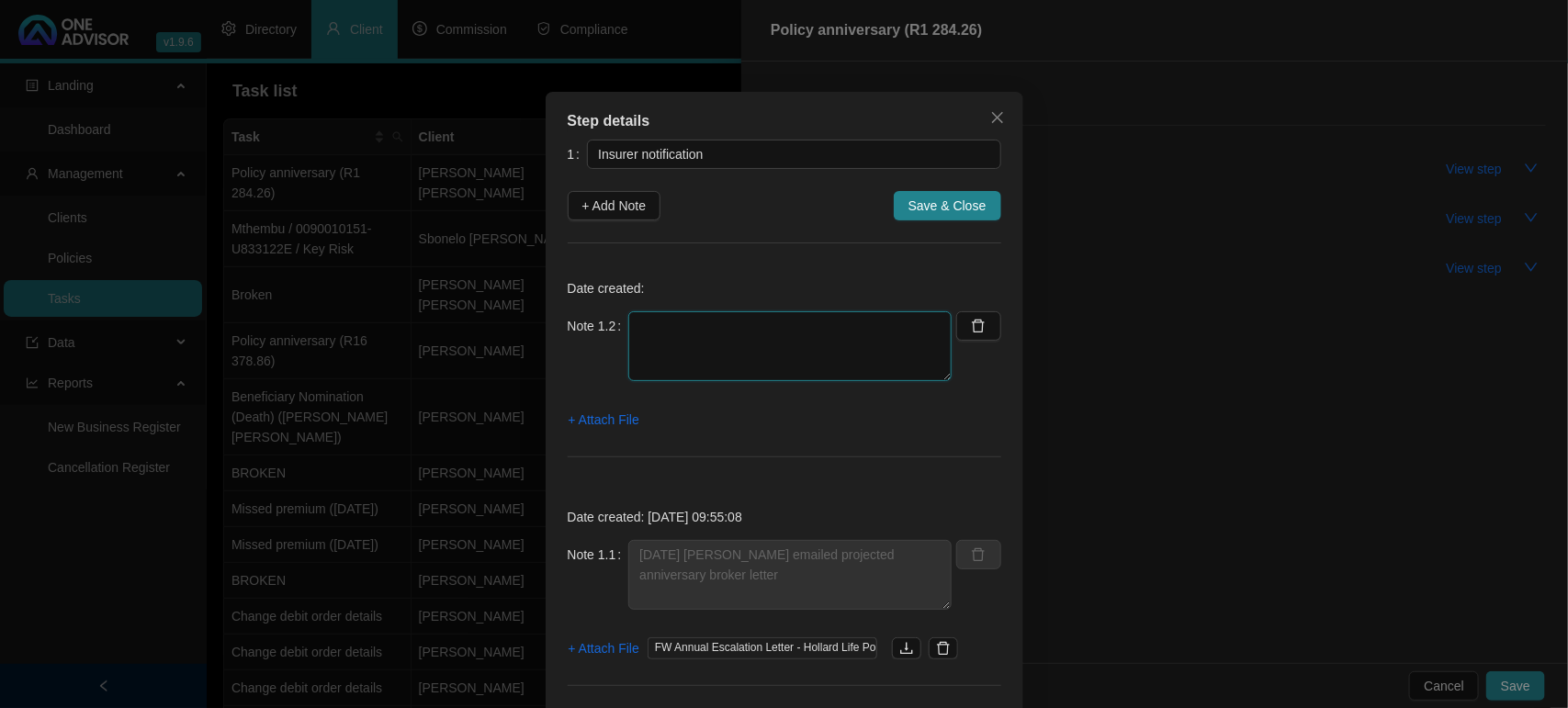
click at [695, 343] on textarea at bounding box center [789, 346] width 323 height 69
type textarea "[DATE] Received the updated anniversary letter"
click at [608, 421] on span "+ Attach File" at bounding box center [604, 419] width 70 height 21
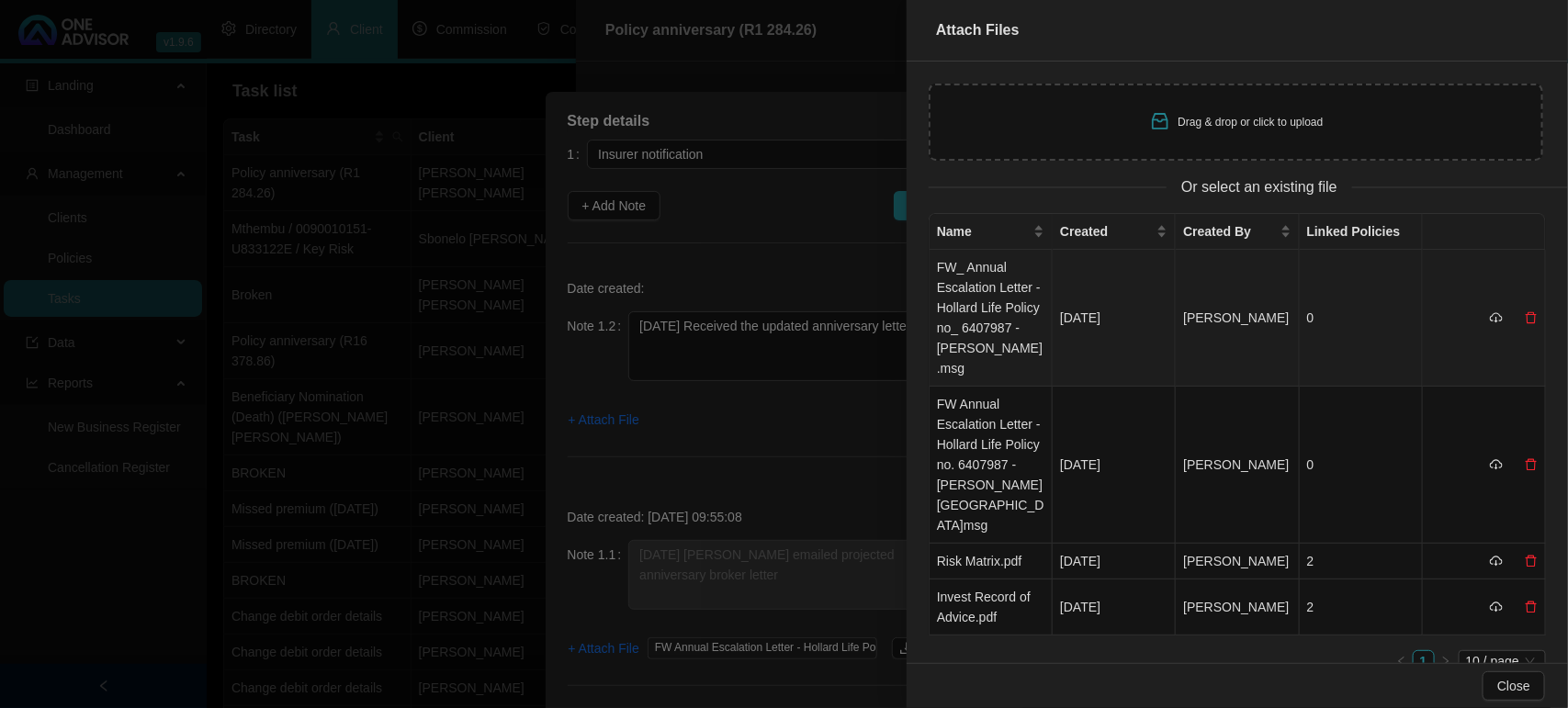
click at [994, 300] on td "FW_ Annual Escalation Letter - Hollard Life Policy no_ 6407987 - [PERSON_NAME].…" at bounding box center [992, 318] width 123 height 137
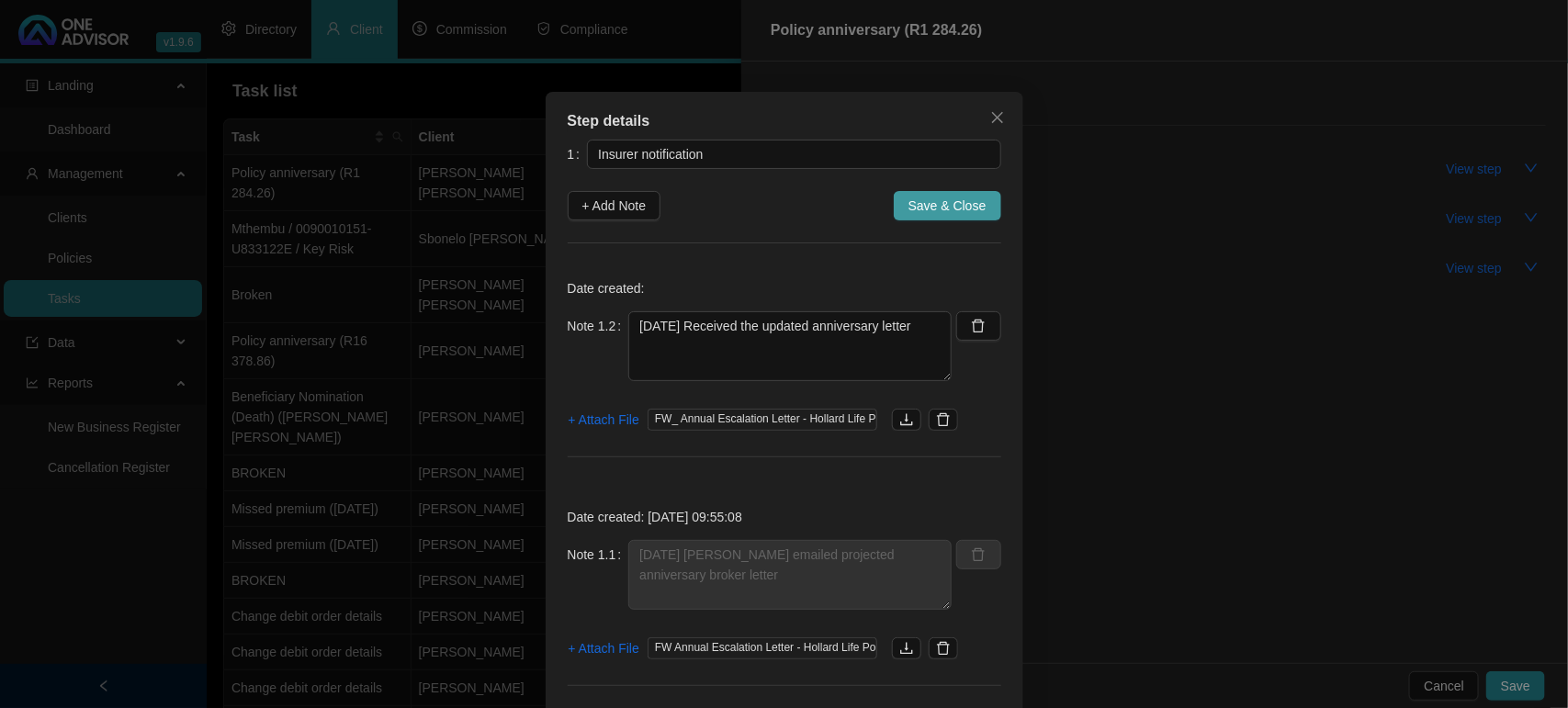
click at [947, 212] on span "Save & Close" at bounding box center [948, 205] width 78 height 21
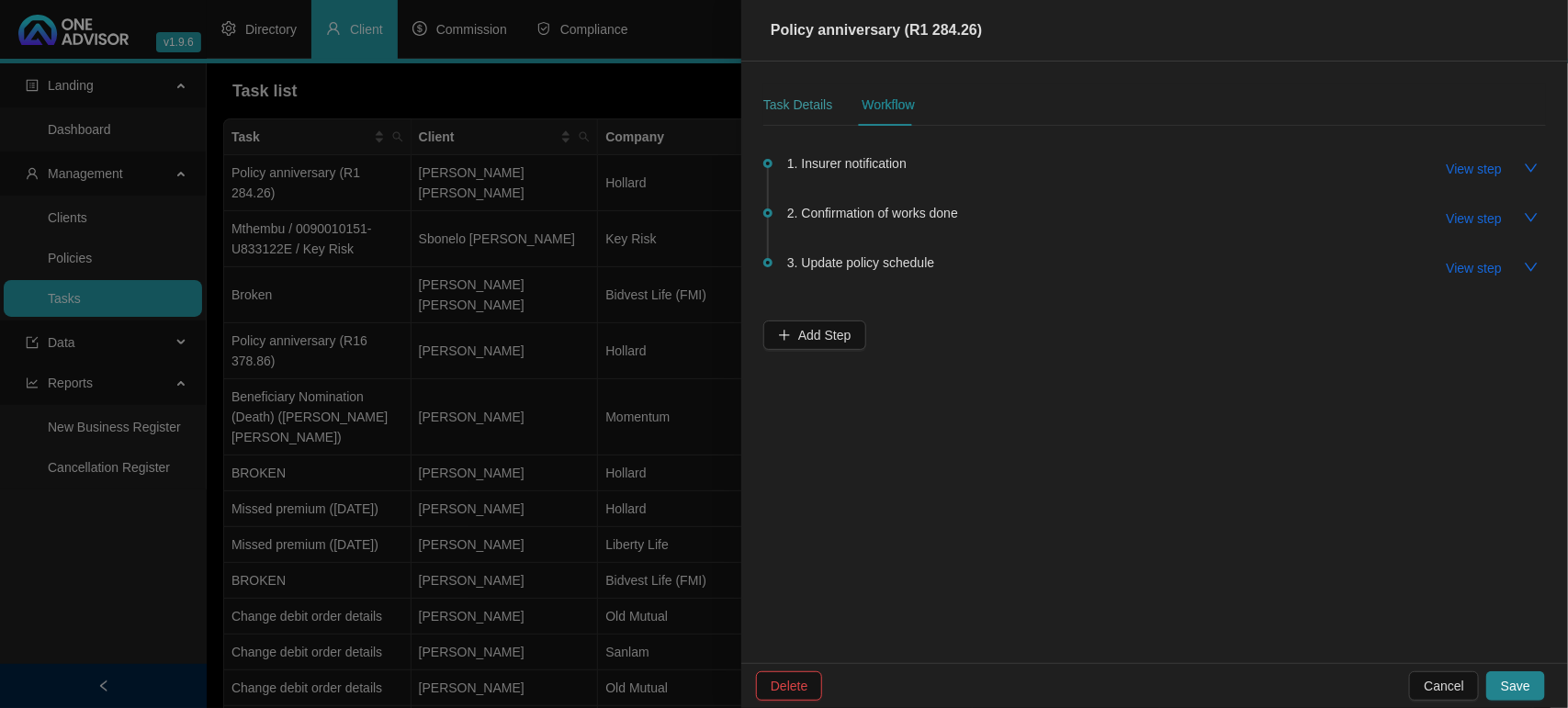
click at [813, 93] on div "Task Details" at bounding box center [797, 104] width 69 height 42
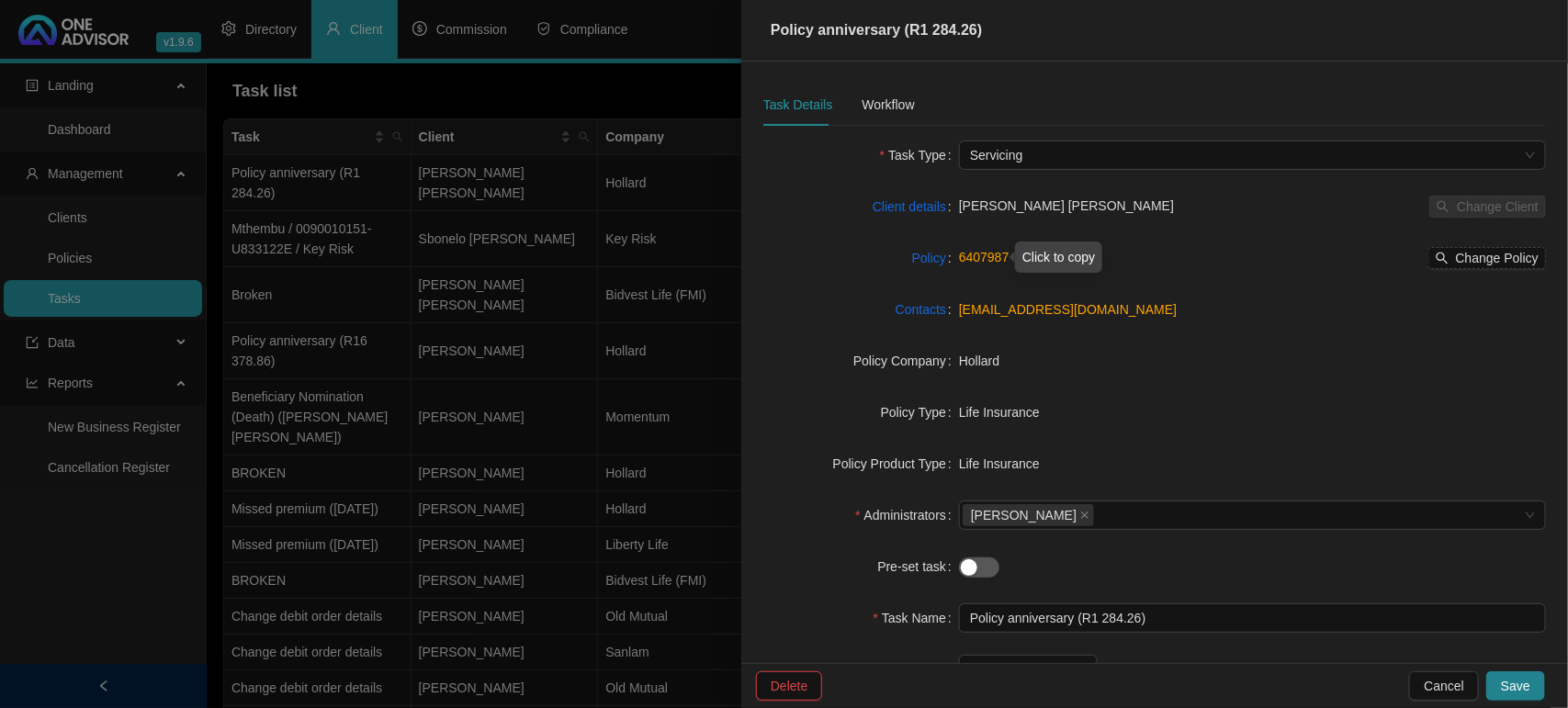
click at [978, 251] on link "6407987" at bounding box center [985, 257] width 51 height 15
click at [972, 255] on link "6407987" at bounding box center [985, 257] width 51 height 15
click at [30, 295] on div at bounding box center [784, 354] width 1568 height 708
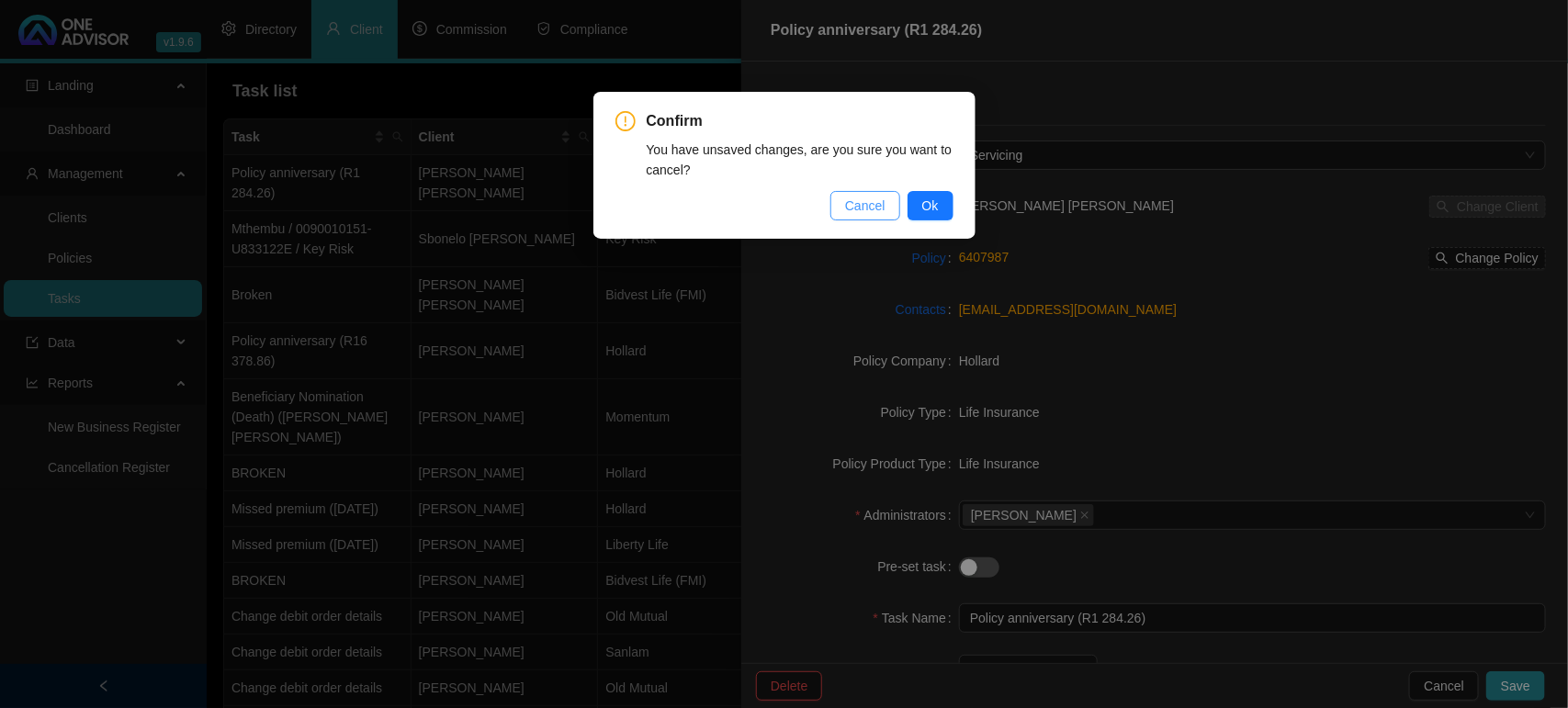
click at [877, 204] on span "Cancel" at bounding box center [865, 205] width 40 height 21
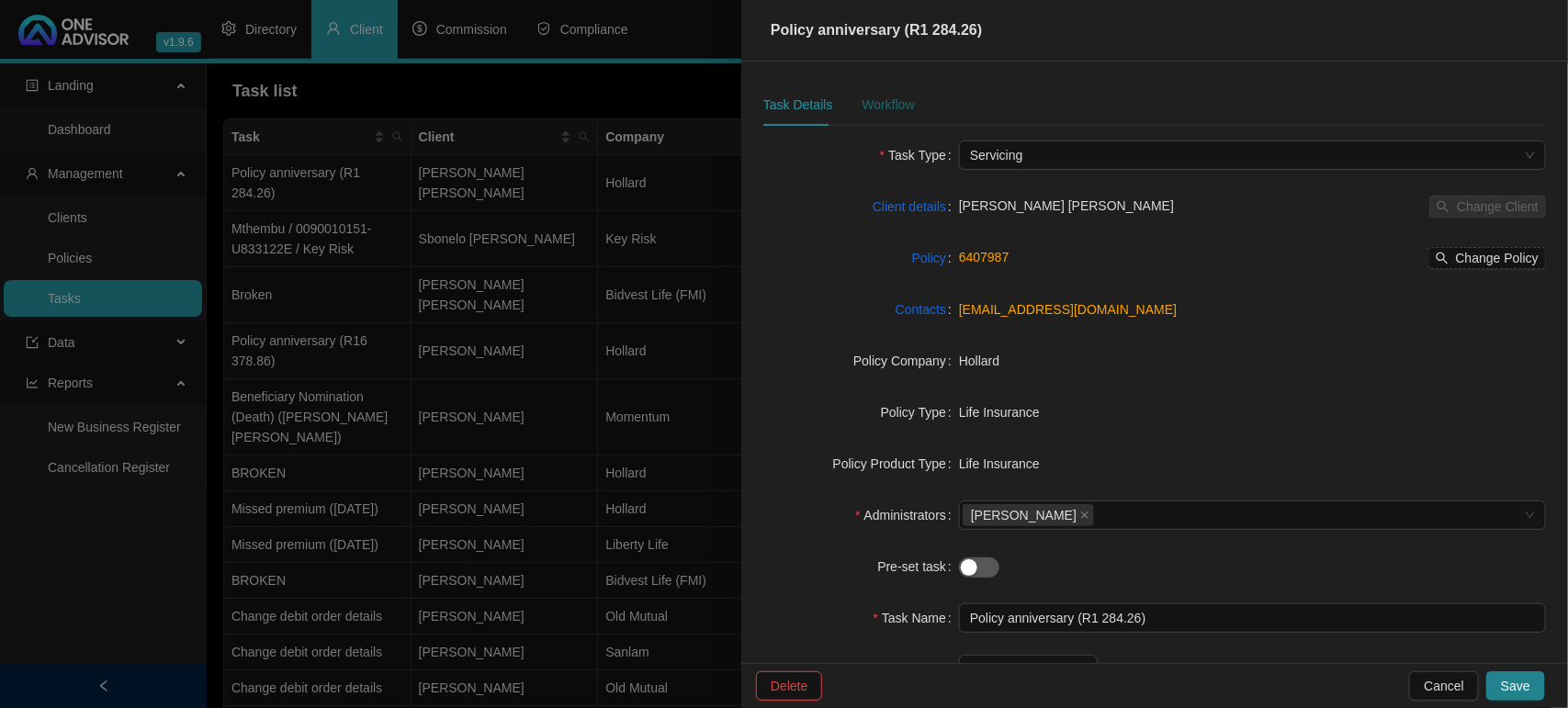
click at [870, 102] on div "Workflow" at bounding box center [888, 104] width 53 height 21
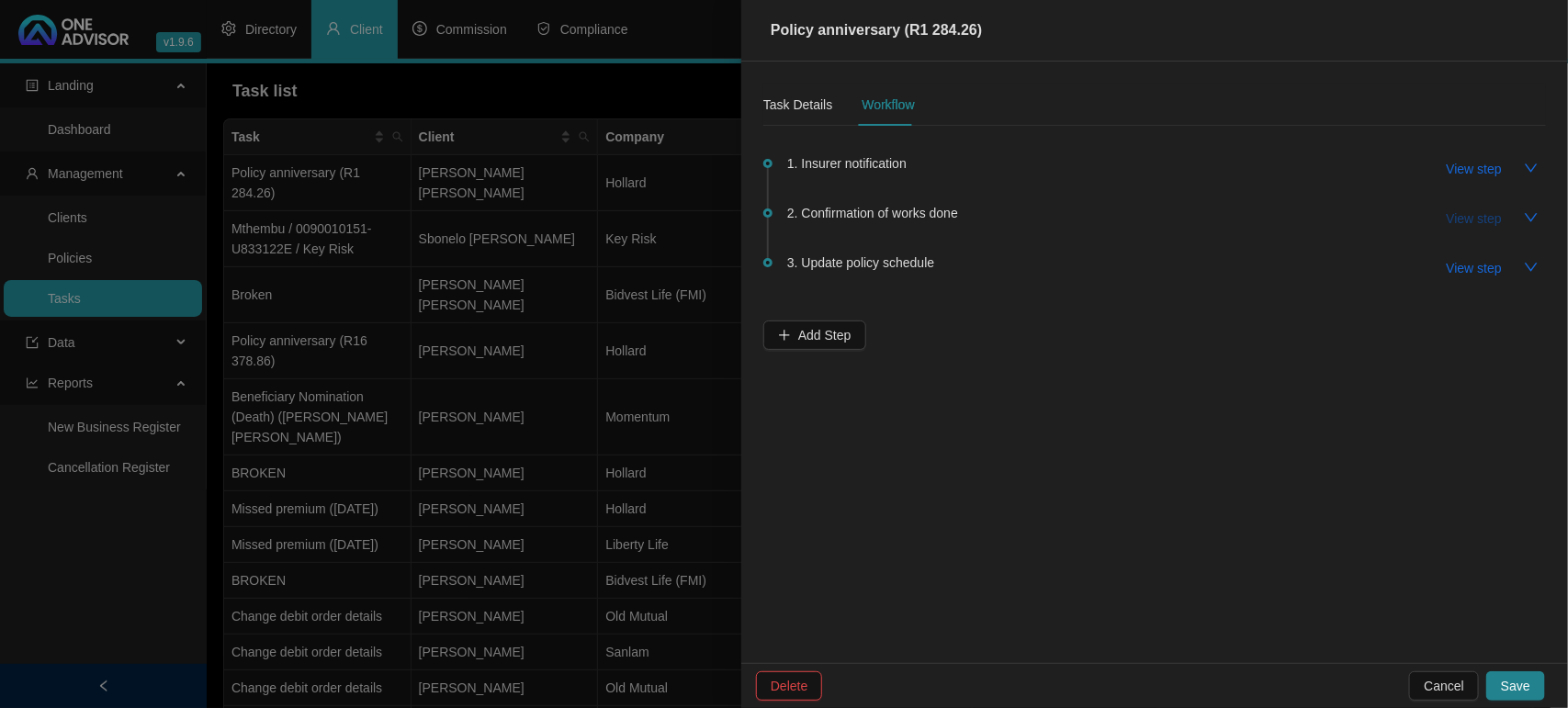
click at [1470, 223] on span "View step" at bounding box center [1474, 218] width 55 height 21
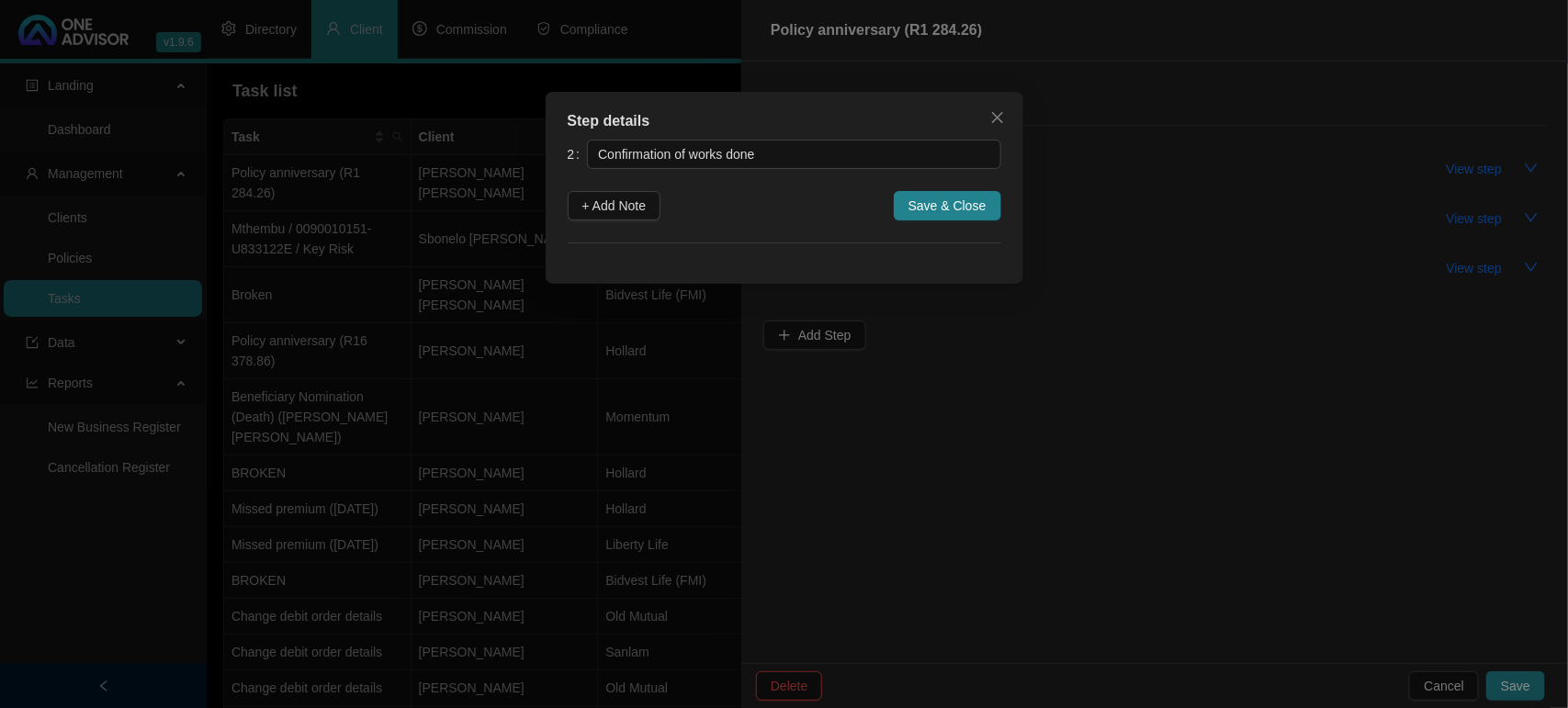
click at [1447, 223] on div "Step details 2 Confirmation of works done + Add Note Save & Close Cancel OK" at bounding box center [784, 354] width 1568 height 708
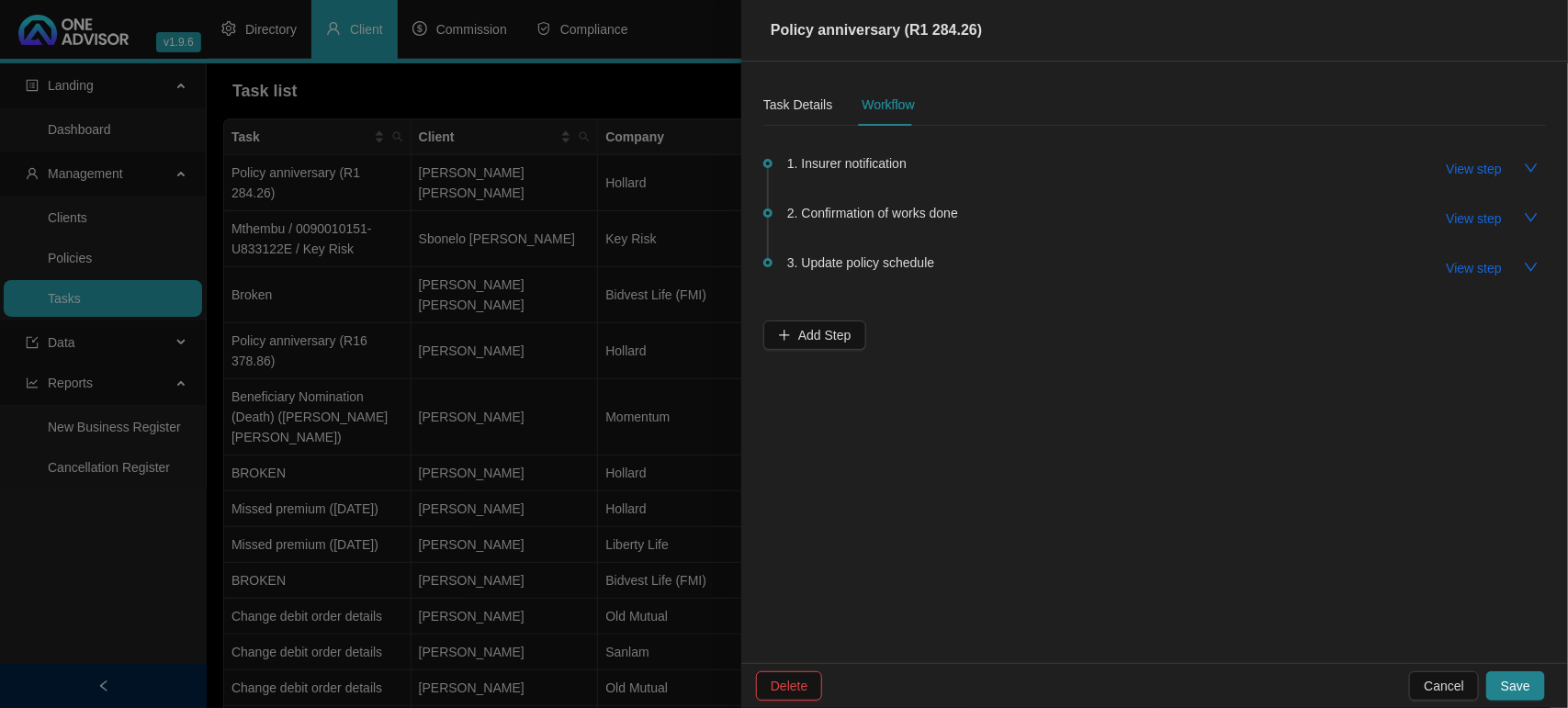
click at [1465, 268] on span "View step" at bounding box center [1474, 268] width 55 height 21
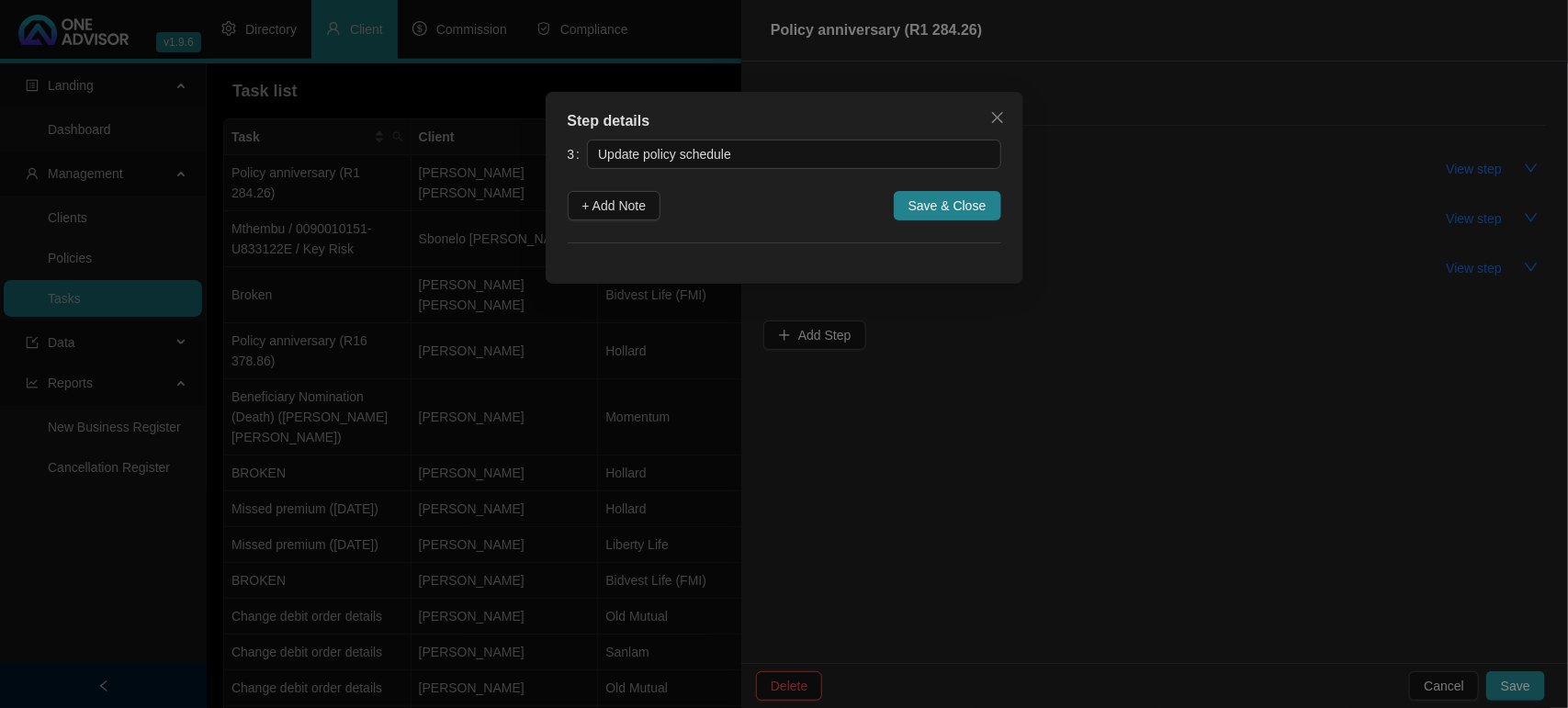
click at [1465, 268] on div "Step details 3 Update policy schedule + Add Note Save & Close Cancel OK" at bounding box center [784, 354] width 1568 height 708
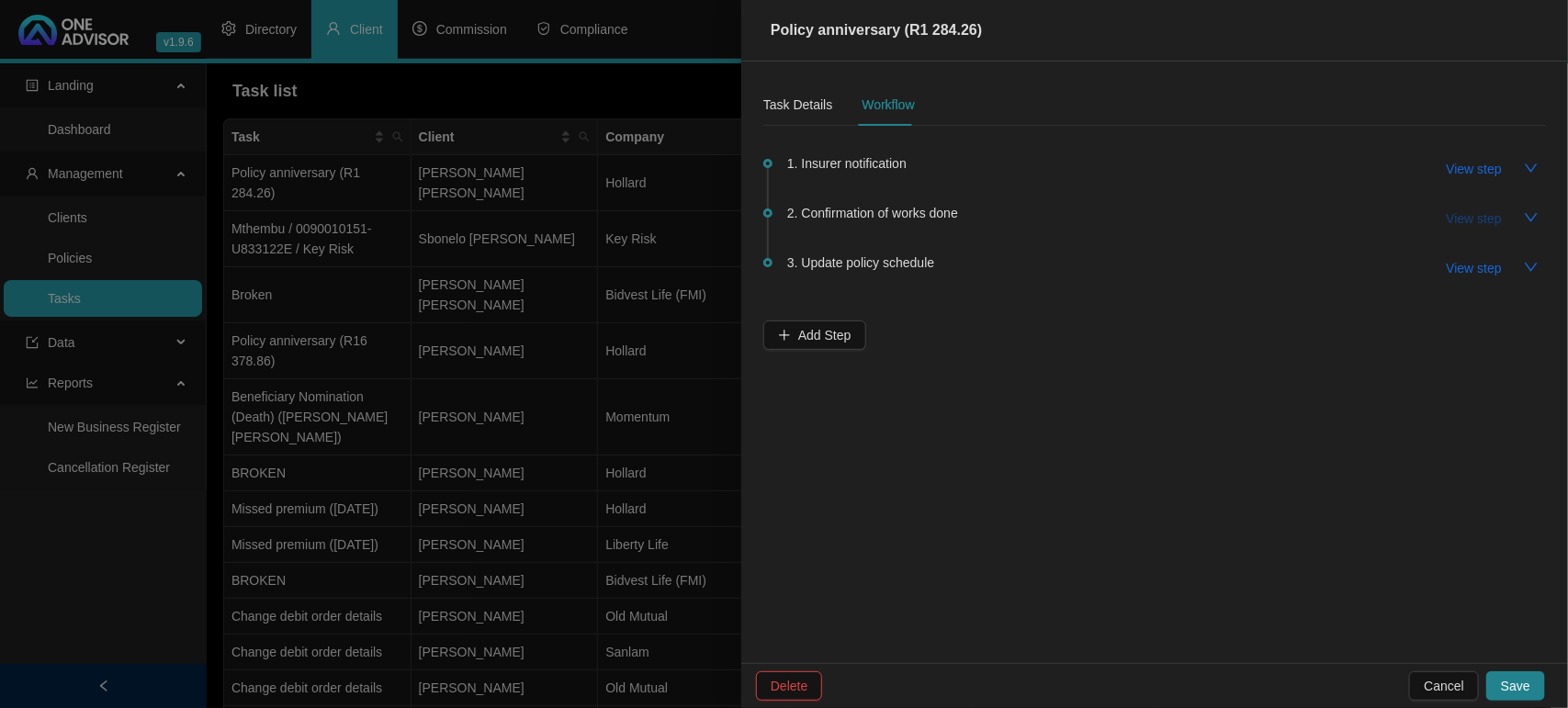
click at [1462, 208] on span "View step" at bounding box center [1474, 218] width 55 height 21
type input "Confirmation of works done"
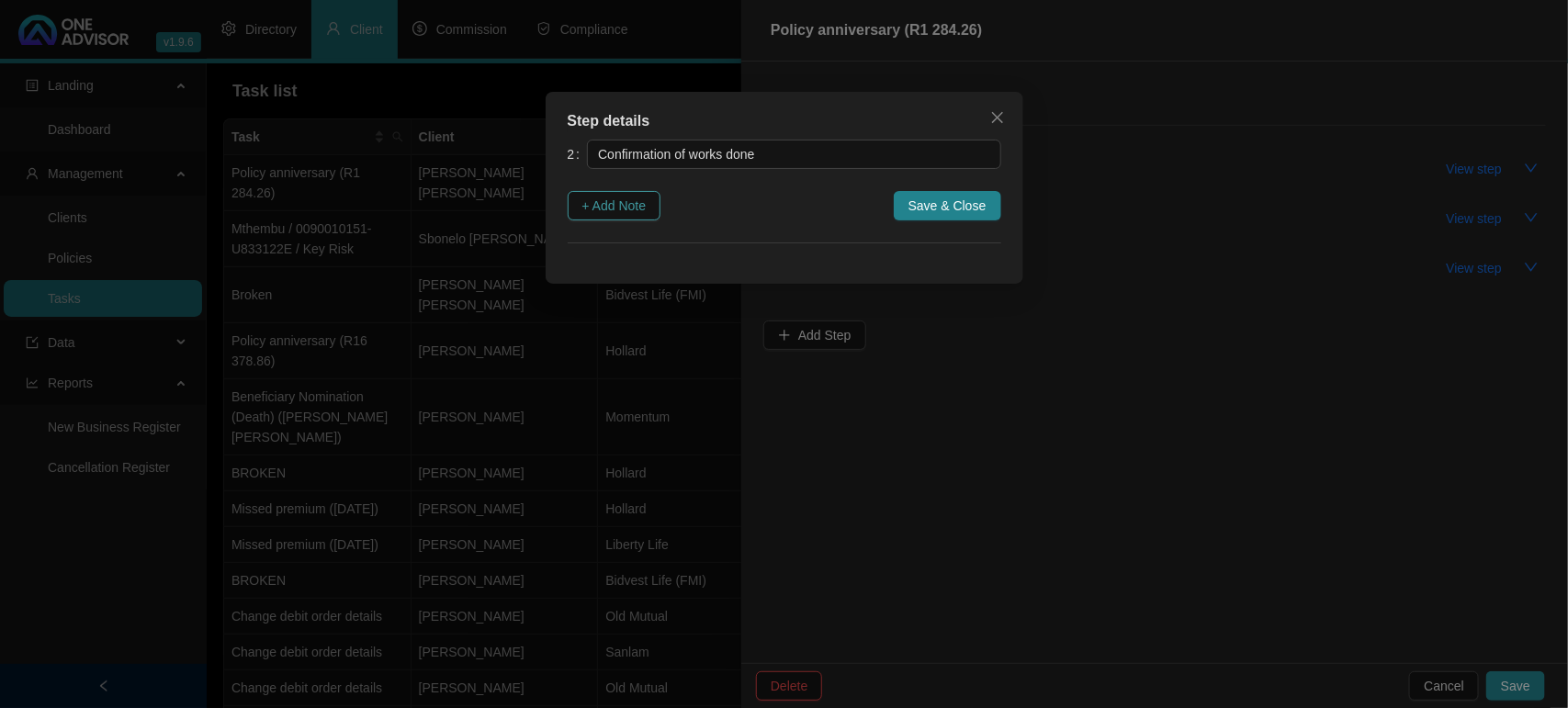
click at [639, 213] on span "+ Add Note" at bounding box center [614, 205] width 64 height 21
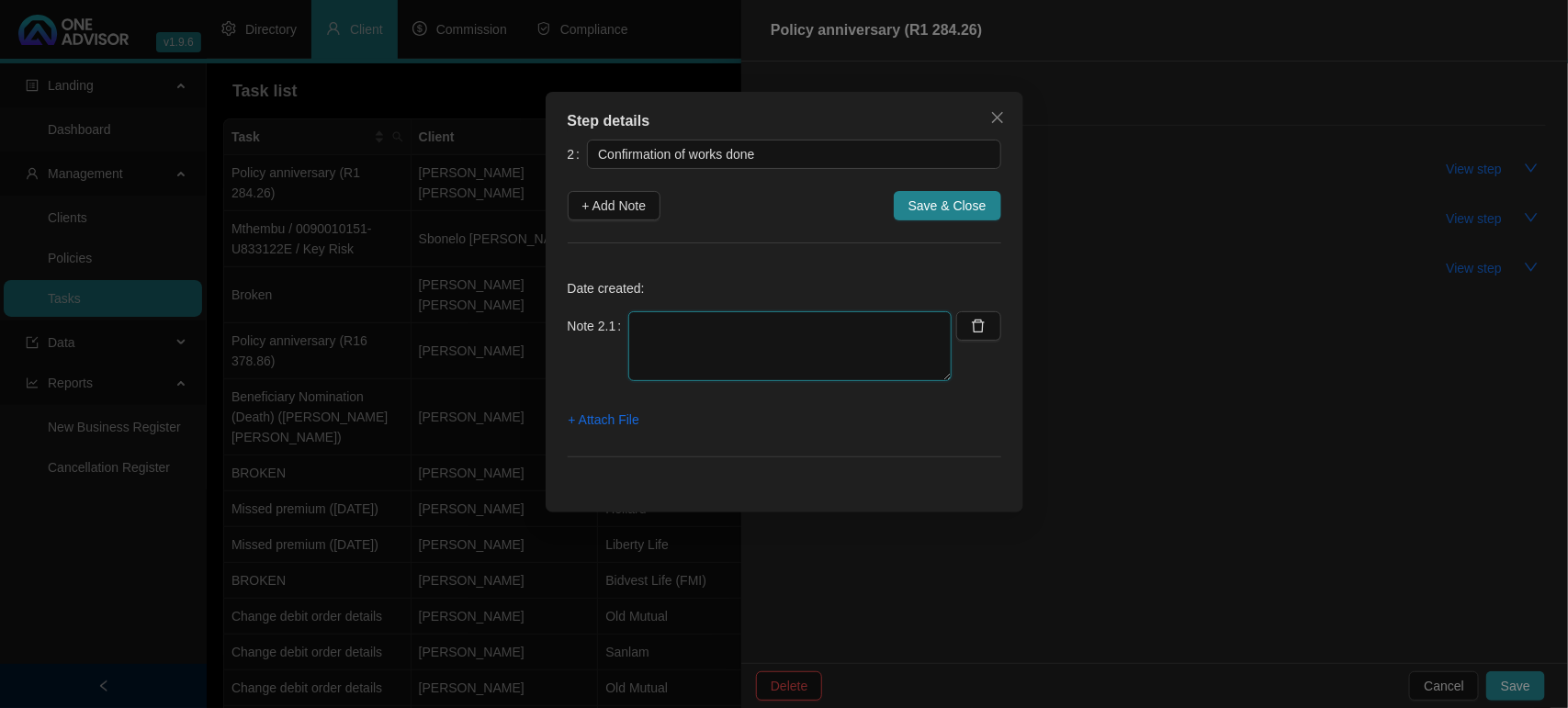
click at [705, 362] on textarea at bounding box center [789, 346] width 323 height 69
type textarea "[DATE]"
click at [1003, 115] on icon "close" at bounding box center [997, 117] width 15 height 15
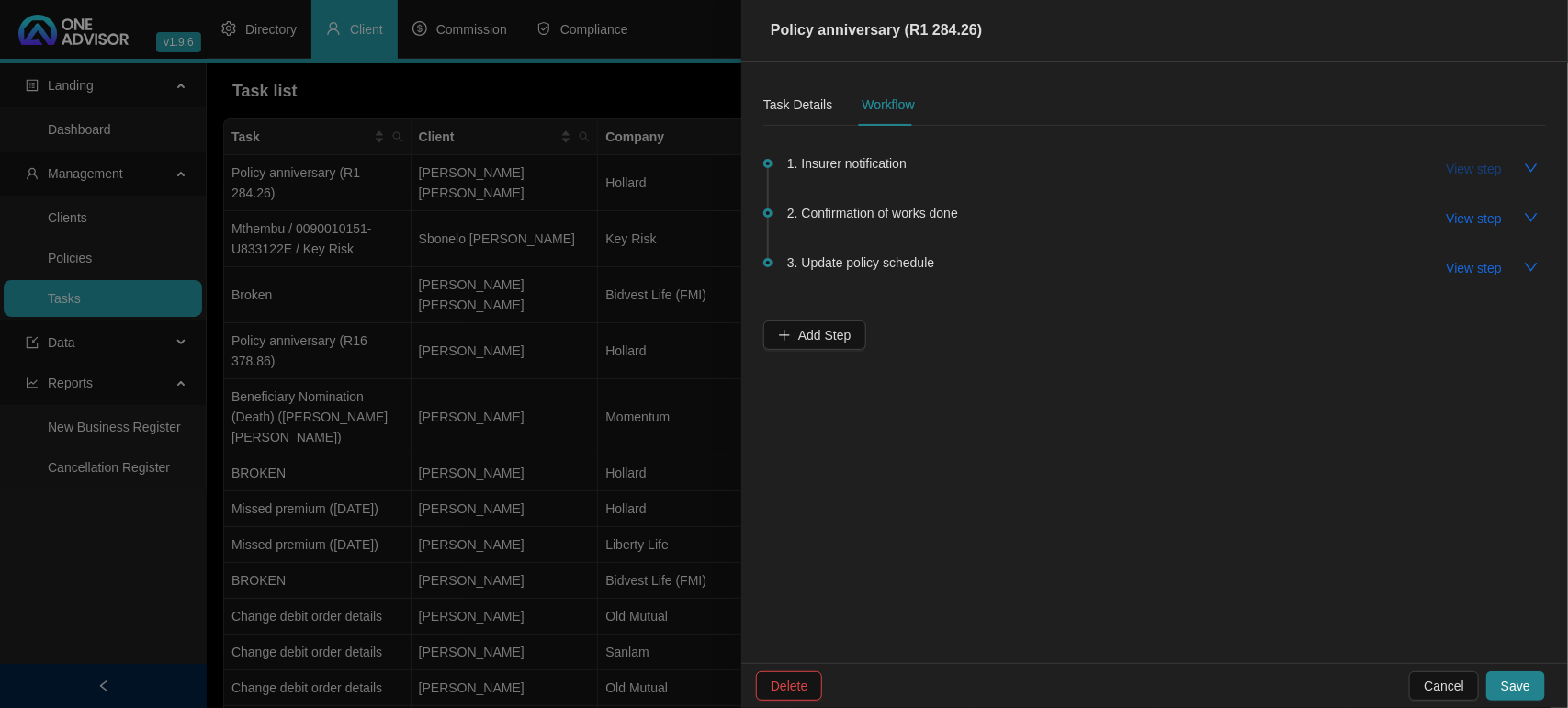
click at [1481, 161] on span "View step" at bounding box center [1474, 169] width 55 height 21
type input "Insurer notification"
type textarea "[DATE] Received the updated anniversary letter"
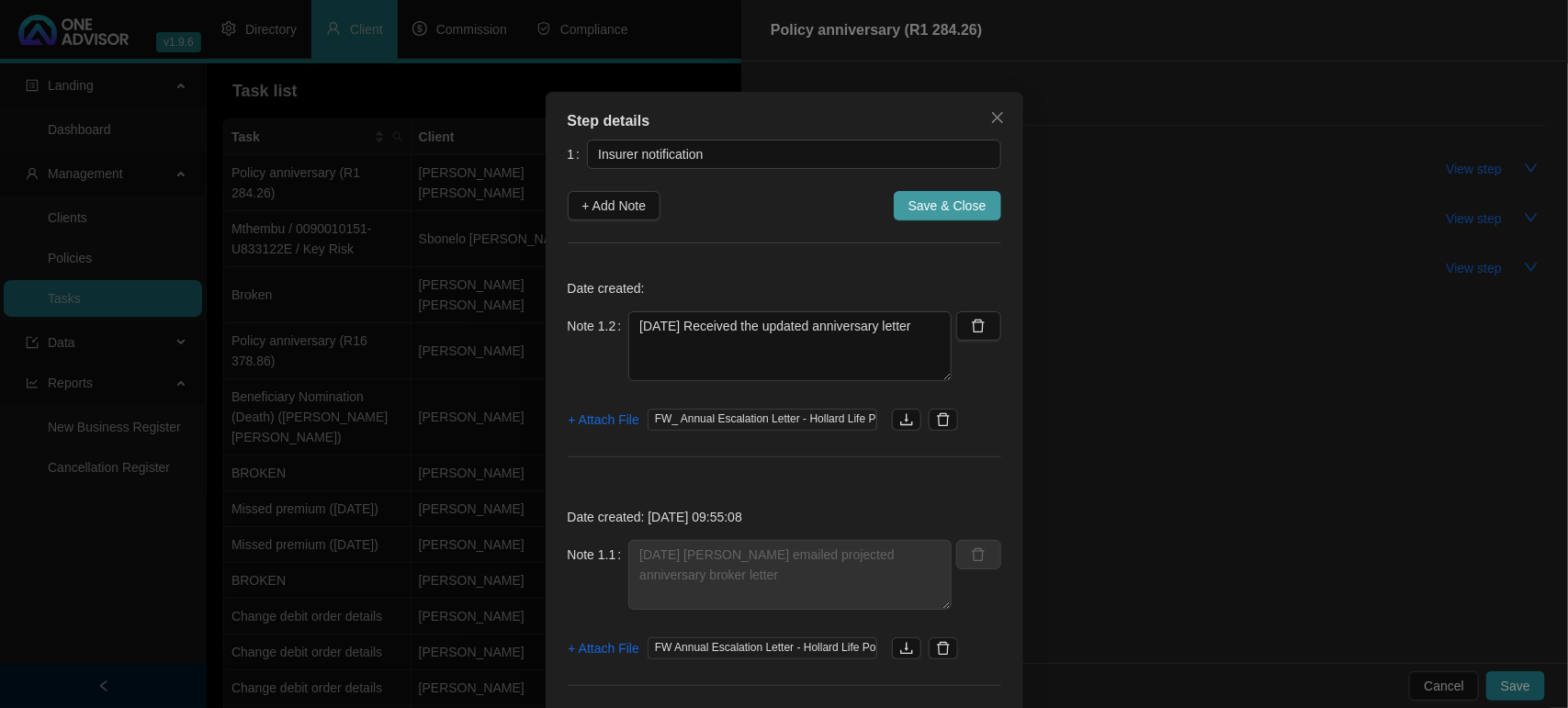
click at [916, 200] on span "Save & Close" at bounding box center [948, 205] width 78 height 21
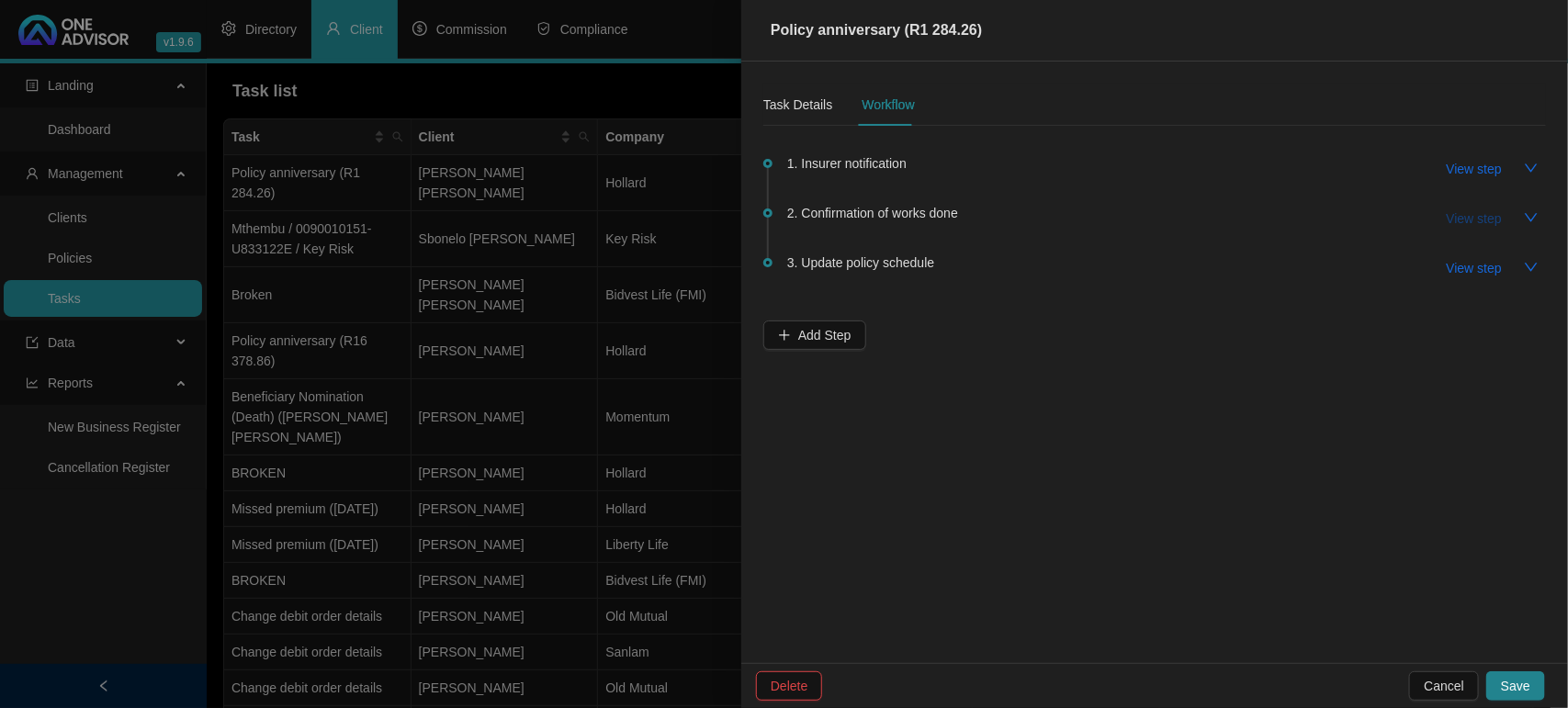
click at [1485, 219] on span "View step" at bounding box center [1474, 218] width 55 height 21
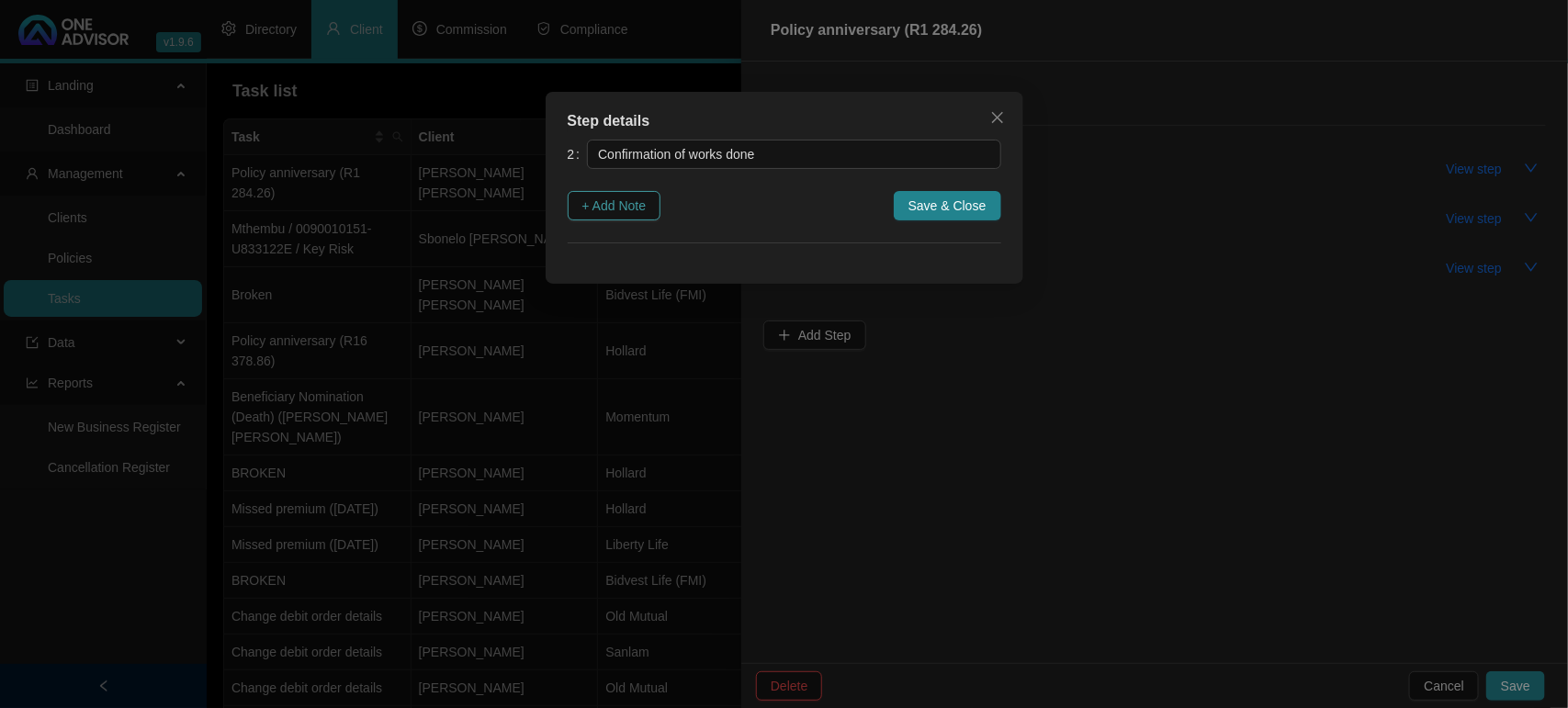
drag, startPoint x: 625, startPoint y: 204, endPoint x: 616, endPoint y: 208, distance: 9.8
click at [624, 205] on span "+ Add Note" at bounding box center [614, 205] width 64 height 21
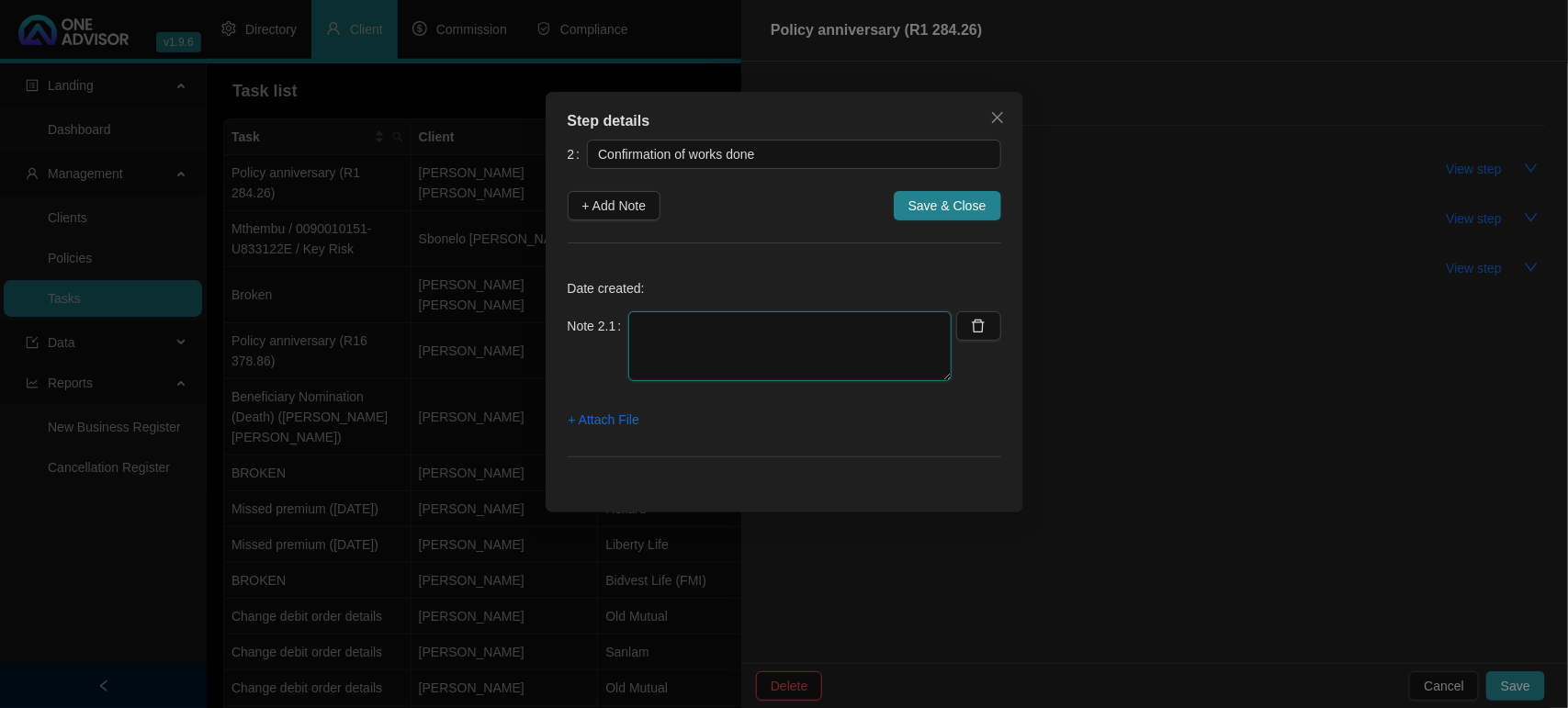
click at [685, 347] on textarea at bounding box center [789, 346] width 323 height 69
paste textarea "6407987"
paste textarea "8206090118089"
type textarea "[DATE] Emailed updated policy print with new covers to the client Password [SEC…"
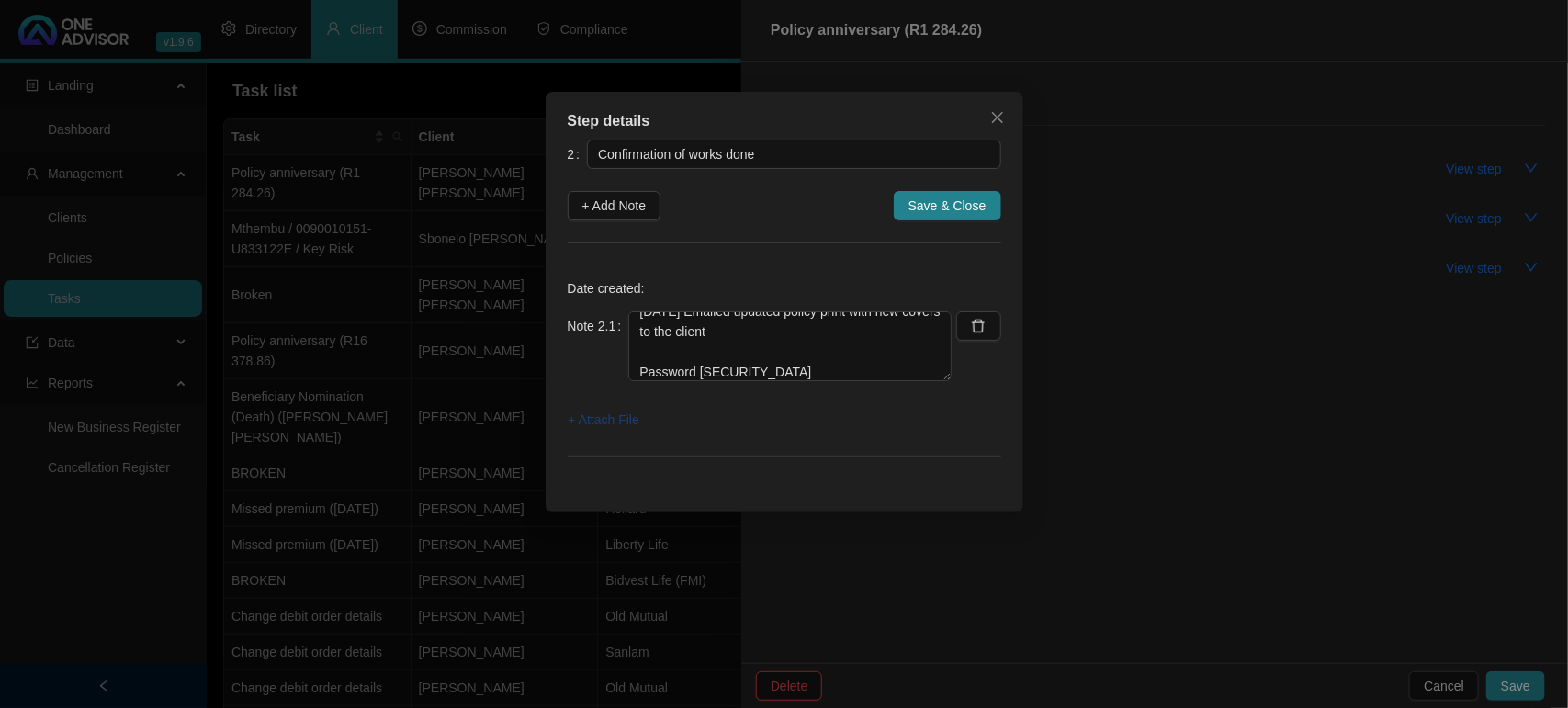
click at [607, 420] on span "+ Attach File" at bounding box center [604, 419] width 70 height 21
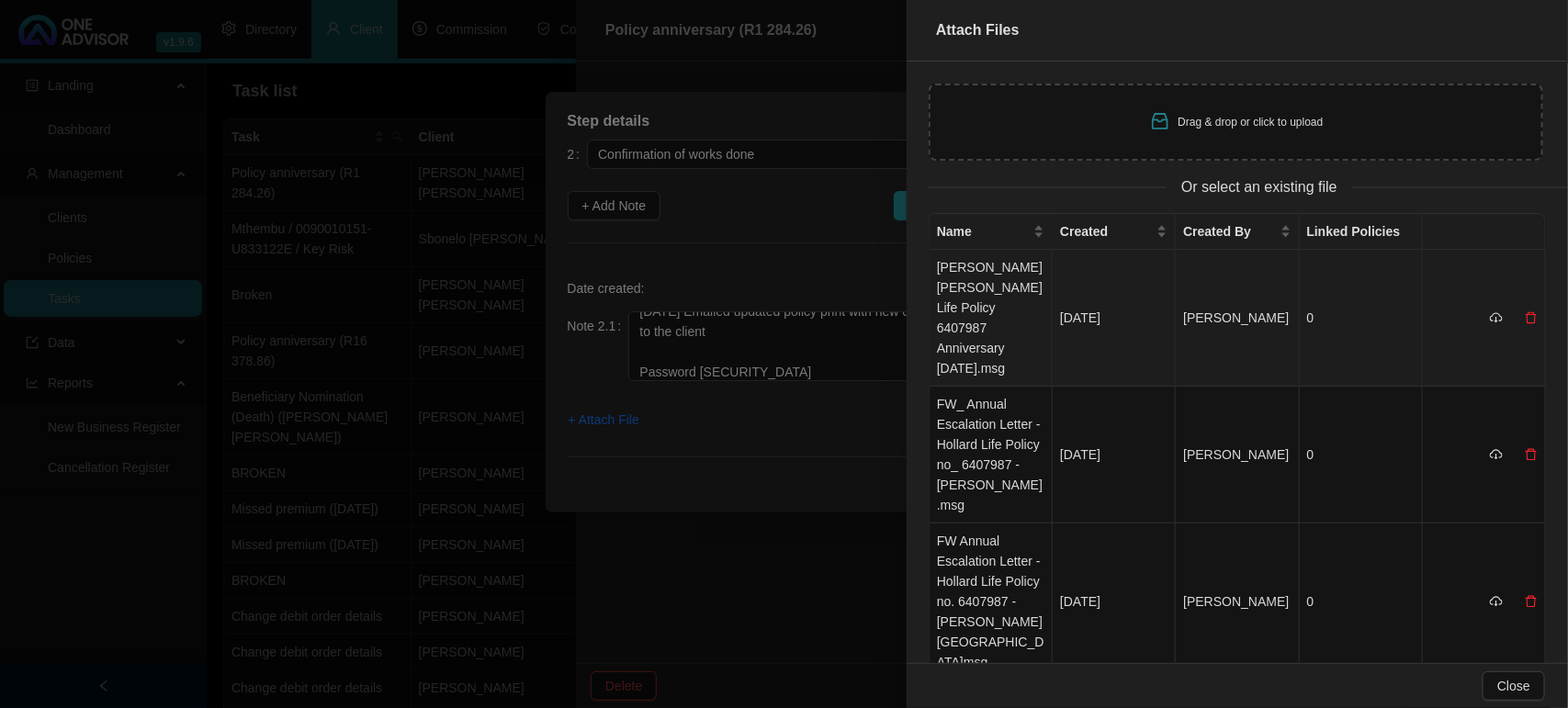
click at [991, 314] on td "[PERSON_NAME] [PERSON_NAME] Life Policy 6407987 Anniversary [DATE].msg" at bounding box center [992, 318] width 123 height 137
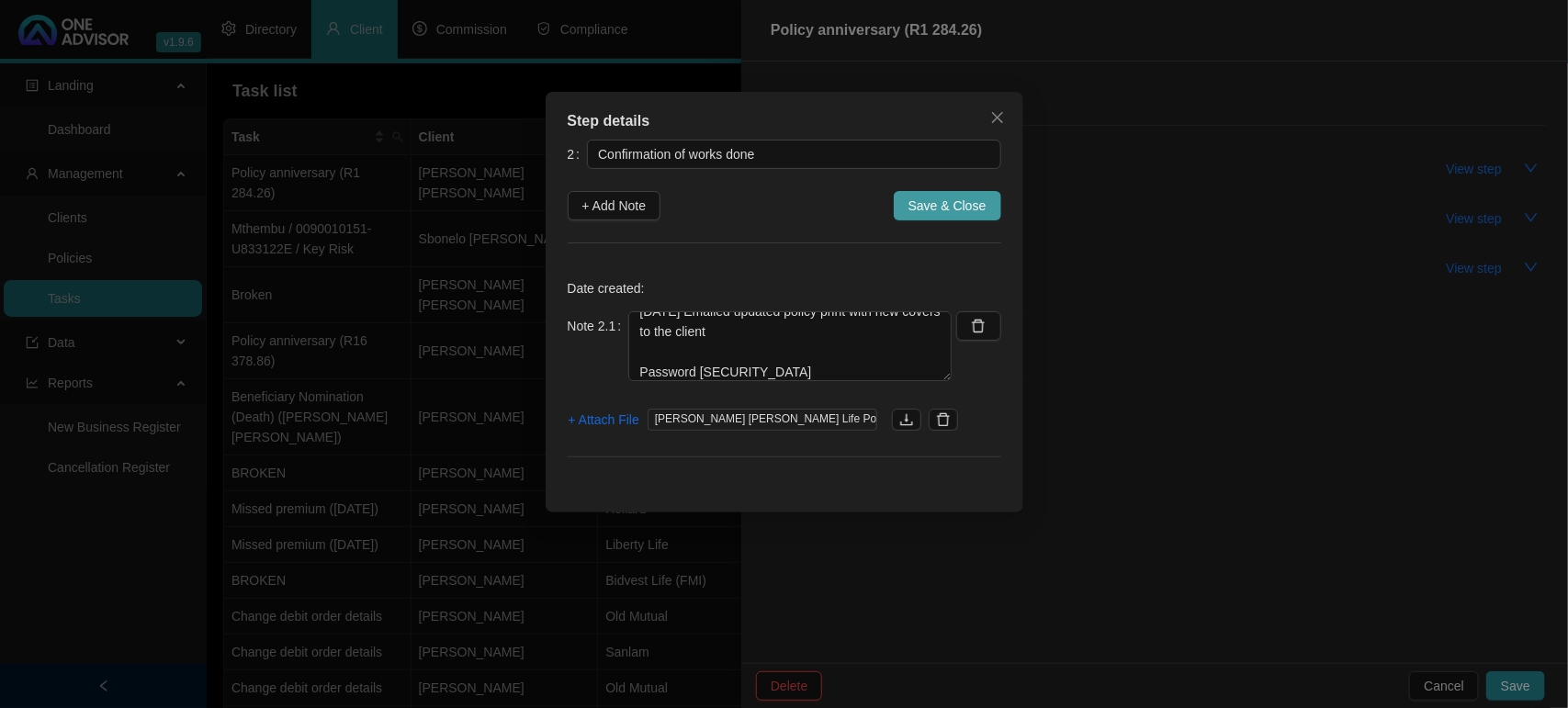
click at [923, 208] on span "Save & Close" at bounding box center [948, 205] width 78 height 21
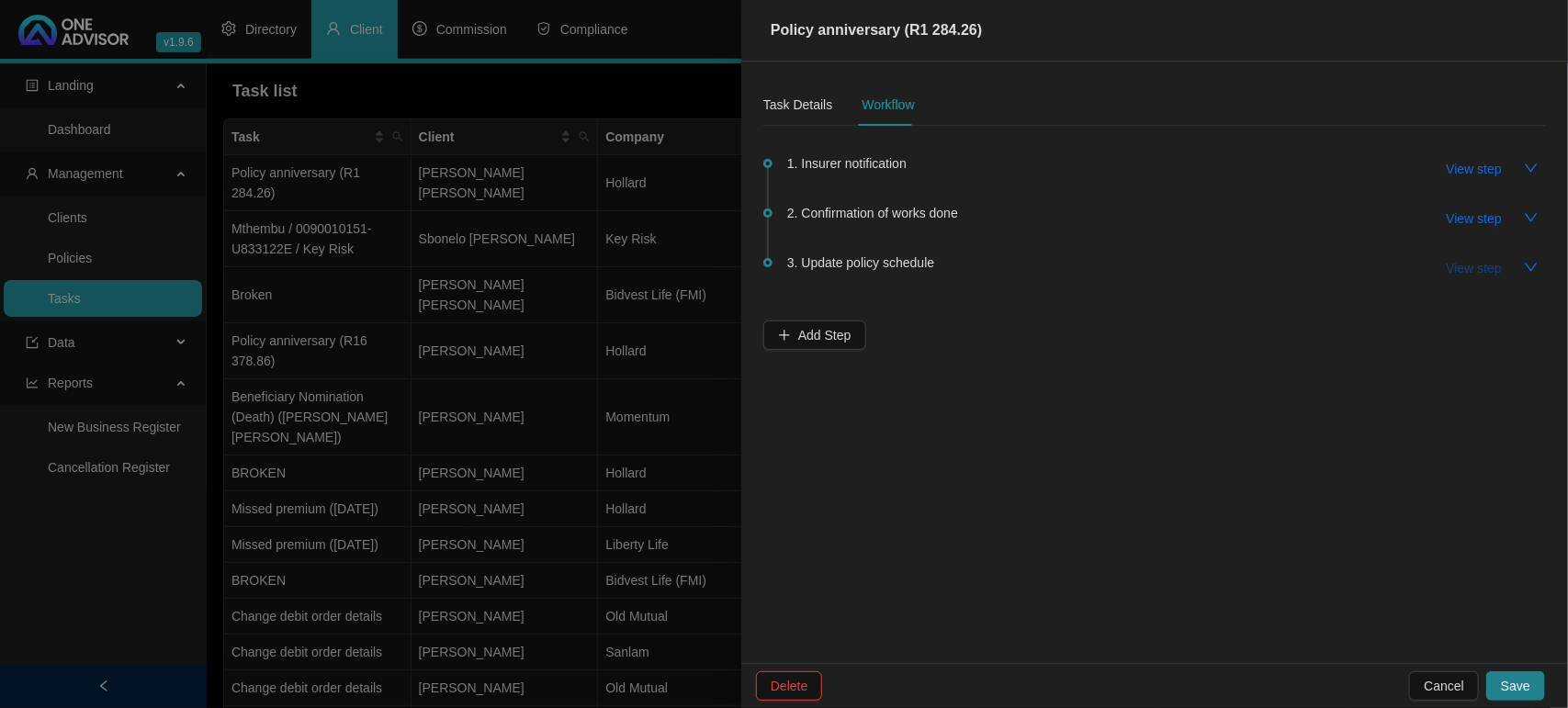
click at [1474, 268] on span "View step" at bounding box center [1474, 268] width 55 height 21
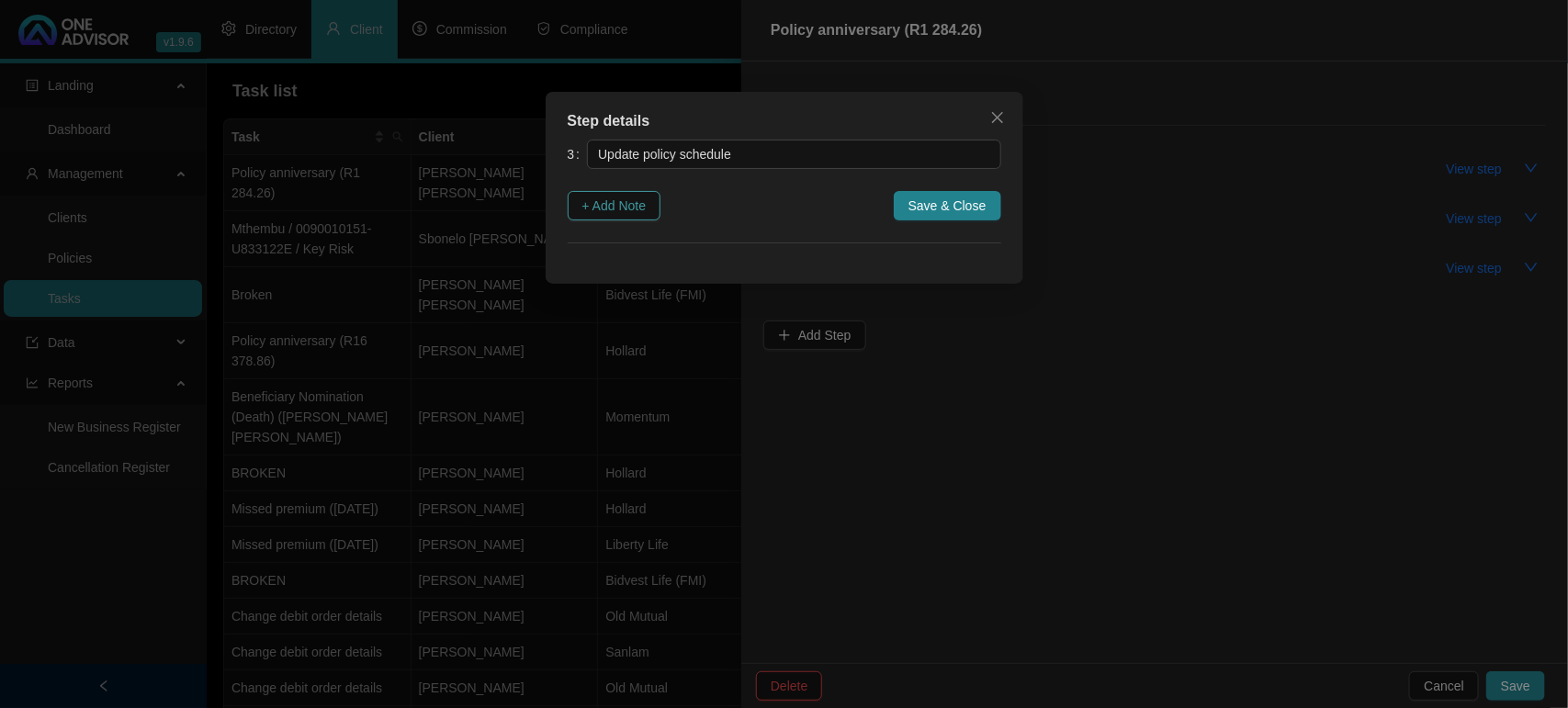
click at [637, 208] on span "+ Add Note" at bounding box center [614, 205] width 64 height 21
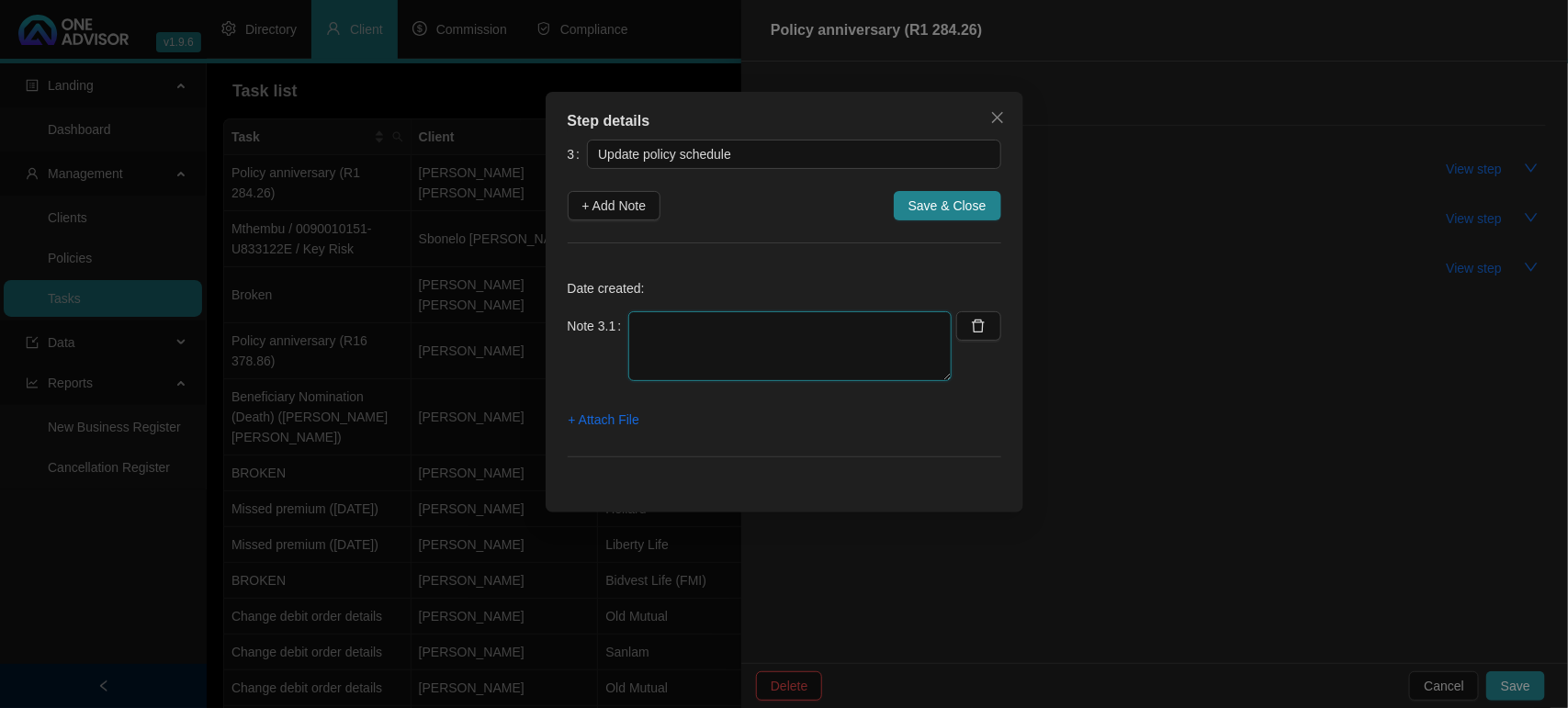
click at [672, 367] on textarea at bounding box center [789, 346] width 323 height 69
type textarea "[DATE] - Updated schedule"
click at [589, 423] on span "+ Attach File" at bounding box center [604, 419] width 70 height 21
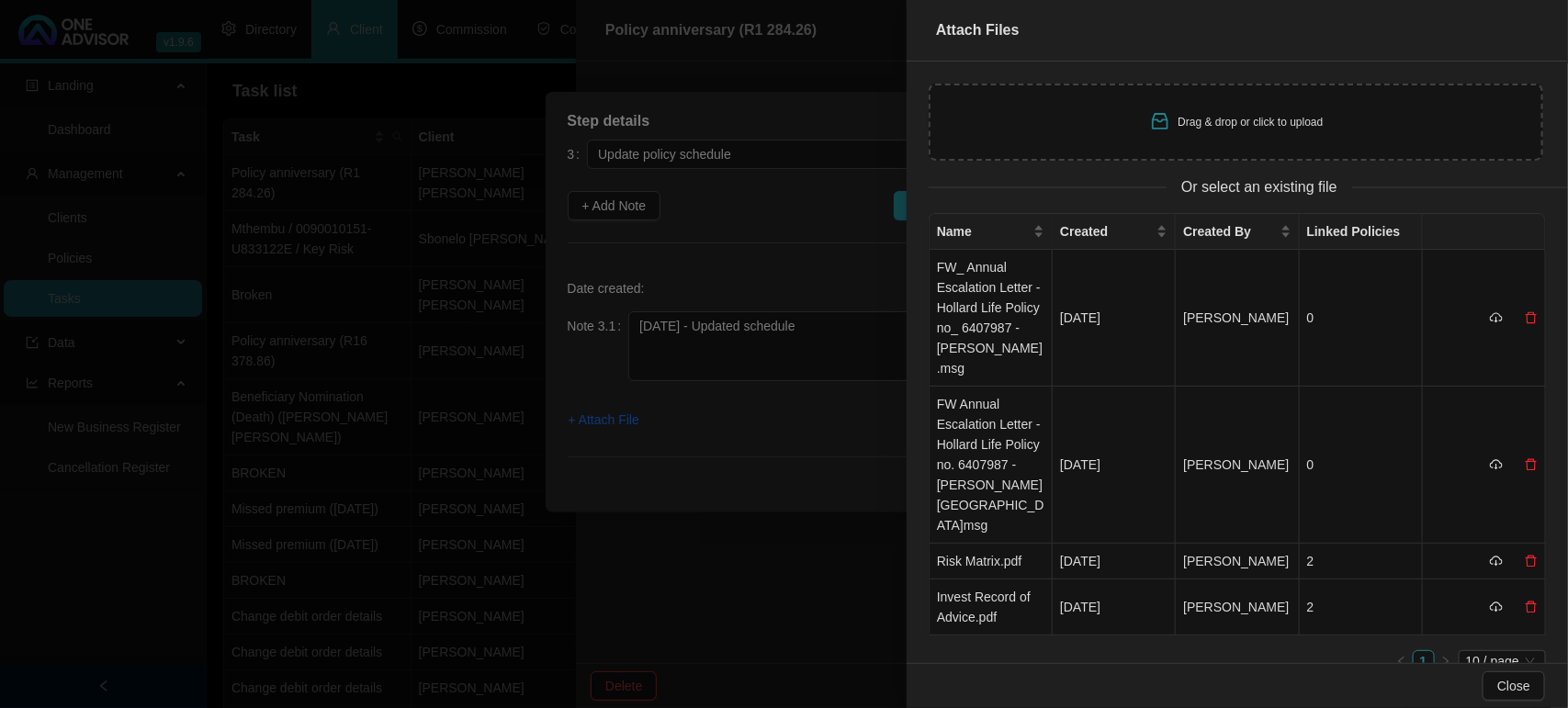
click at [1007, 119] on div "Drag & drop or click to upload" at bounding box center [1236, 122] width 614 height 77
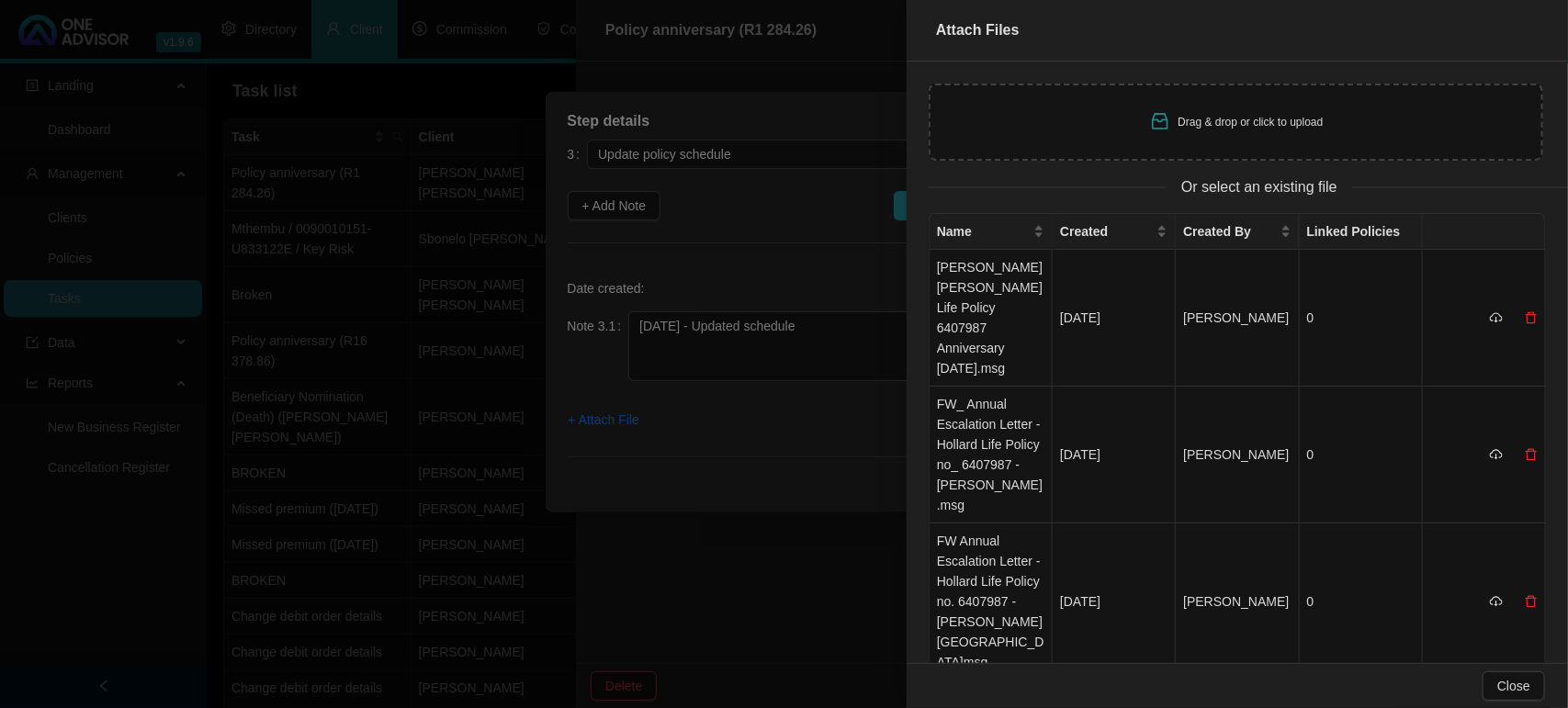
type input "C:\fakepath\[PERSON_NAME] T Screenshot [DATE] 115722.jpg"
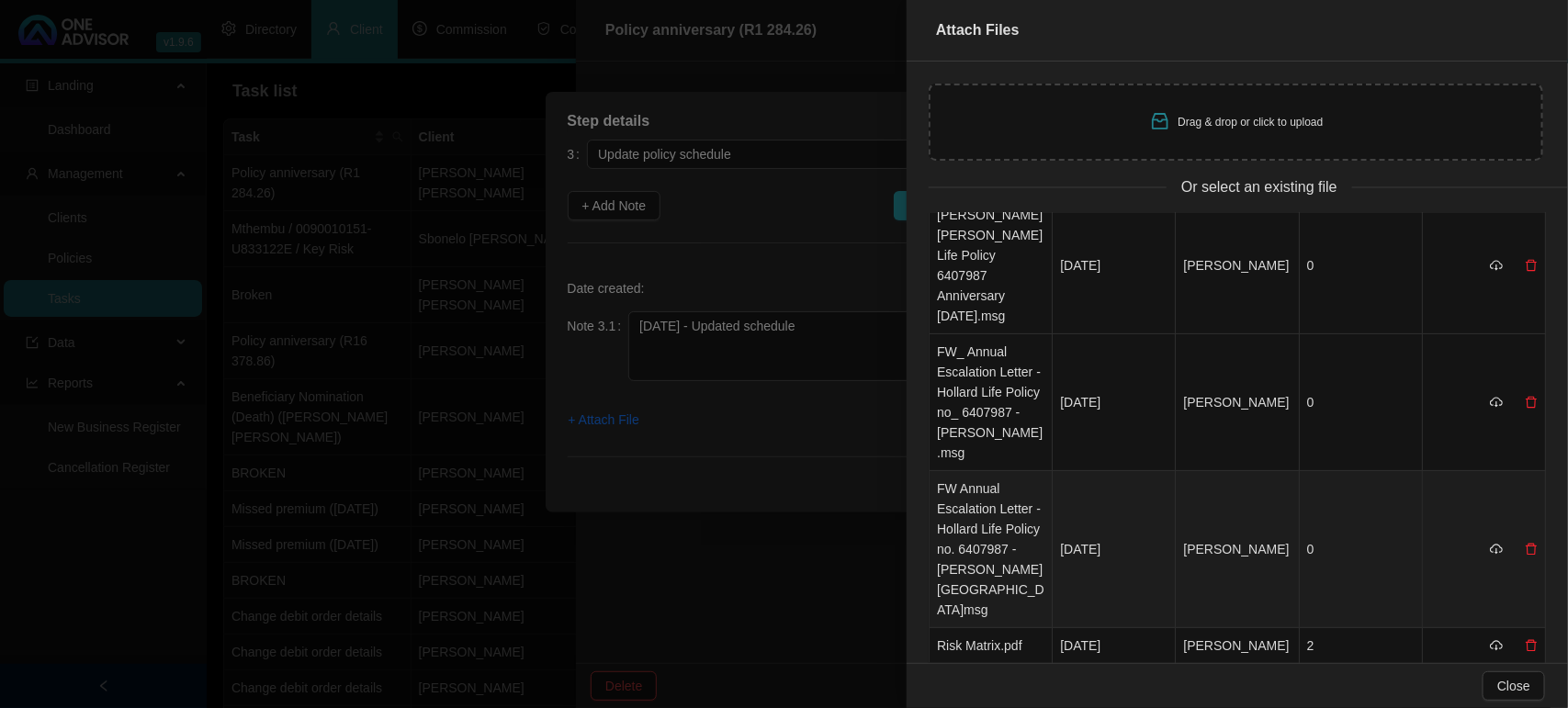
scroll to position [0, 0]
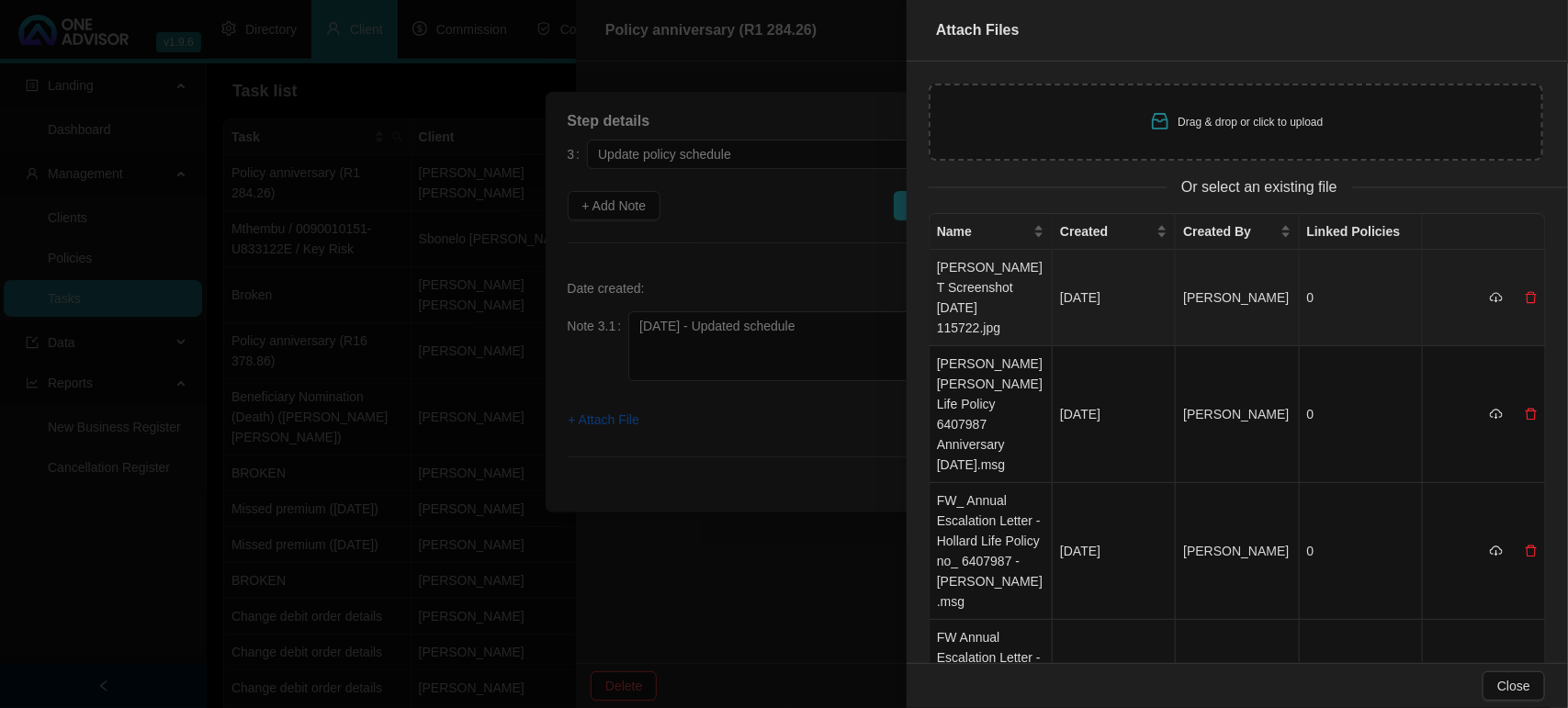
click at [978, 289] on td "[PERSON_NAME] T Screenshot [DATE] 115722.jpg" at bounding box center [992, 298] width 123 height 97
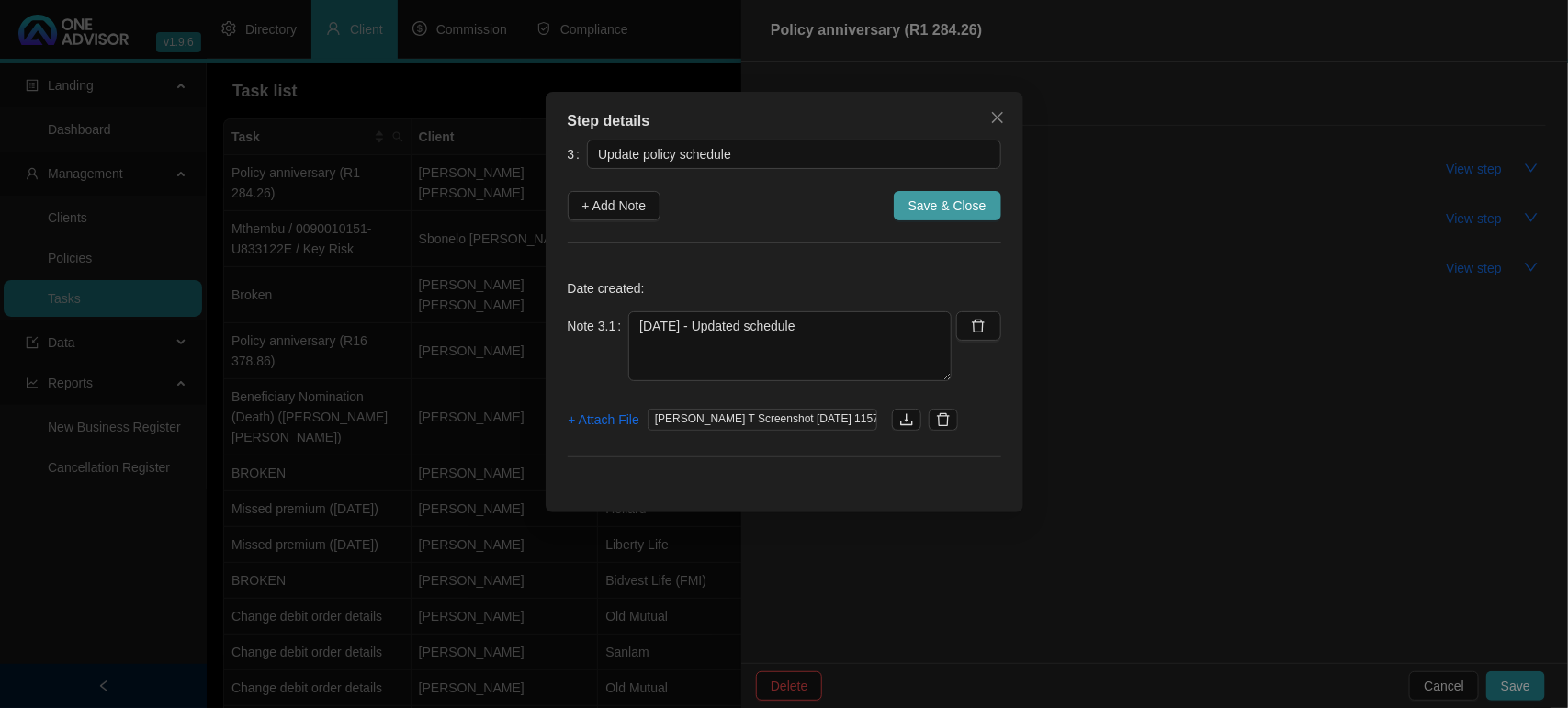
click at [951, 199] on span "Save & Close" at bounding box center [948, 205] width 78 height 21
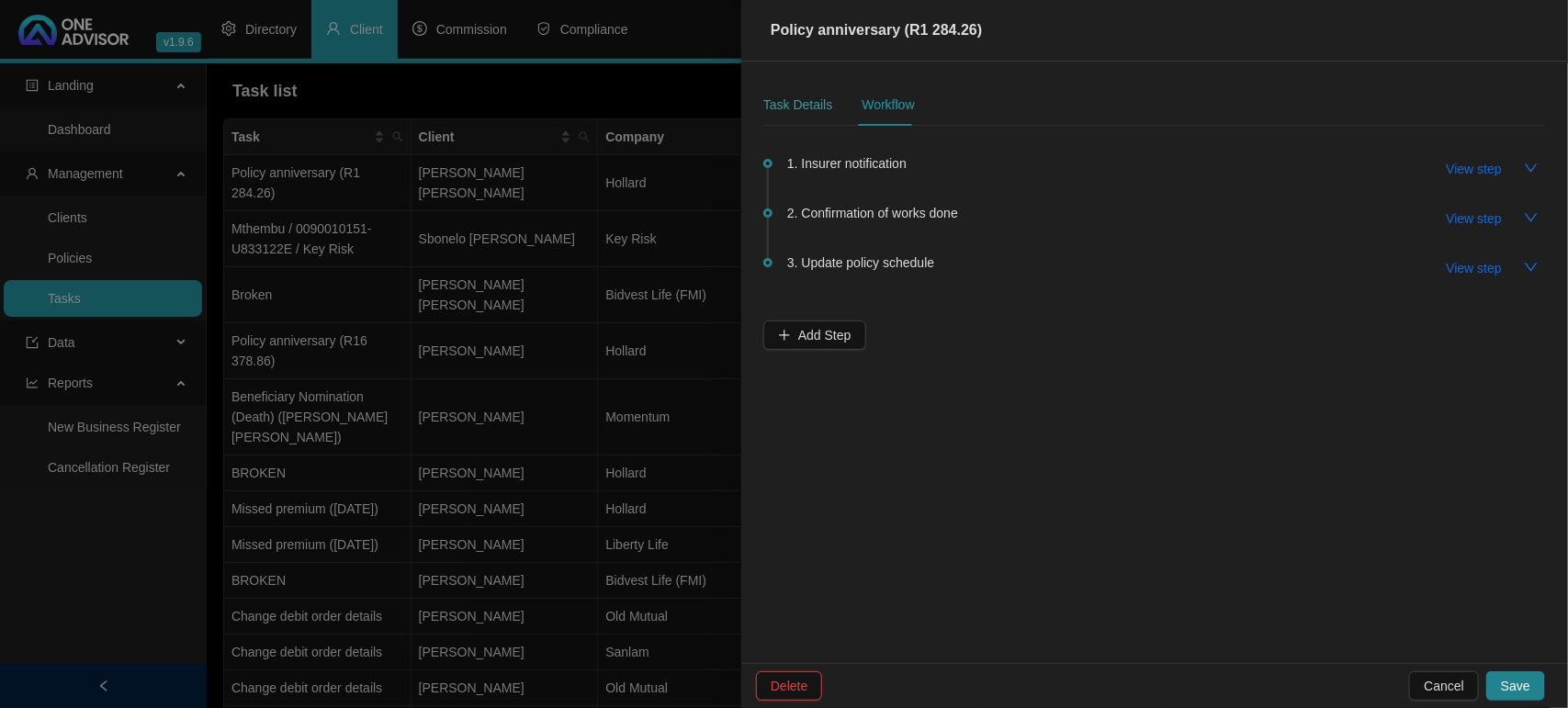
click at [781, 89] on div "Task Details" at bounding box center [797, 104] width 69 height 42
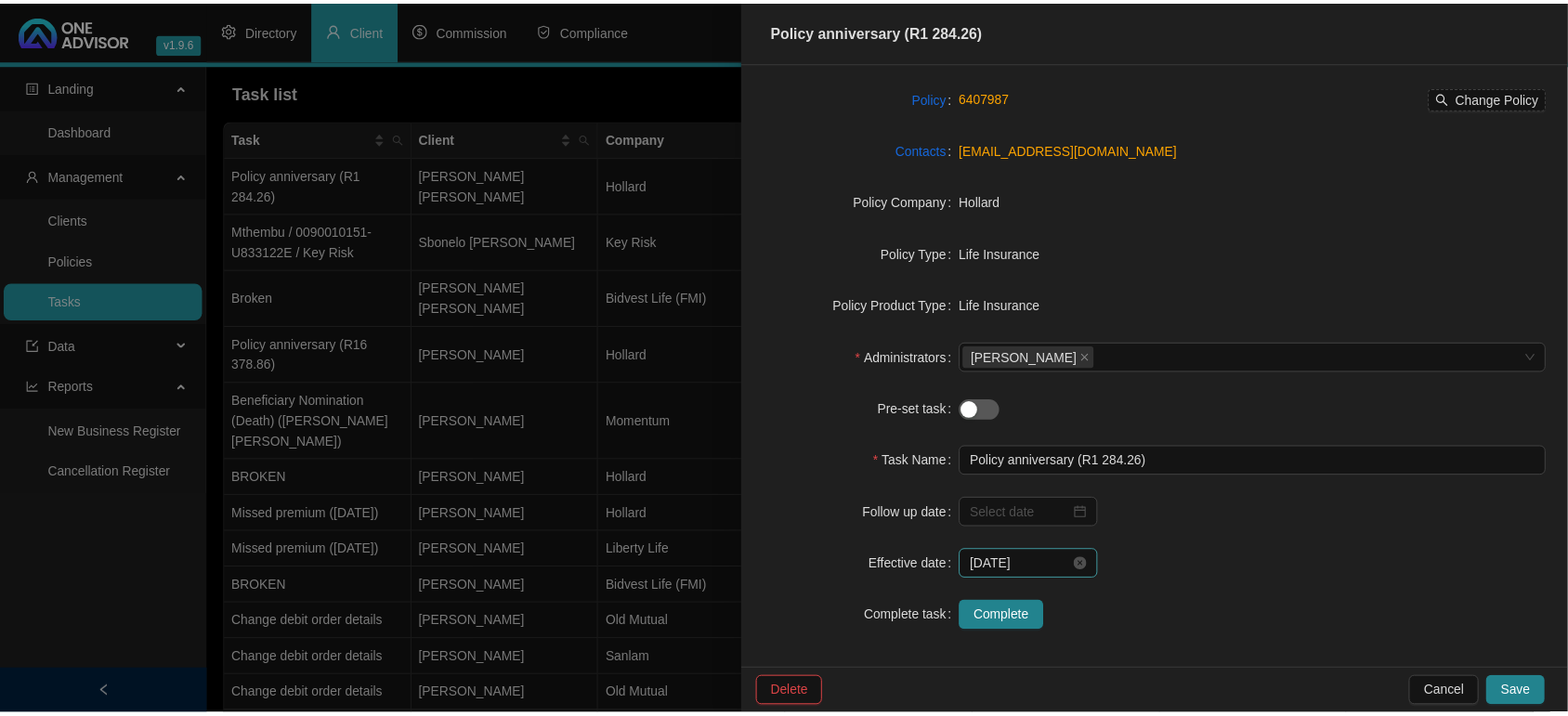
scroll to position [170, 0]
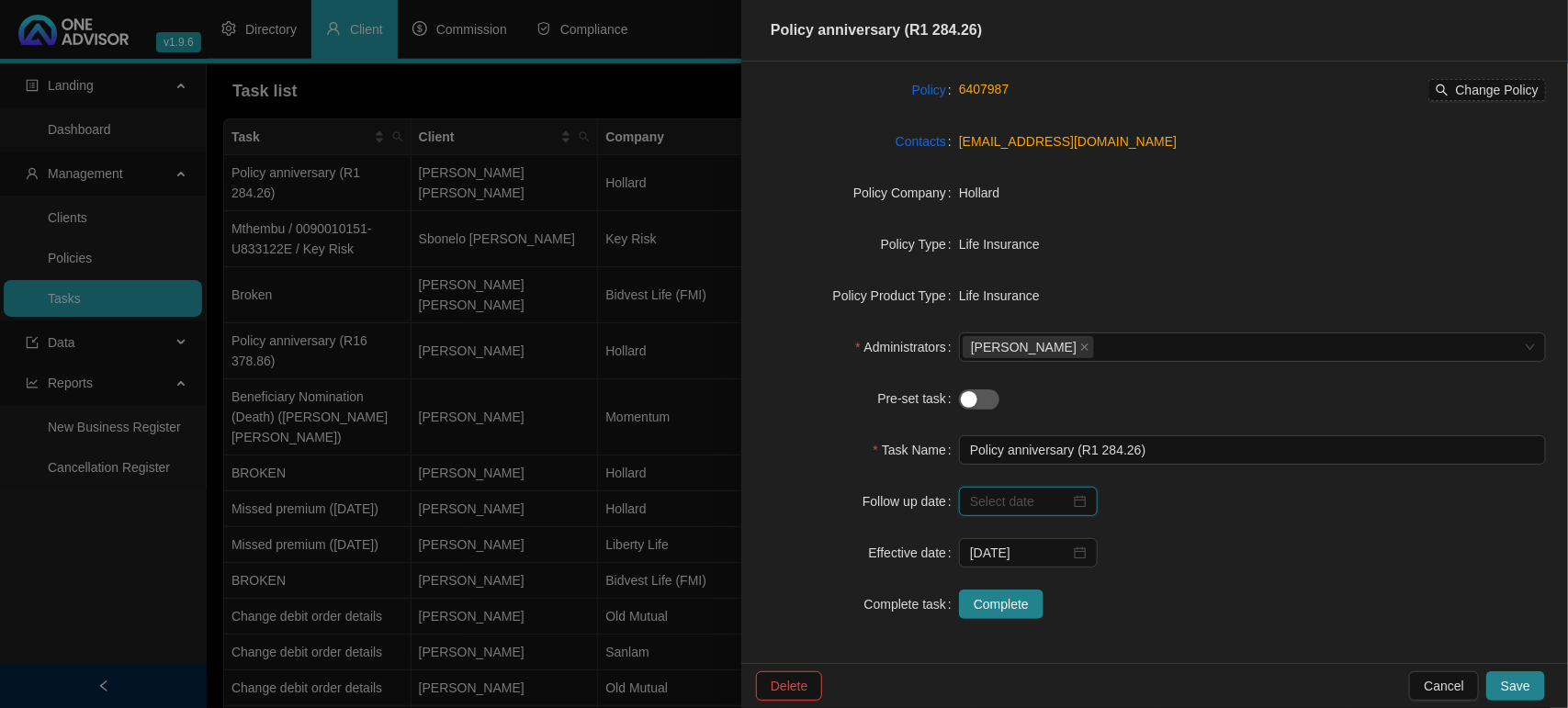
click at [990, 497] on input at bounding box center [1020, 501] width 100 height 21
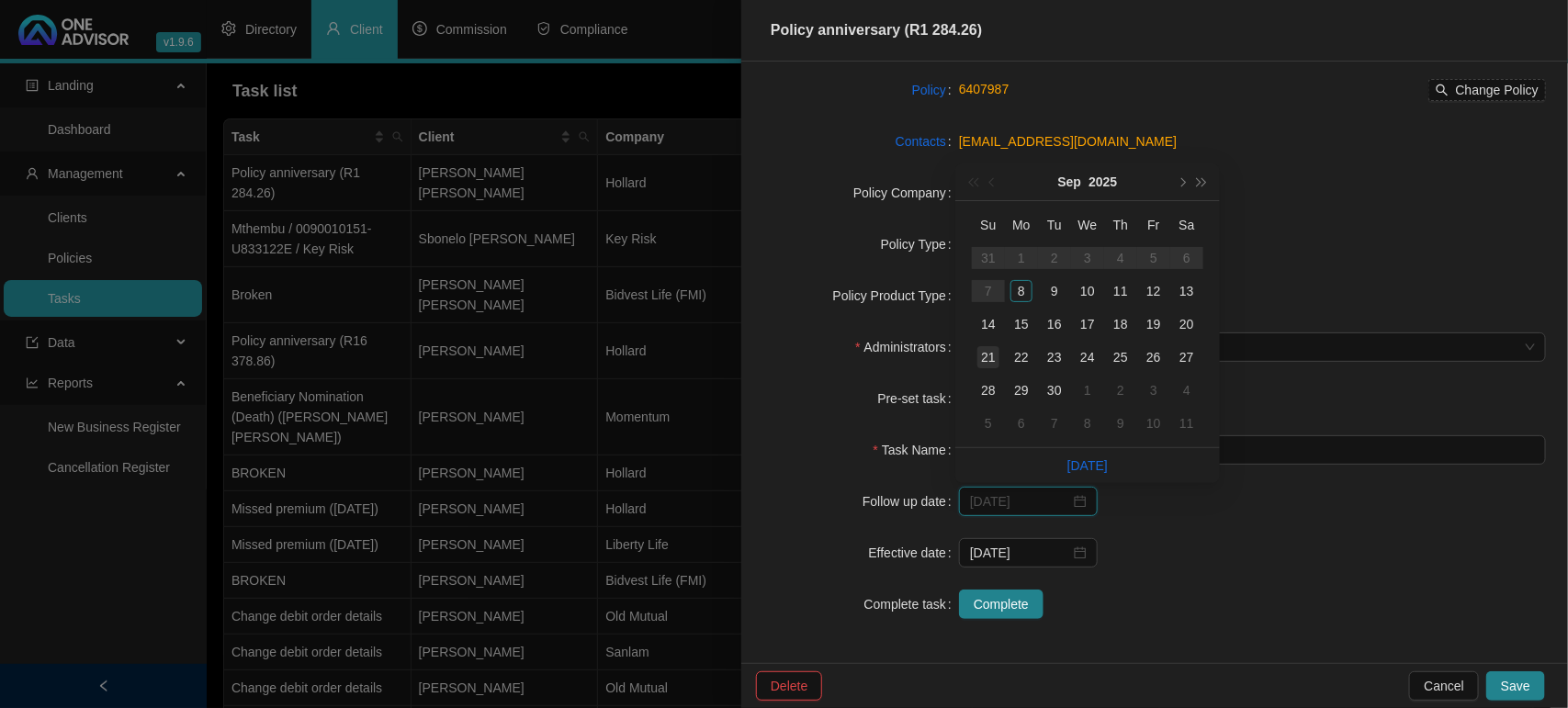
type input "[DATE]"
click at [1011, 319] on div "15" at bounding box center [1021, 324] width 22 height 22
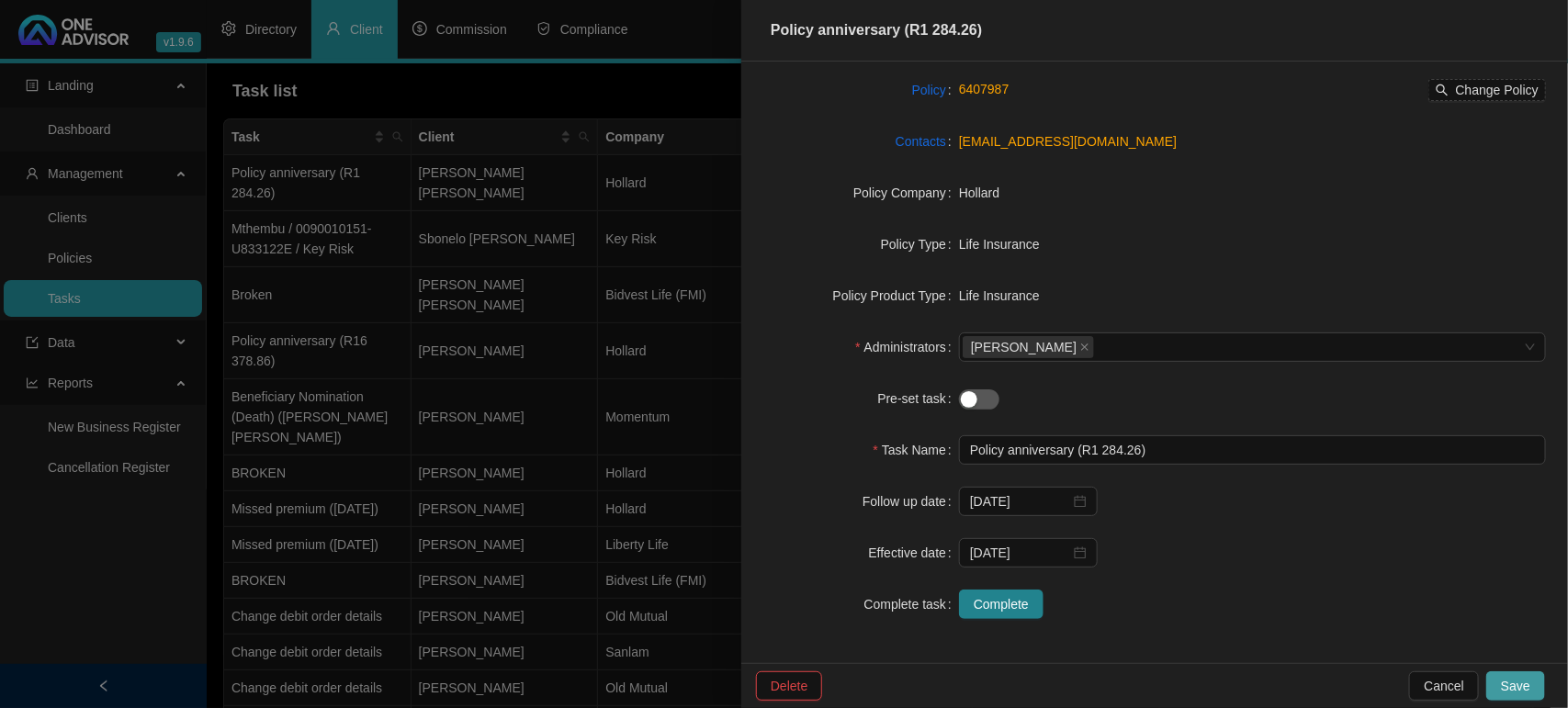
click at [1509, 682] on span "Save" at bounding box center [1515, 686] width 29 height 21
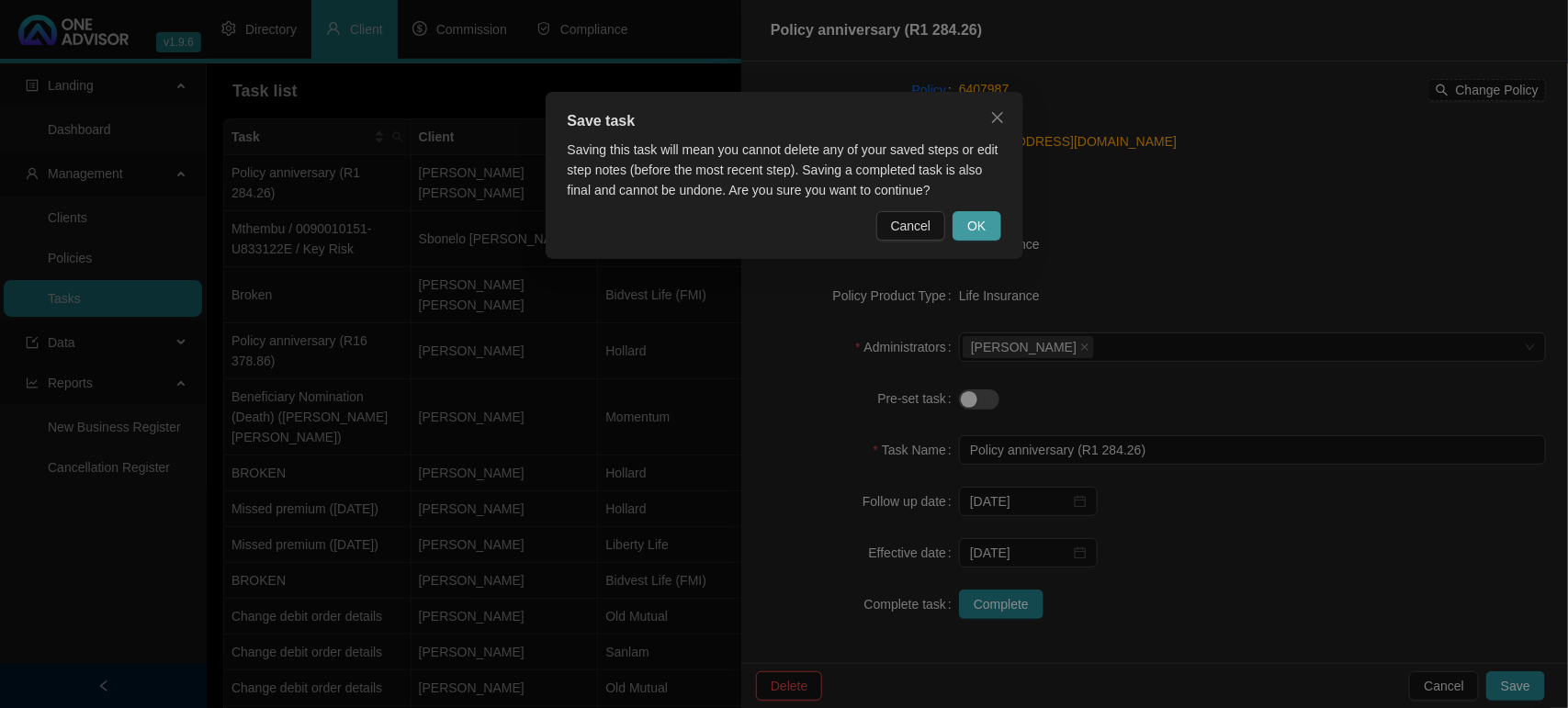
click at [984, 229] on span "OK" at bounding box center [976, 226] width 19 height 21
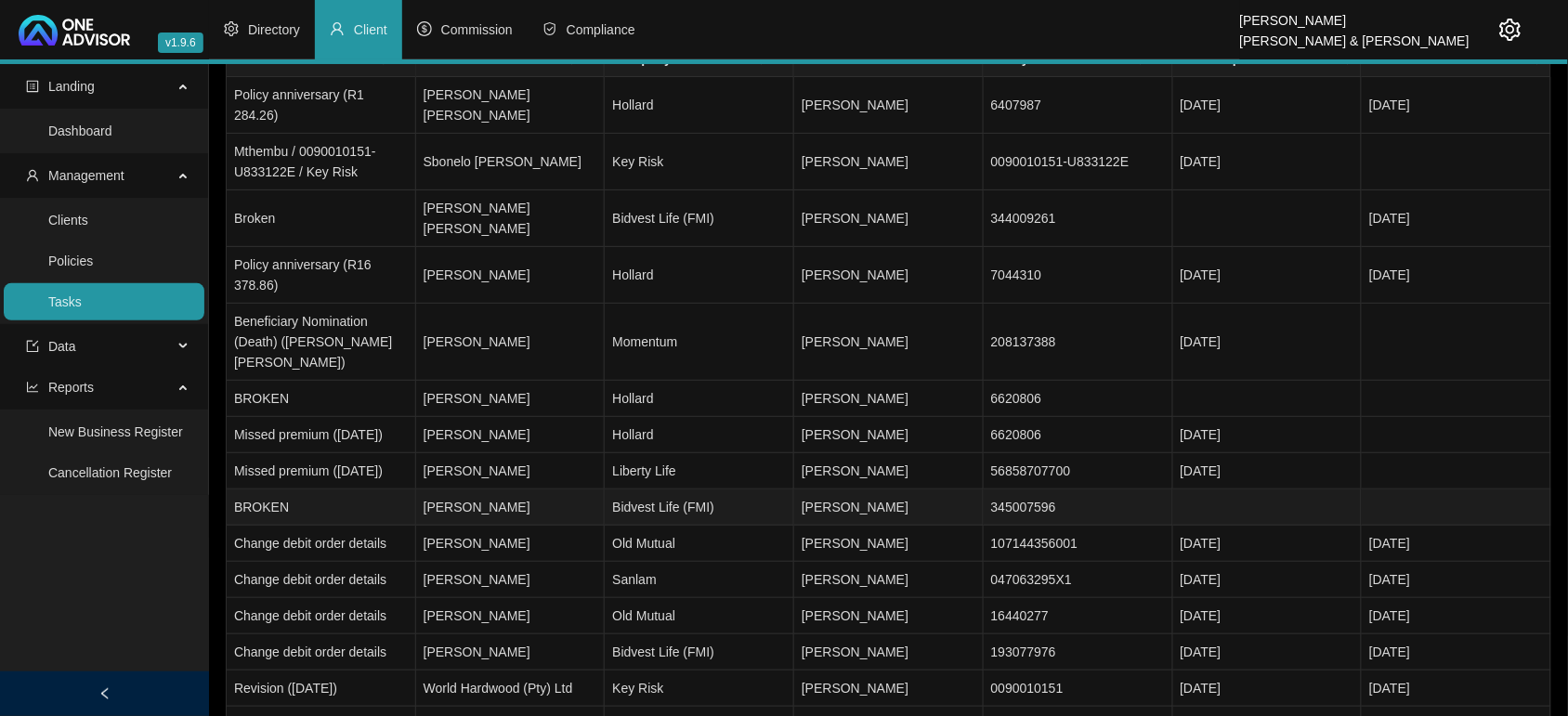
scroll to position [163, 0]
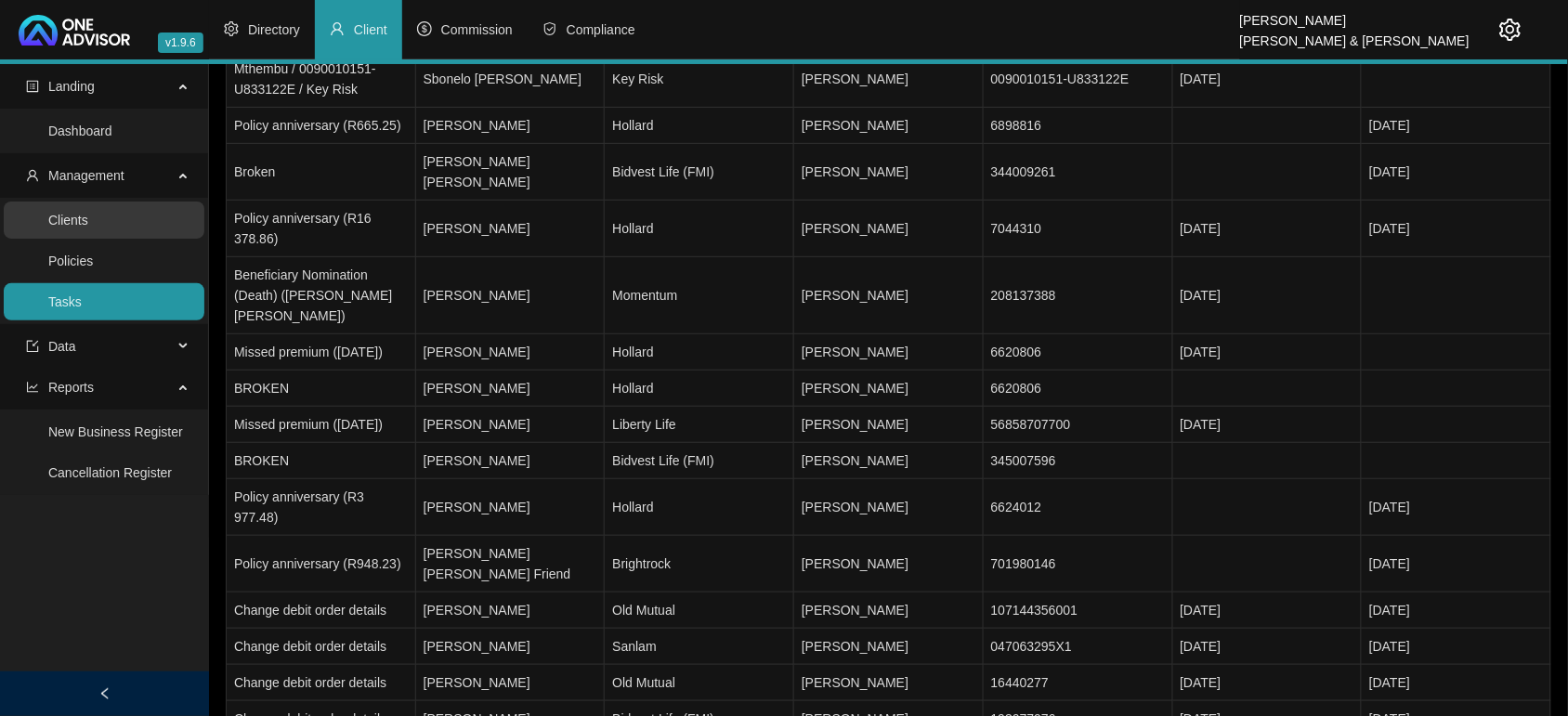
click at [88, 223] on link "Clients" at bounding box center [68, 219] width 40 height 15
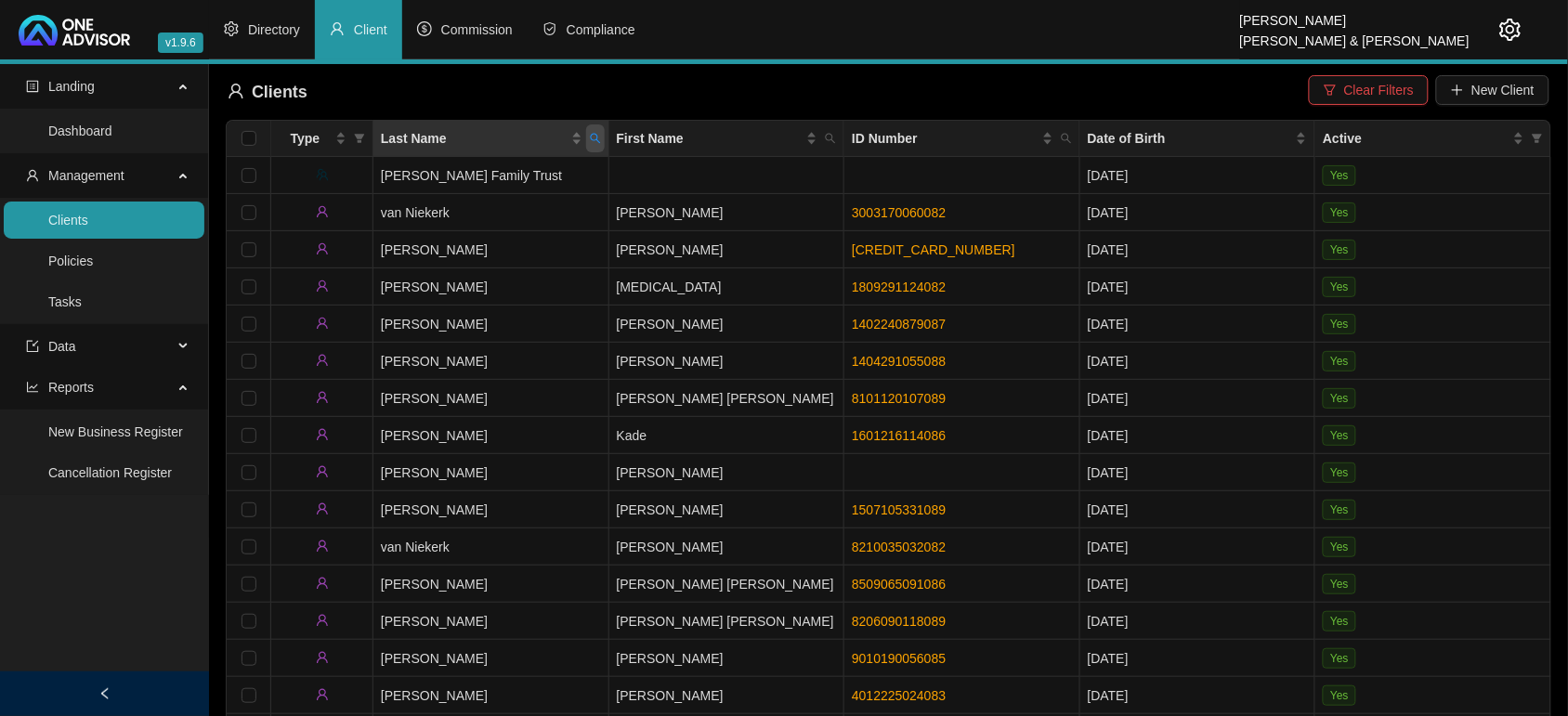
click at [601, 144] on span "Last Name" at bounding box center [595, 138] width 19 height 28
type input "[PERSON_NAME]"
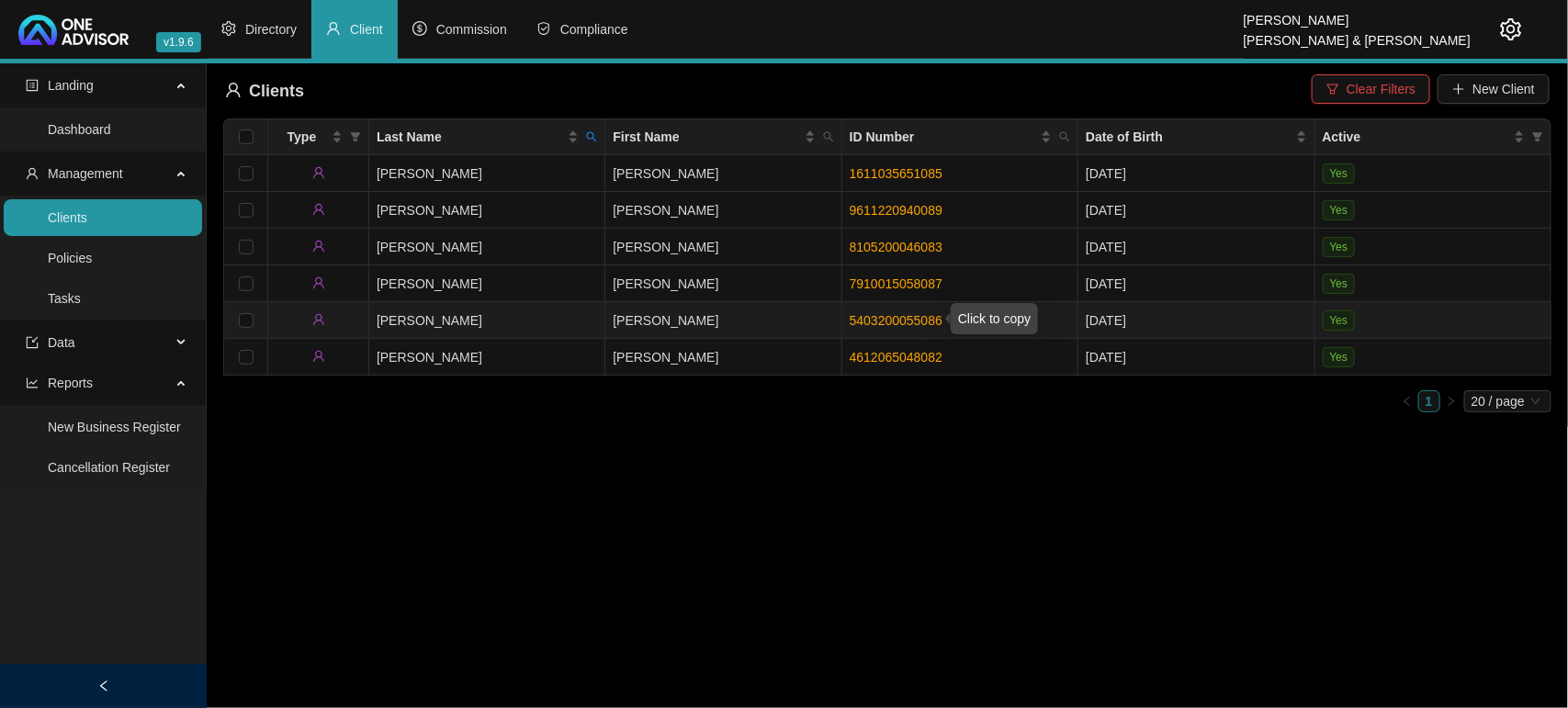
click at [914, 326] on link "5403200055086" at bounding box center [896, 320] width 93 height 15
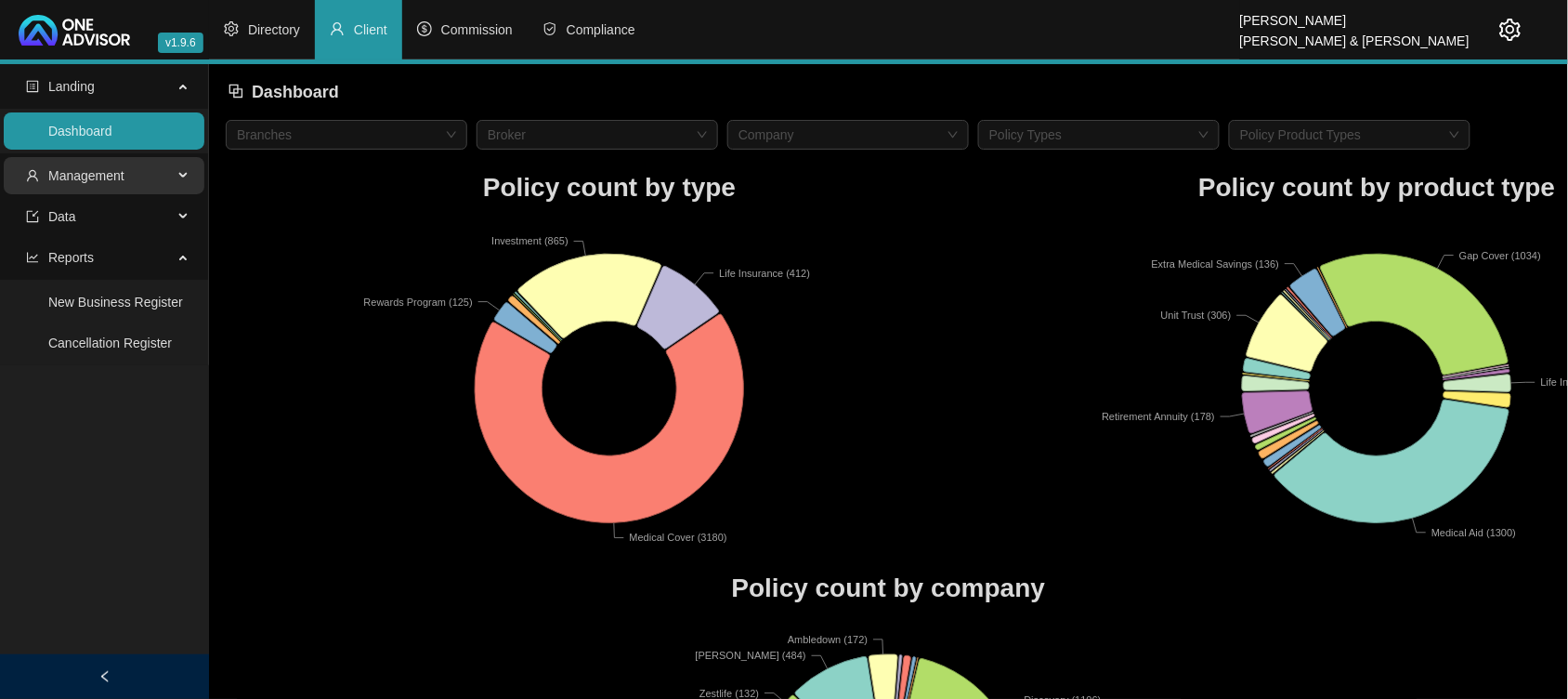
click at [141, 179] on span "Management" at bounding box center [99, 176] width 147 height 38
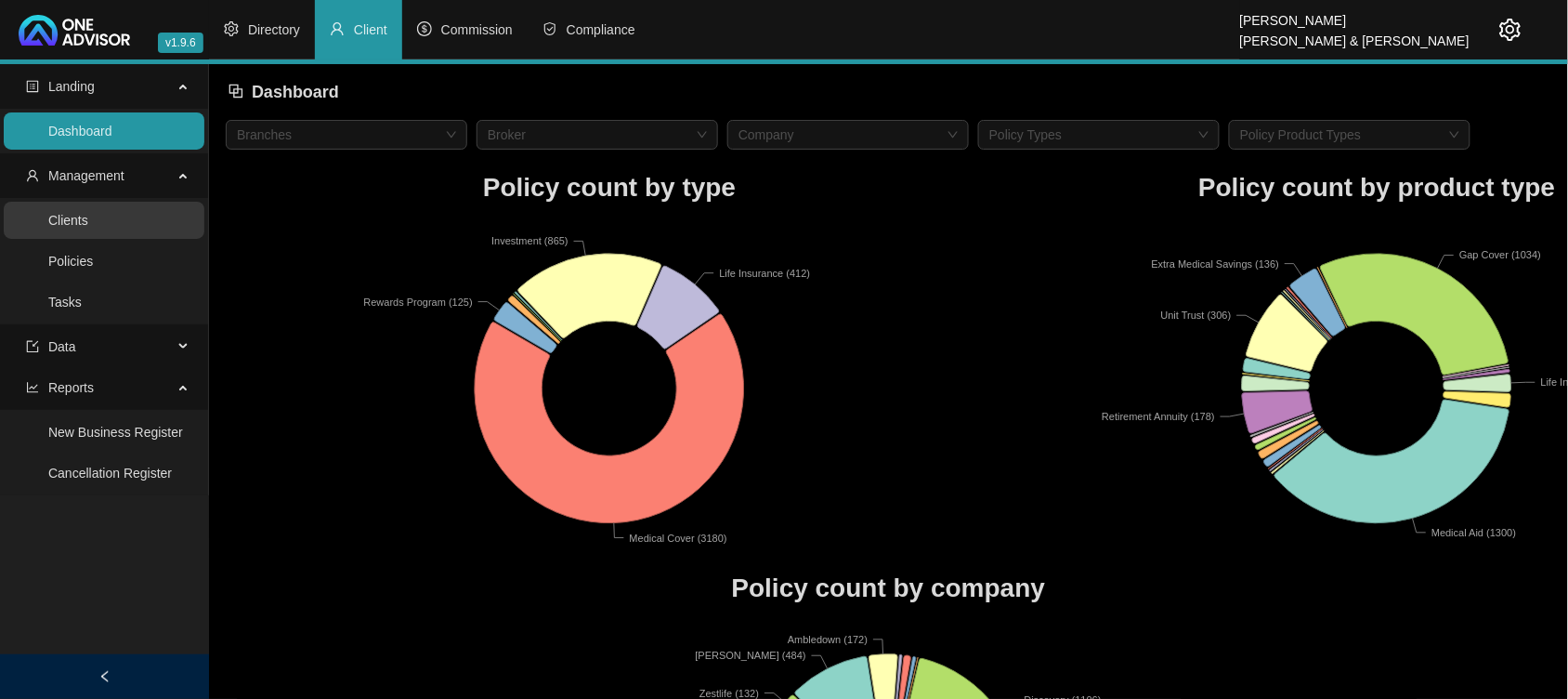
click at [88, 221] on link "Clients" at bounding box center [68, 219] width 40 height 15
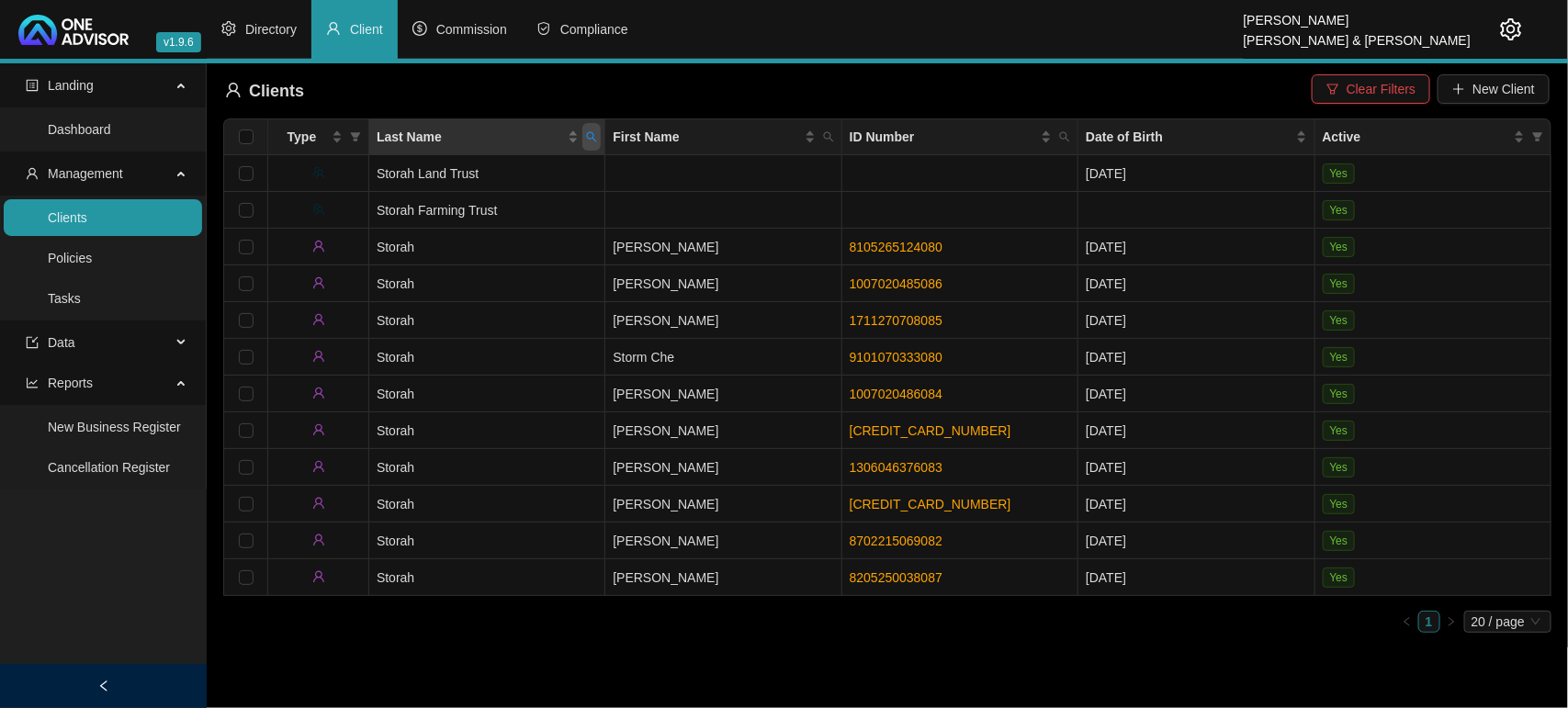
click at [590, 145] on span "Last Name" at bounding box center [591, 137] width 19 height 27
type input "van niekerk"
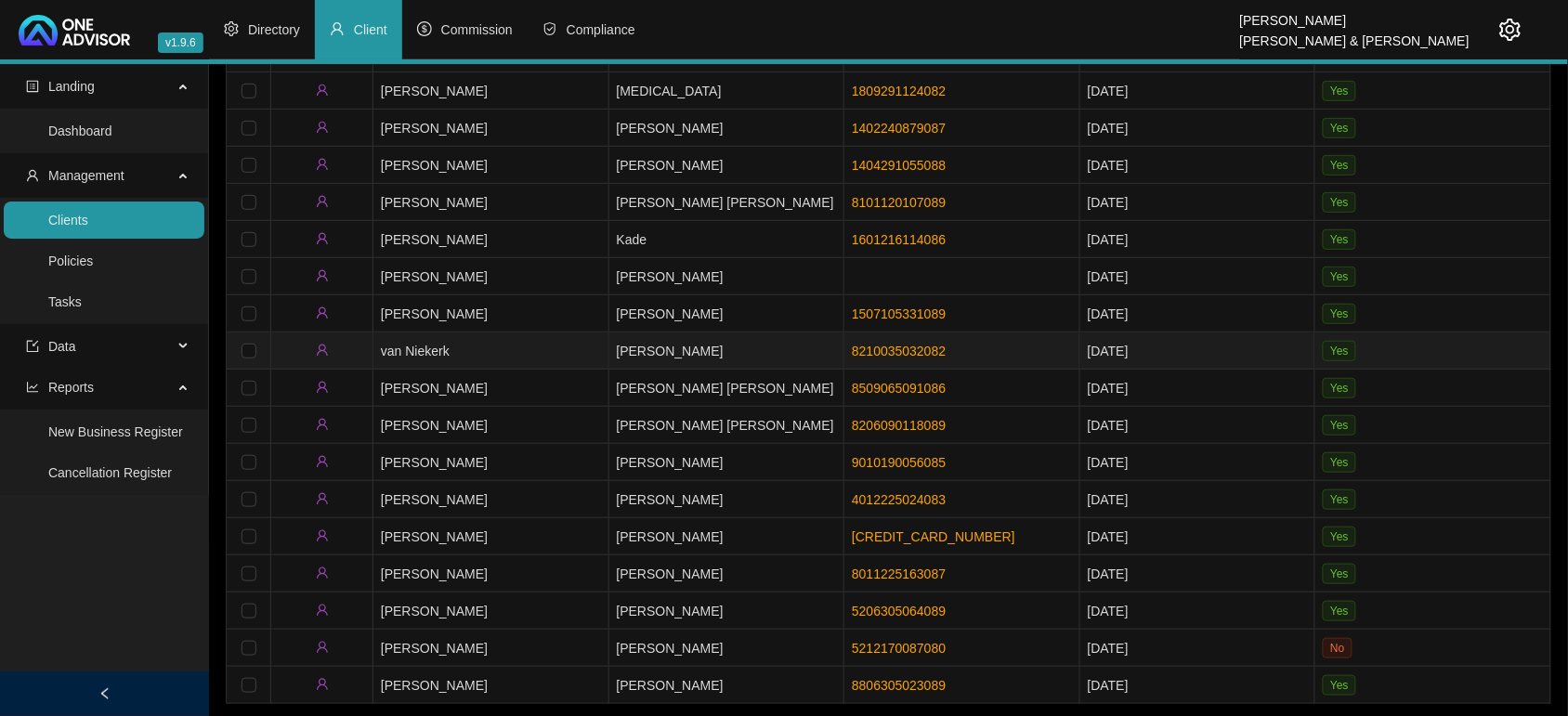
scroll to position [230, 0]
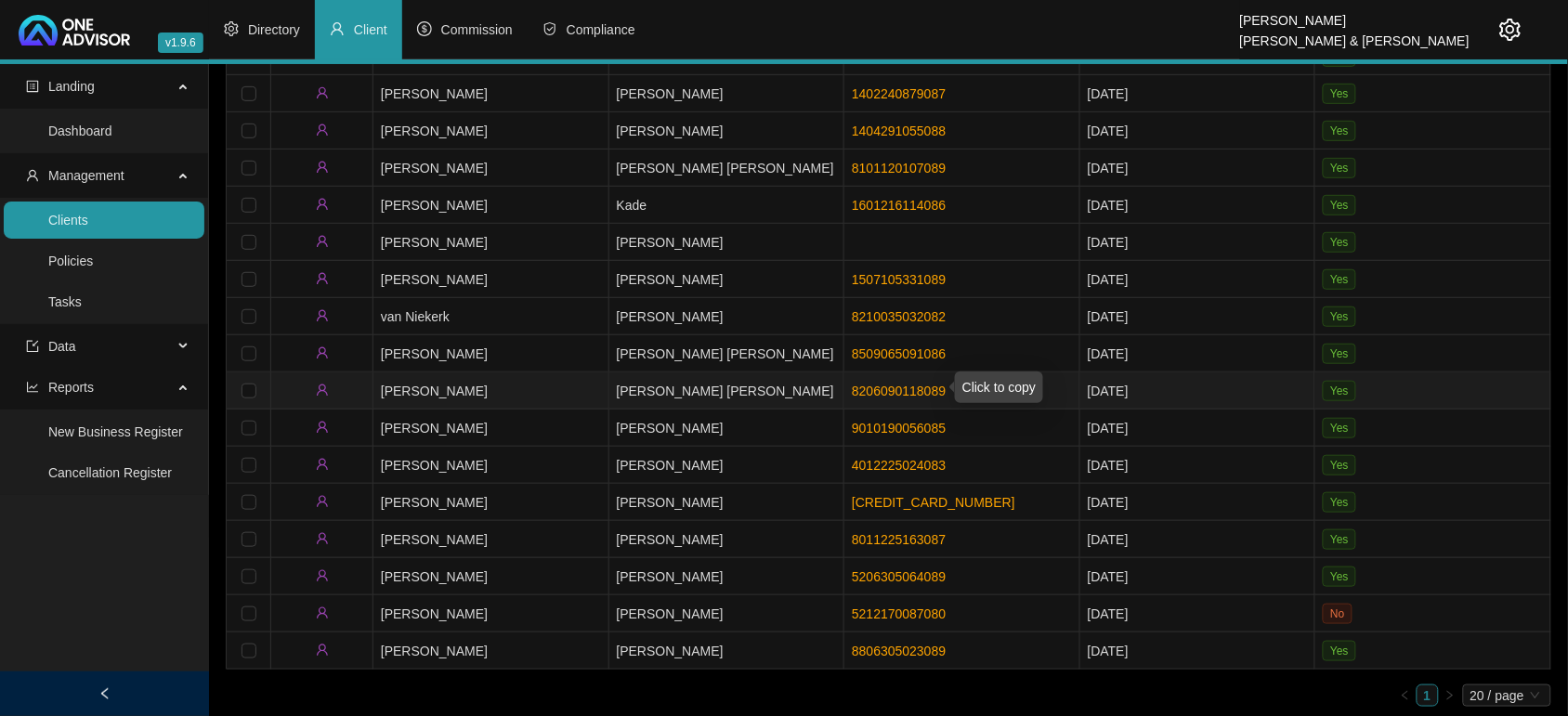
click at [884, 383] on link "8206090118089" at bounding box center [898, 390] width 94 height 15
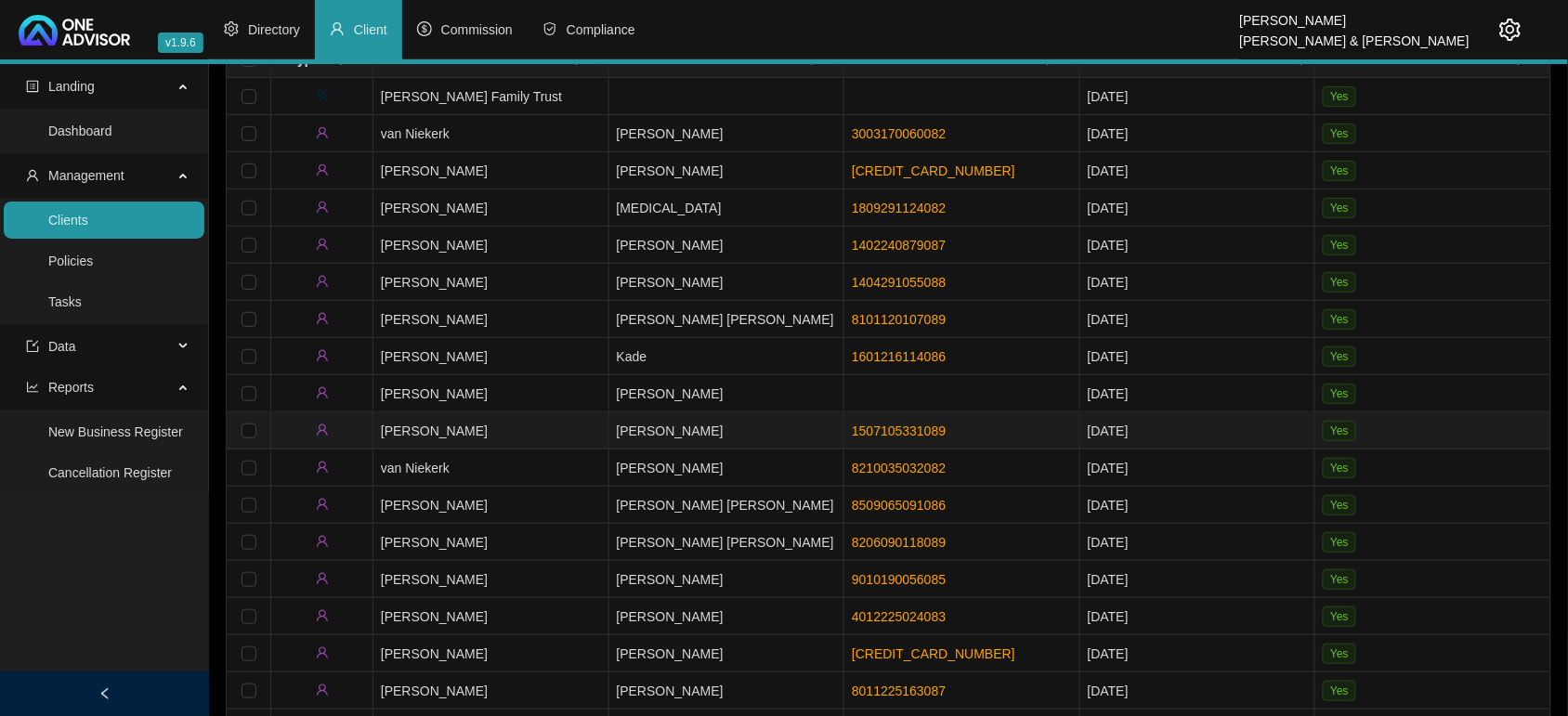
scroll to position [117, 0]
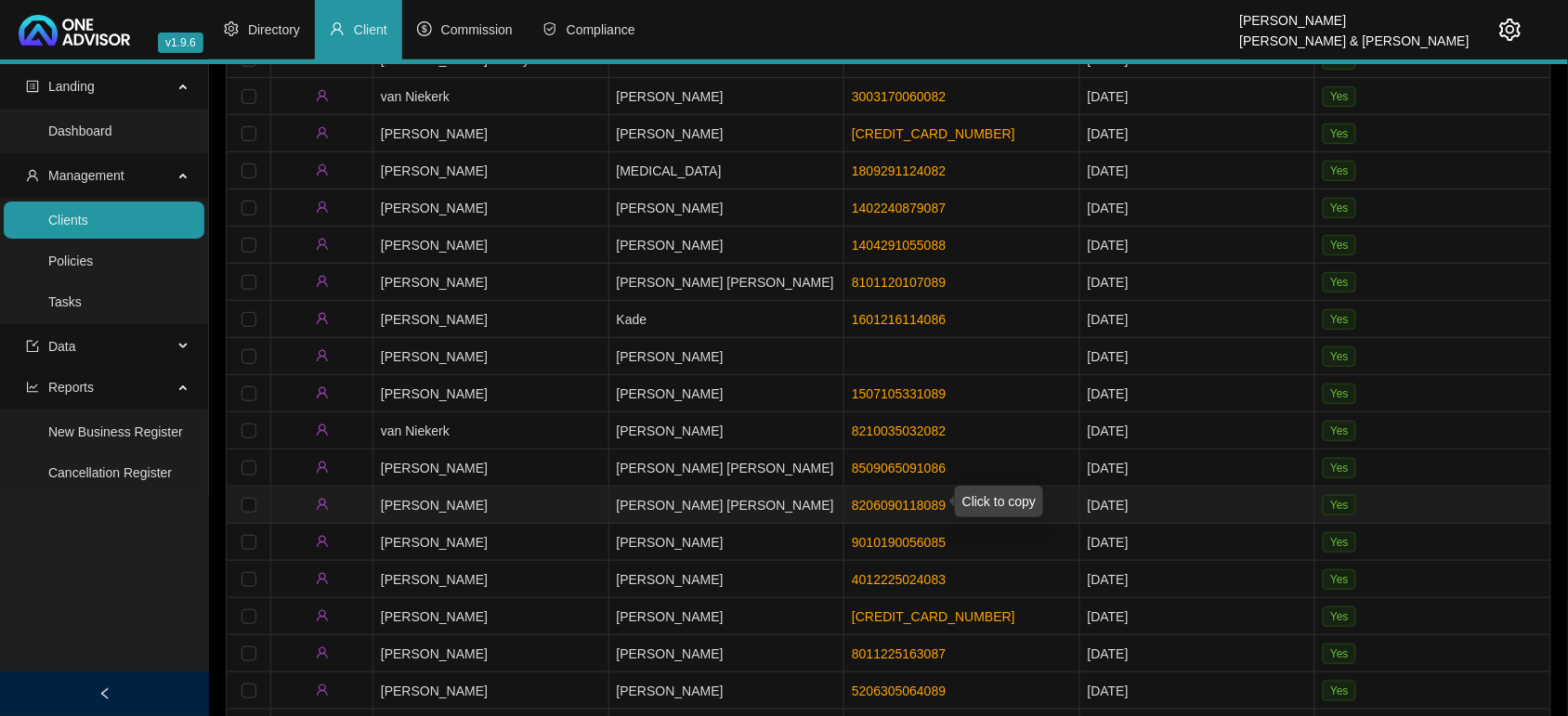
click at [885, 503] on link "8206090118089" at bounding box center [898, 505] width 94 height 15
click at [863, 503] on link "8206090118089" at bounding box center [898, 505] width 94 height 15
